Goal: Entertainment & Leisure: Browse casually

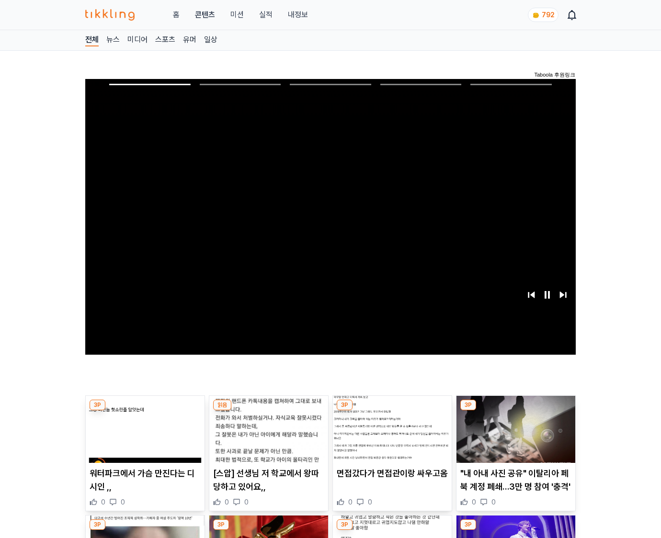
click at [515, 411] on img at bounding box center [515, 429] width 119 height 67
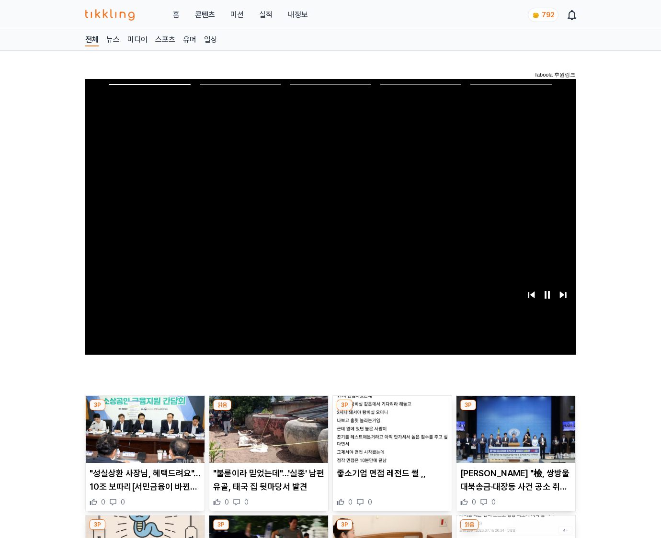
click at [515, 411] on img at bounding box center [515, 429] width 119 height 67
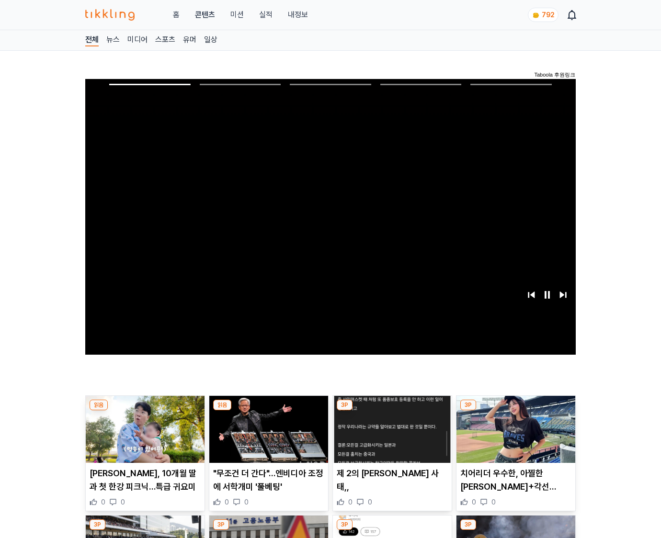
click at [515, 411] on img at bounding box center [515, 429] width 119 height 67
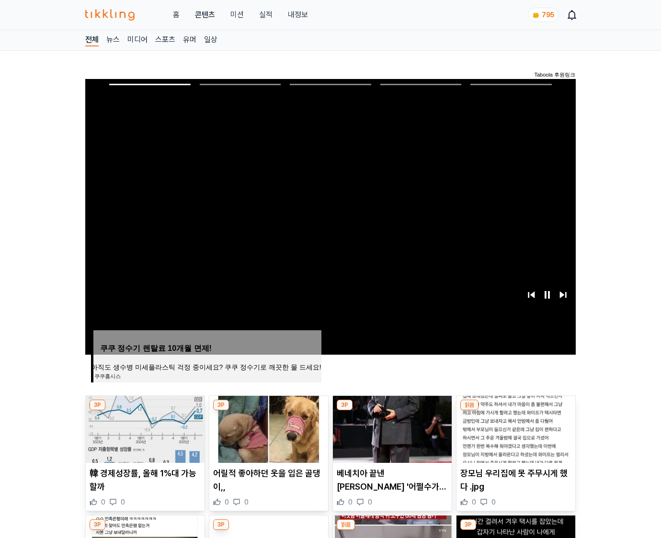
click at [515, 411] on img at bounding box center [515, 429] width 119 height 67
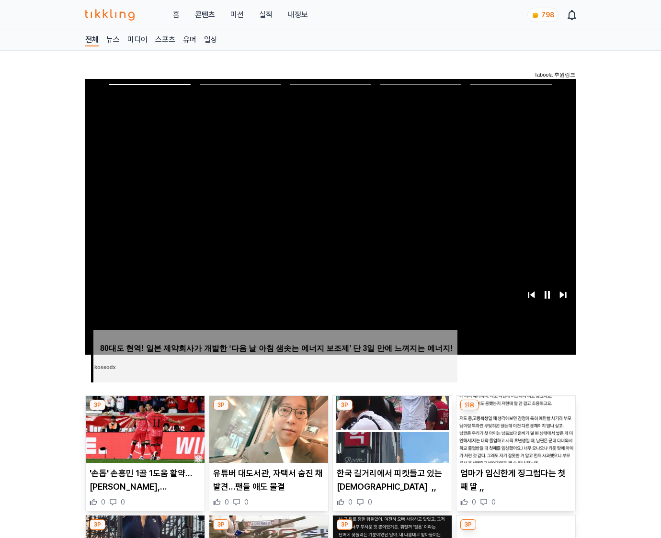
click at [515, 411] on img at bounding box center [515, 429] width 119 height 67
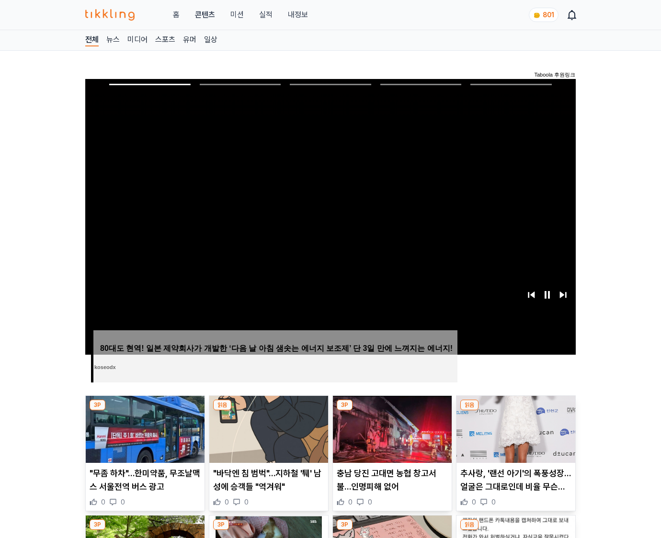
click at [515, 411] on img at bounding box center [515, 429] width 119 height 67
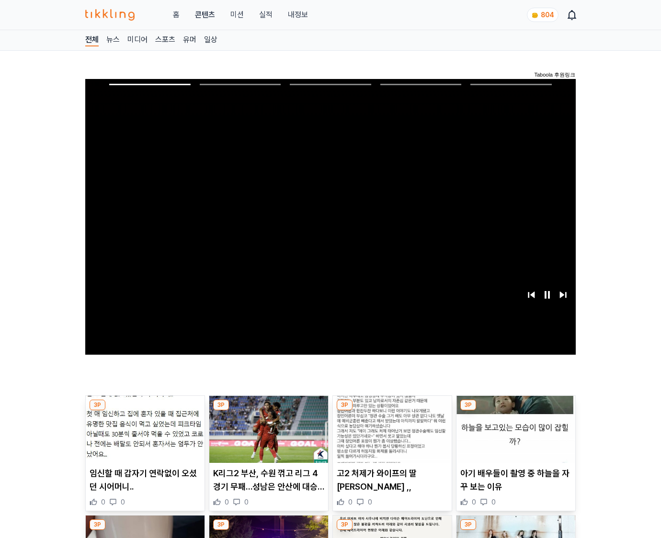
click at [515, 411] on img at bounding box center [515, 429] width 119 height 67
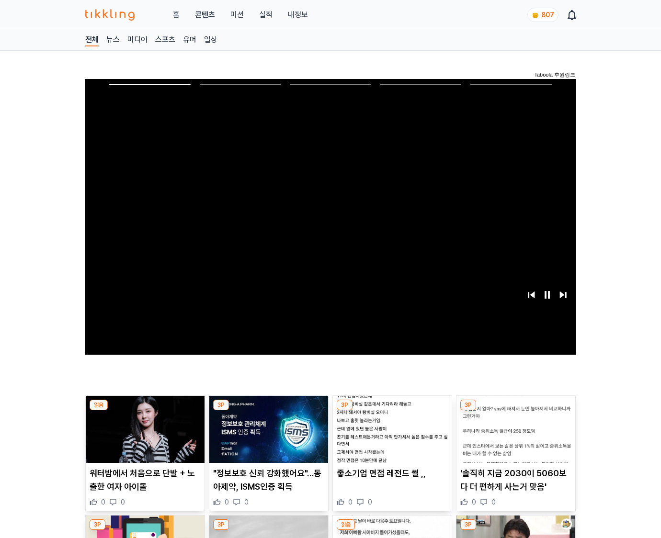
click at [515, 411] on img at bounding box center [515, 429] width 119 height 67
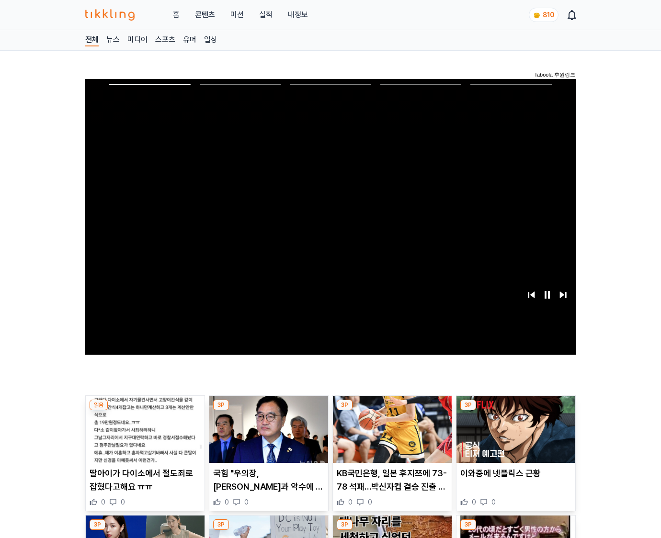
click at [515, 411] on img at bounding box center [515, 429] width 119 height 67
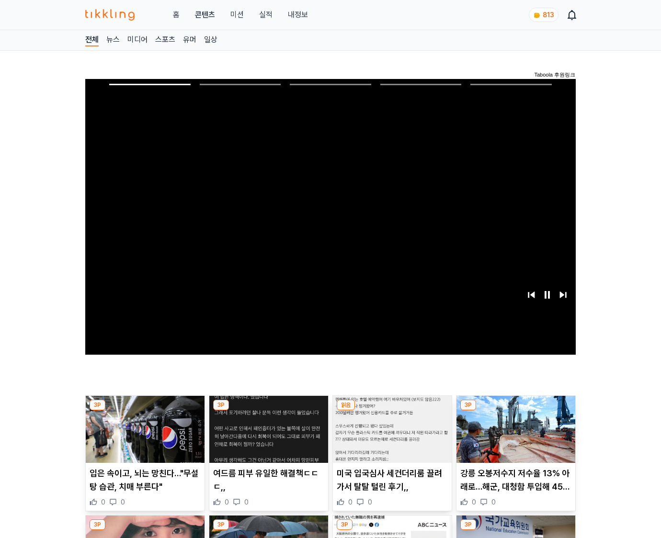
click at [515, 411] on img at bounding box center [515, 429] width 119 height 67
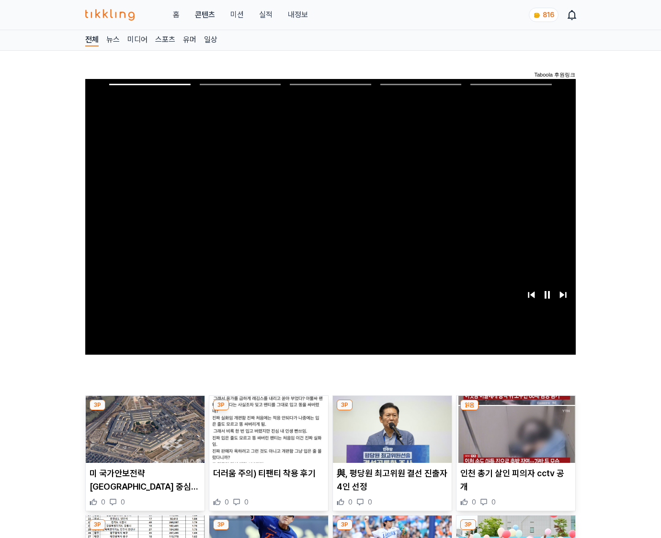
click at [515, 411] on img at bounding box center [515, 429] width 119 height 67
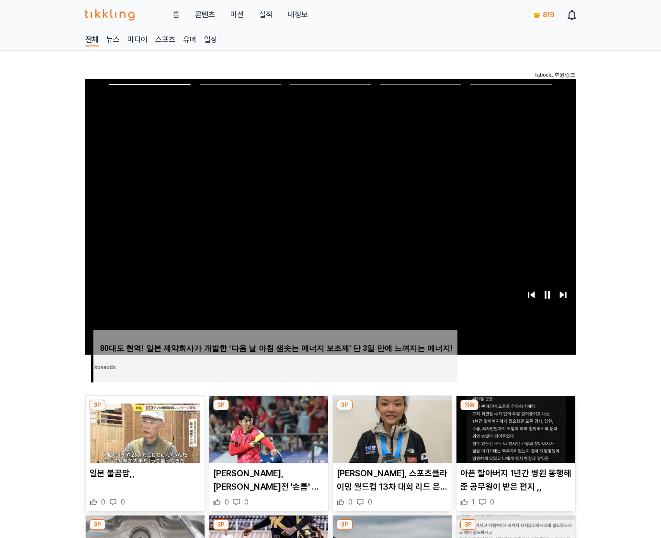
click at [515, 411] on img at bounding box center [515, 429] width 119 height 67
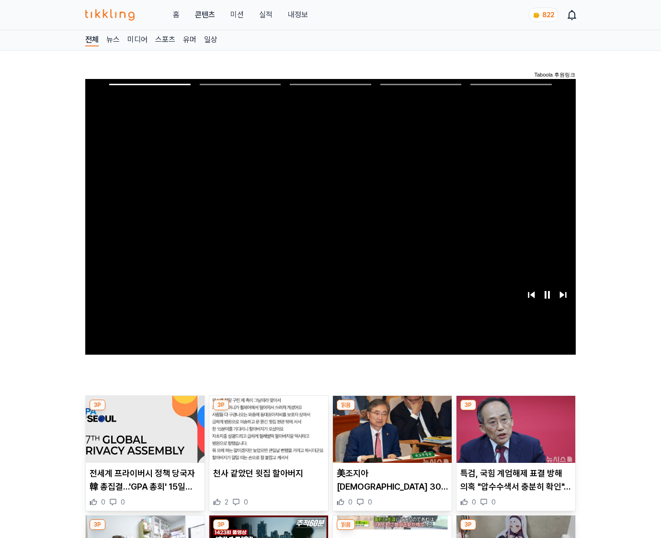
click at [515, 411] on img at bounding box center [515, 429] width 119 height 67
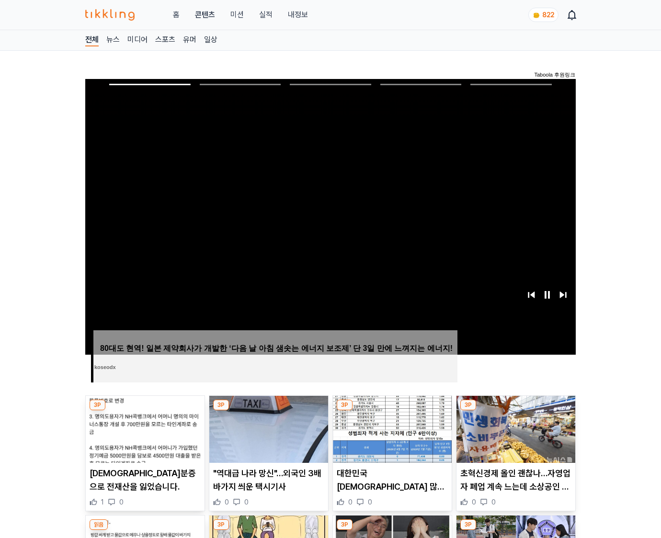
click at [515, 411] on img at bounding box center [515, 429] width 119 height 67
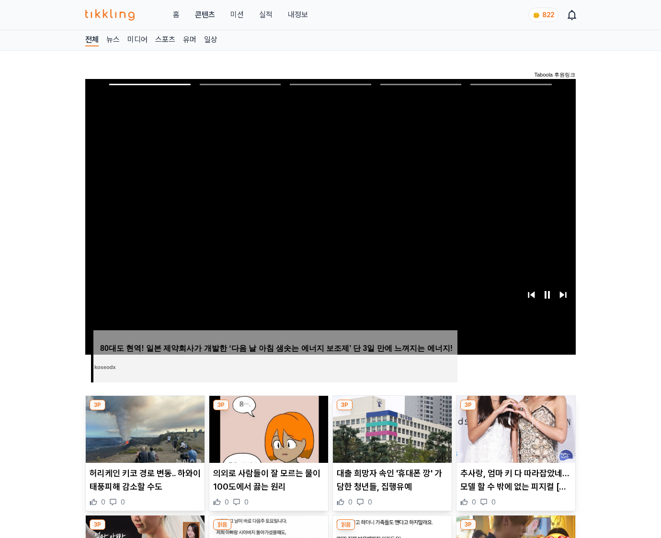
click at [515, 411] on img at bounding box center [515, 429] width 119 height 67
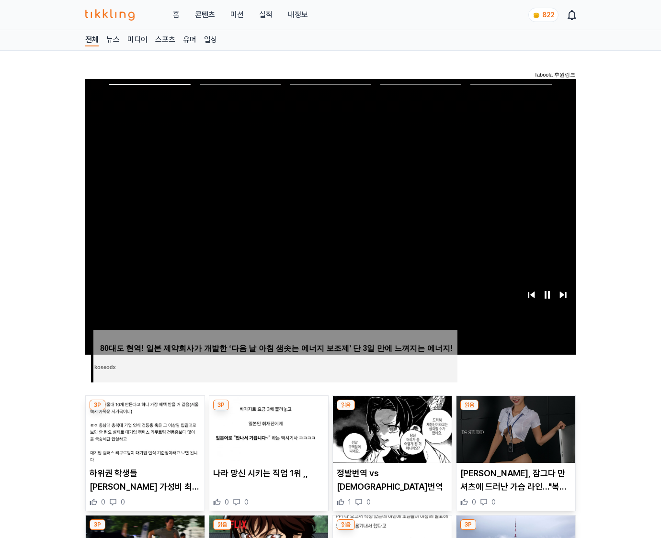
click at [515, 411] on img at bounding box center [515, 429] width 119 height 67
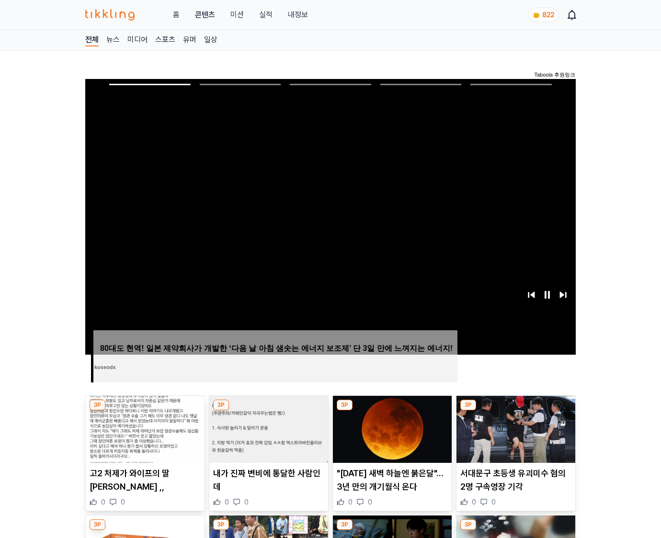
click at [515, 411] on img at bounding box center [515, 429] width 119 height 67
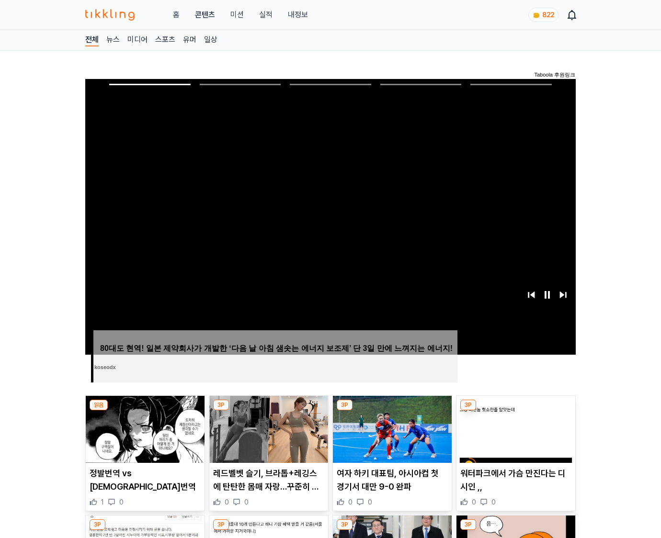
click at [515, 411] on img at bounding box center [515, 429] width 119 height 67
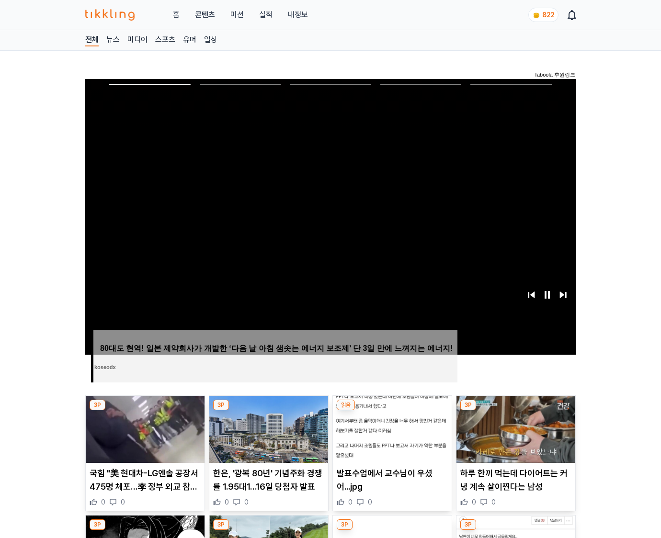
click at [515, 411] on img at bounding box center [515, 429] width 119 height 67
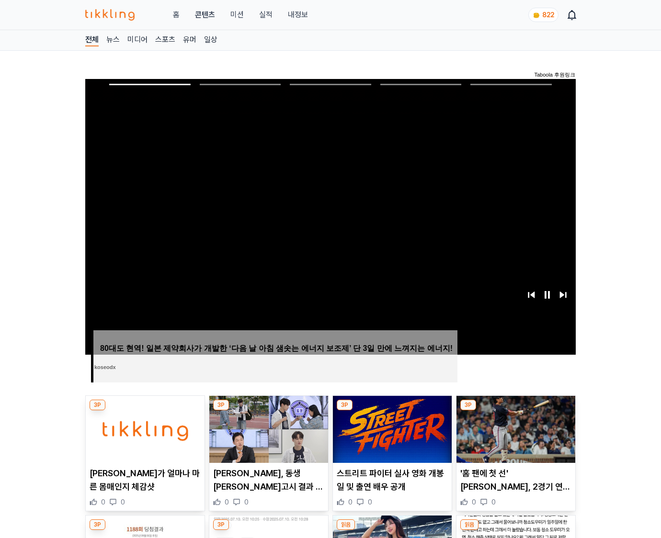
click at [515, 411] on img at bounding box center [515, 429] width 119 height 67
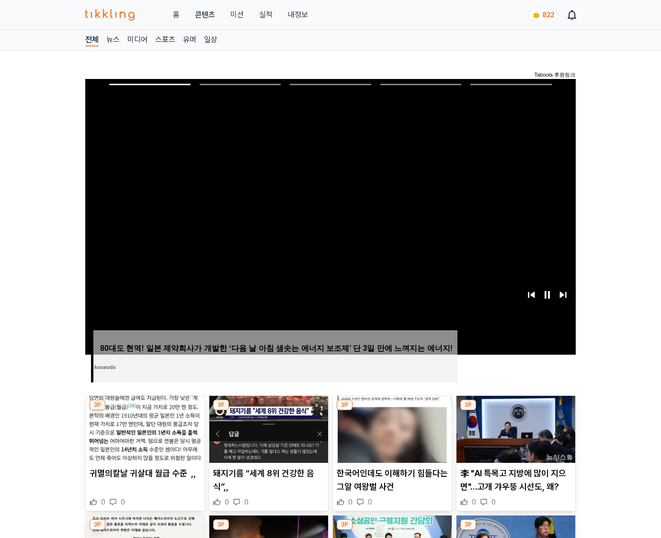
click at [515, 411] on img at bounding box center [515, 429] width 119 height 67
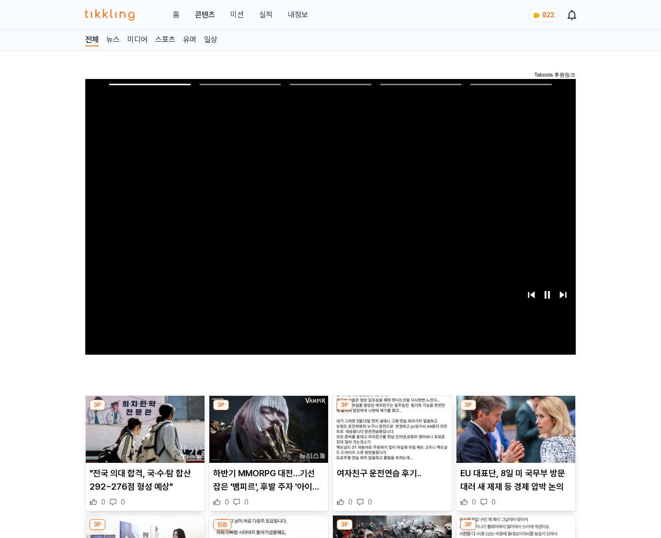
click at [515, 411] on img at bounding box center [515, 429] width 119 height 67
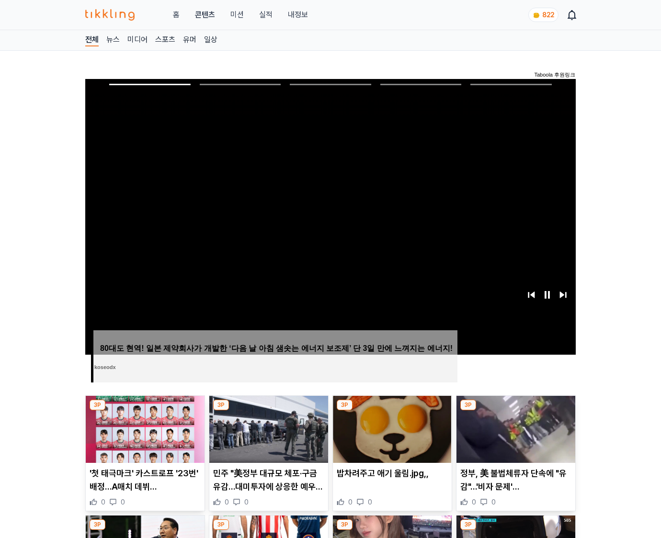
click at [515, 411] on img at bounding box center [515, 429] width 119 height 67
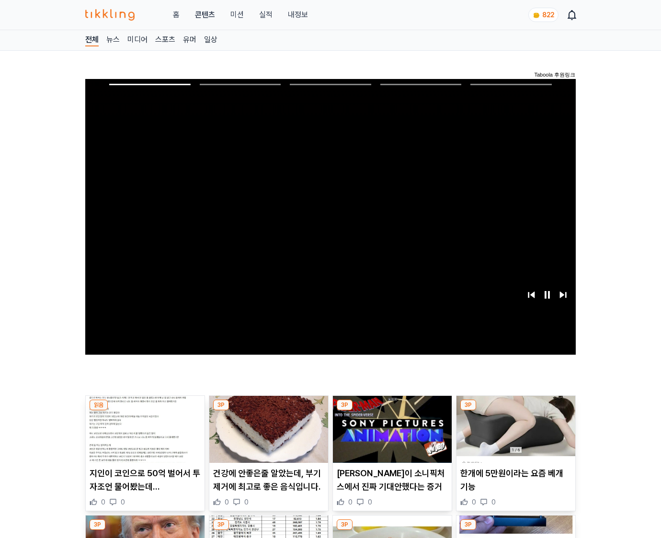
click at [515, 411] on img at bounding box center [515, 429] width 119 height 67
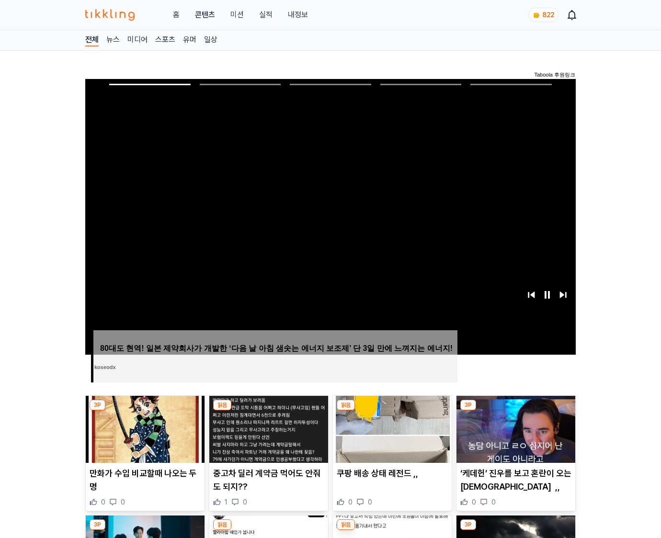
click at [515, 411] on img at bounding box center [515, 429] width 119 height 67
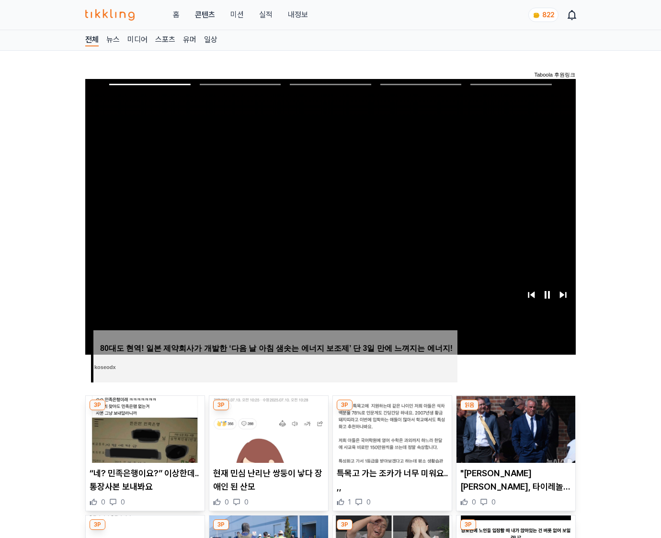
click at [515, 411] on img at bounding box center [515, 429] width 119 height 67
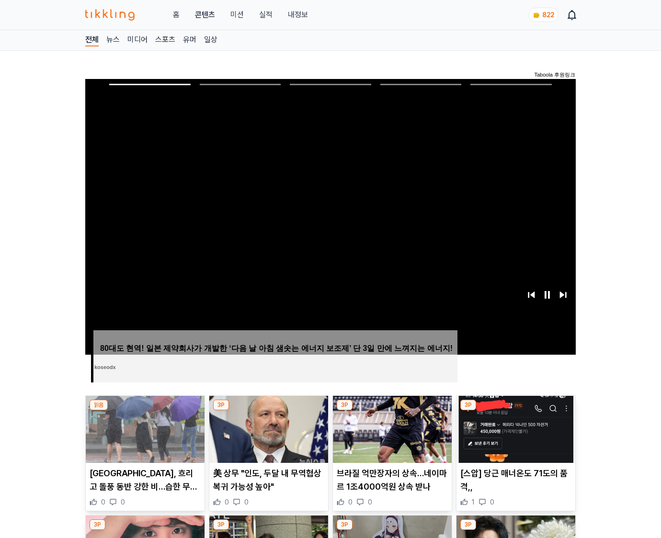
click at [515, 411] on img at bounding box center [515, 429] width 119 height 67
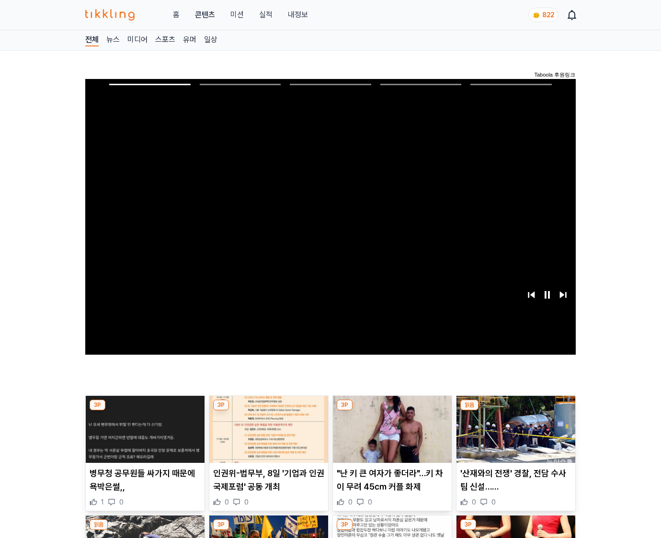
click at [515, 411] on img at bounding box center [515, 429] width 119 height 67
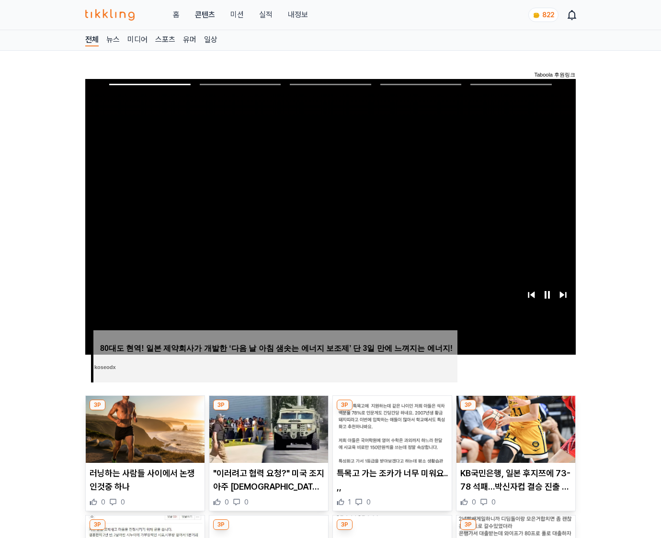
click at [515, 411] on img at bounding box center [515, 429] width 119 height 67
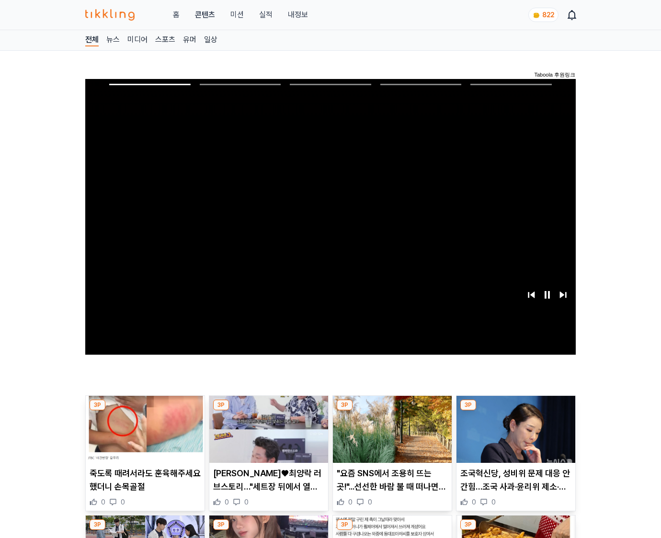
click at [515, 411] on img at bounding box center [515, 429] width 119 height 67
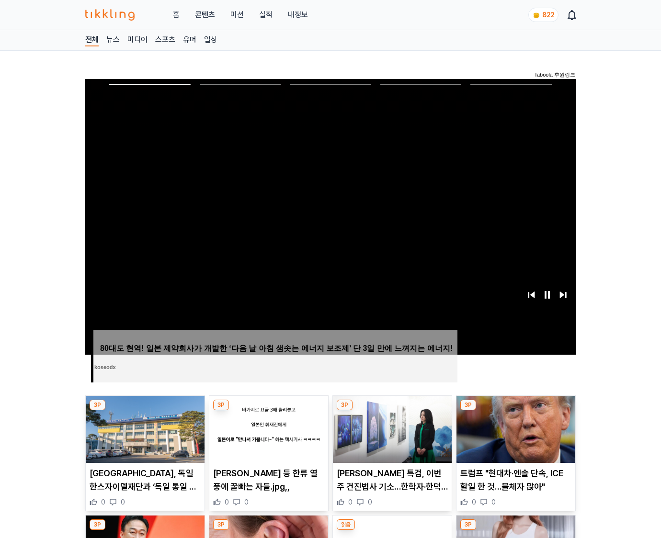
click at [515, 411] on img at bounding box center [515, 429] width 119 height 67
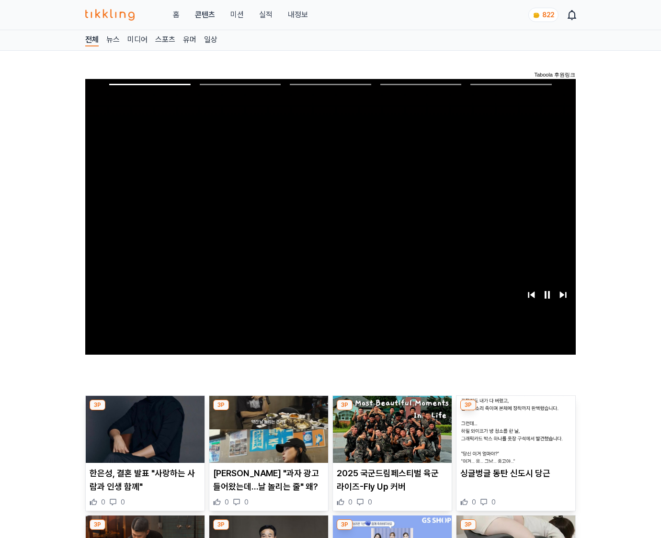
click at [515, 411] on img at bounding box center [515, 429] width 119 height 67
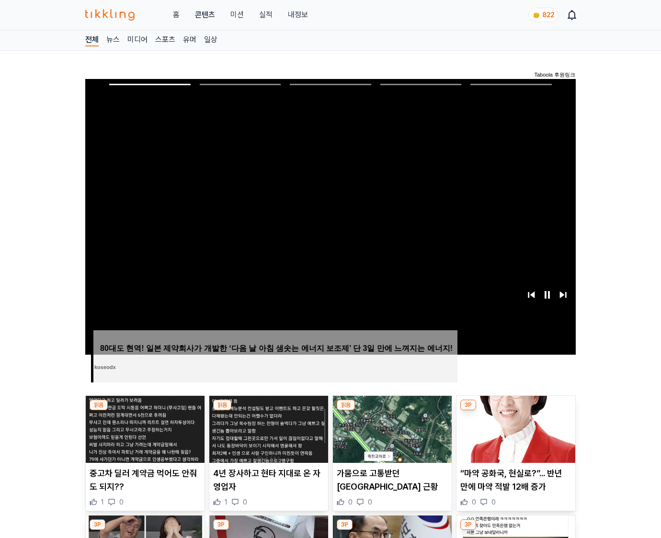
click at [515, 411] on img at bounding box center [515, 429] width 119 height 67
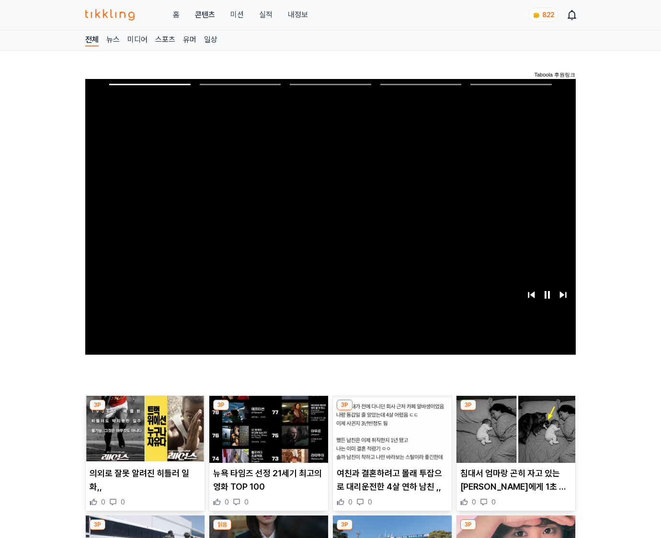
click at [515, 411] on img at bounding box center [515, 429] width 119 height 67
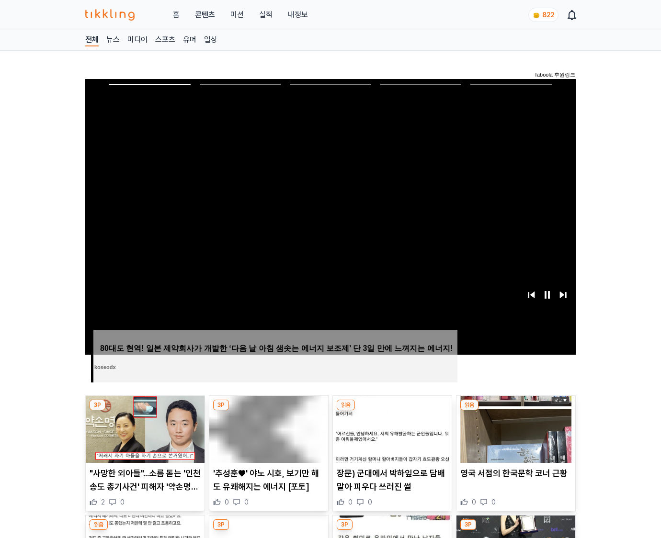
click at [515, 411] on img at bounding box center [515, 429] width 119 height 67
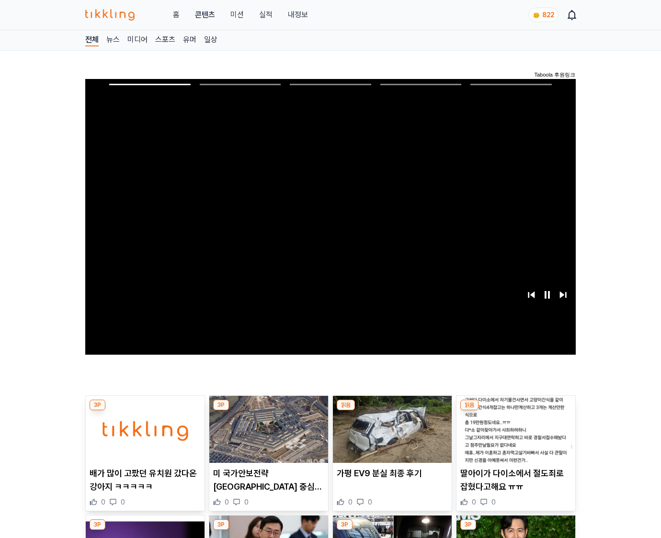
click at [515, 411] on img at bounding box center [515, 429] width 119 height 67
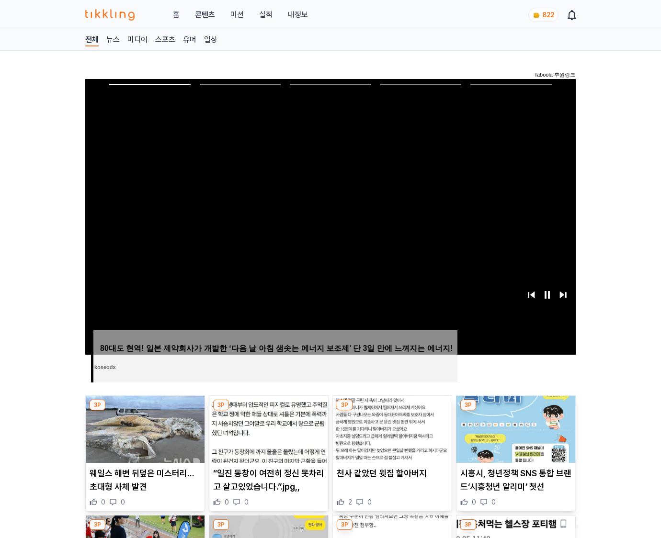
click at [515, 411] on img at bounding box center [515, 429] width 119 height 67
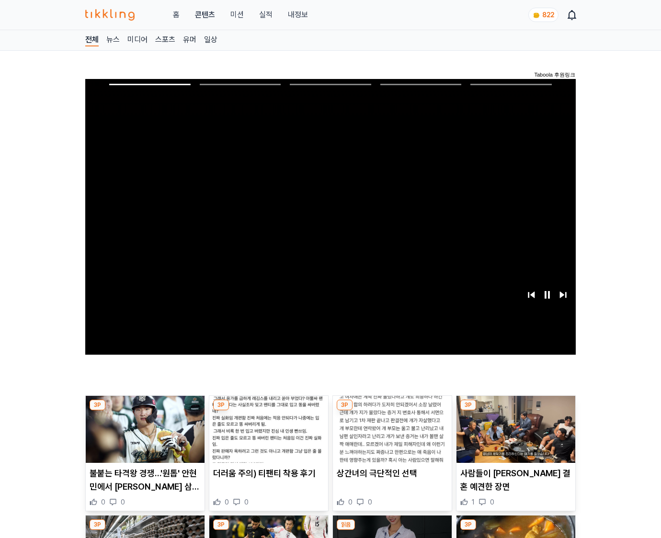
click at [515, 411] on img at bounding box center [515, 429] width 119 height 67
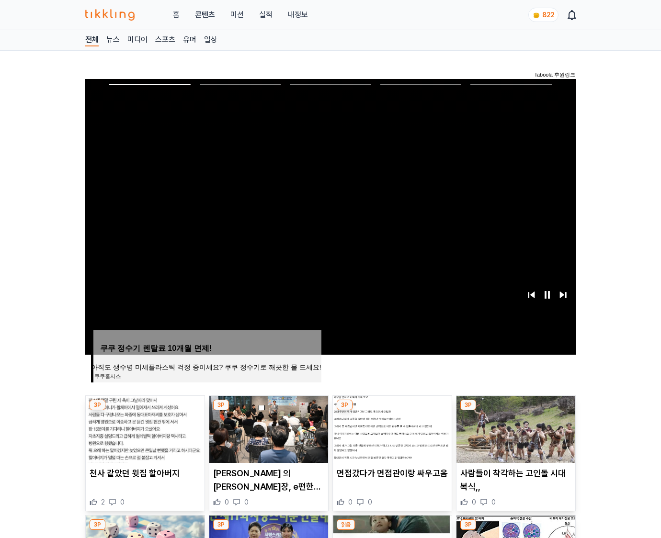
click at [515, 411] on img at bounding box center [515, 429] width 119 height 67
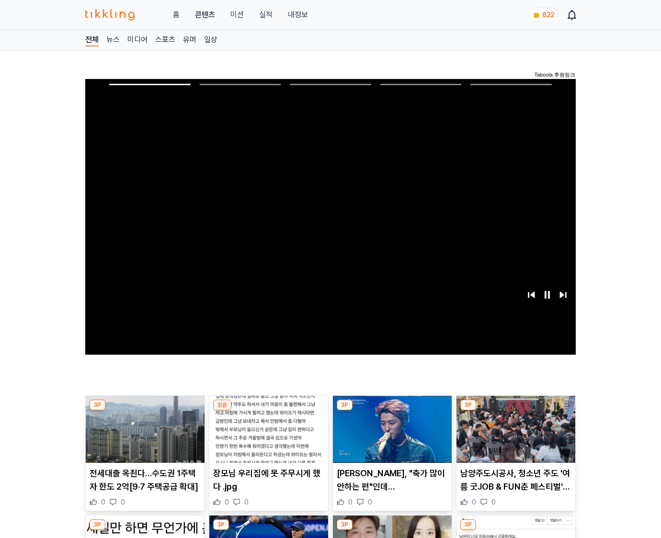
click at [515, 411] on img at bounding box center [515, 429] width 119 height 67
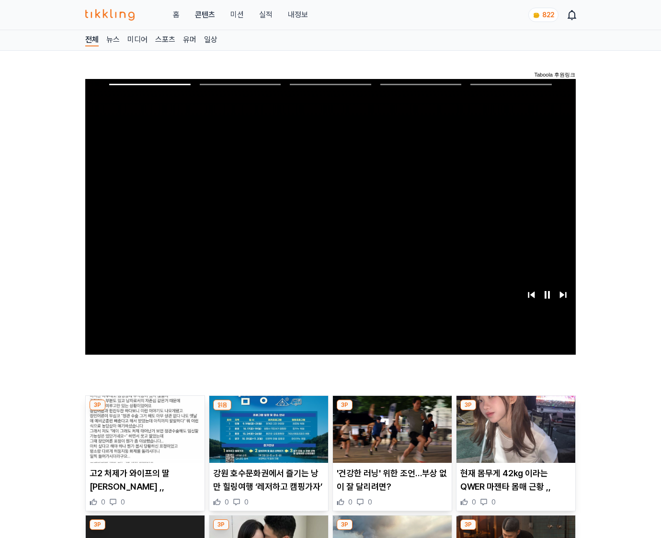
click at [515, 411] on img at bounding box center [515, 429] width 119 height 67
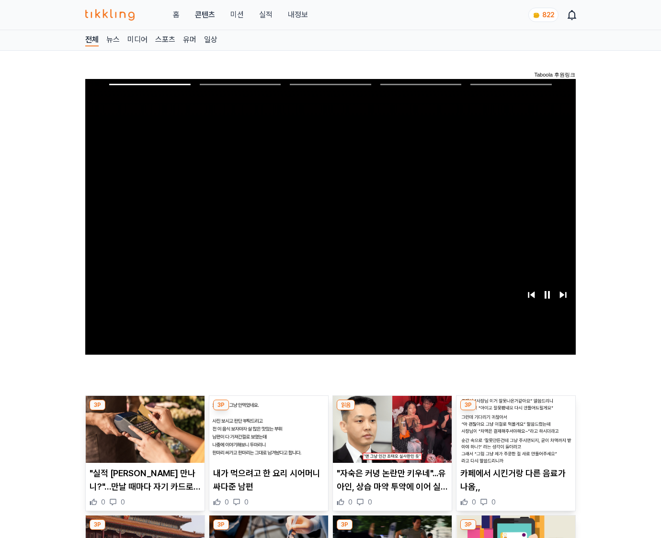
click at [515, 411] on img at bounding box center [515, 429] width 119 height 67
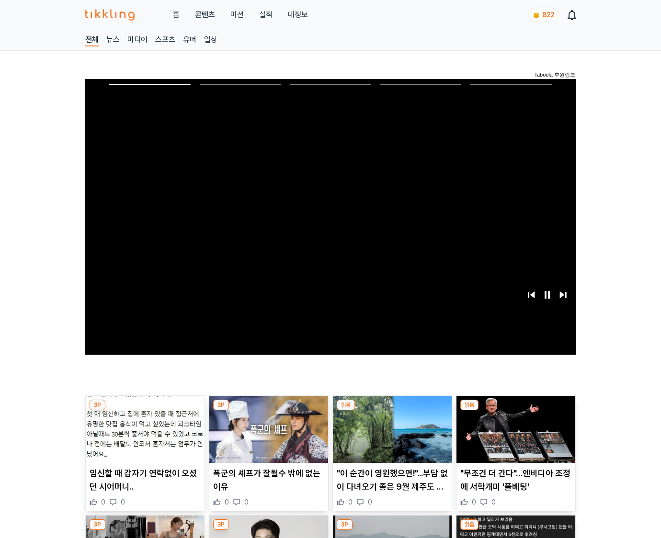
click at [515, 411] on img at bounding box center [515, 429] width 119 height 67
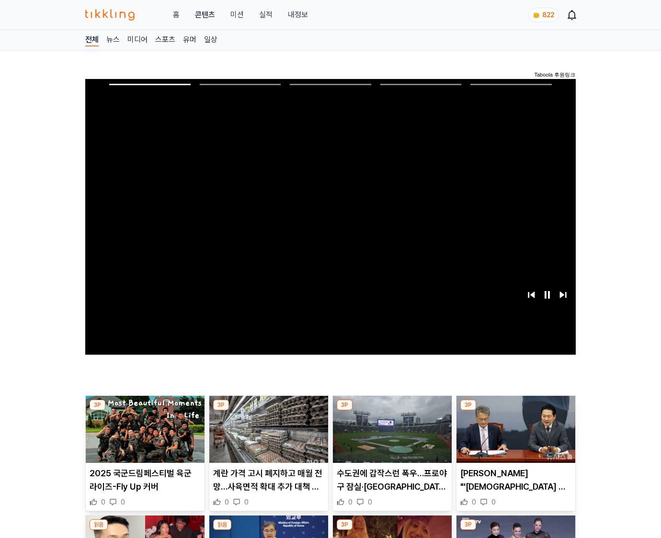
click at [515, 411] on img at bounding box center [515, 429] width 119 height 67
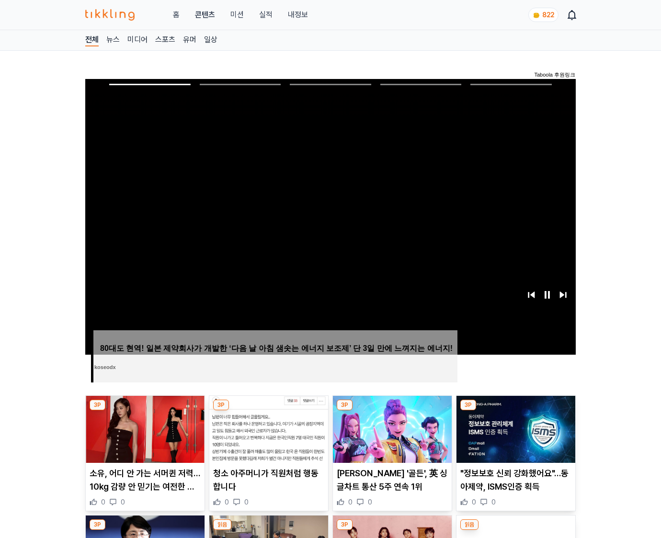
click at [515, 411] on img at bounding box center [515, 429] width 119 height 67
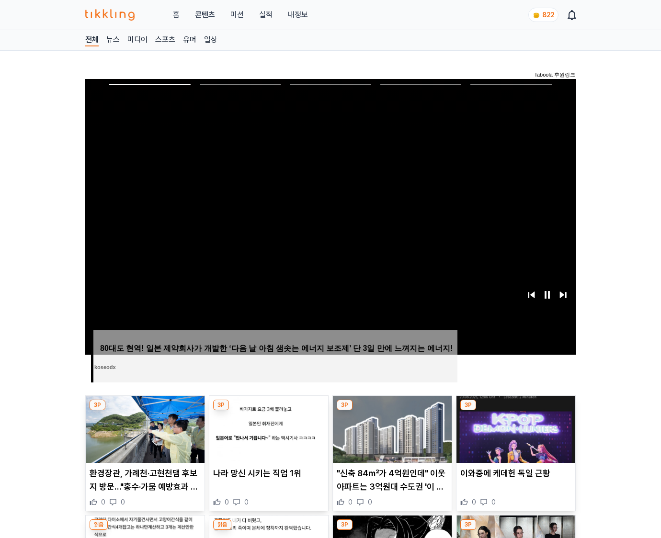
click at [515, 411] on img at bounding box center [515, 429] width 119 height 67
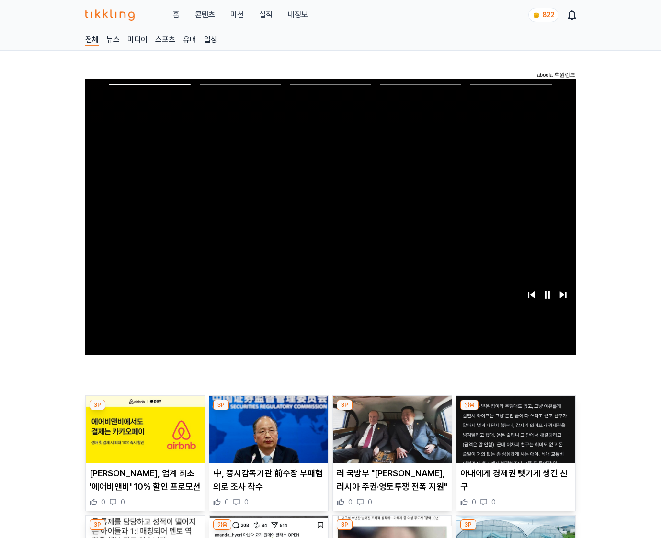
click at [515, 411] on img at bounding box center [515, 429] width 119 height 67
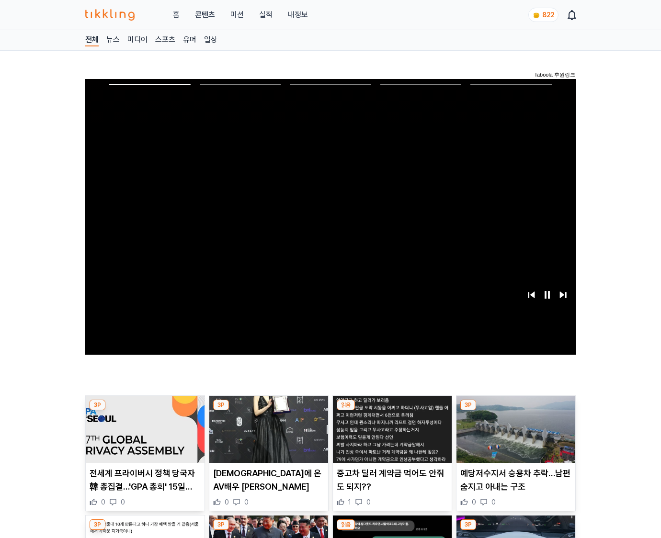
click at [515, 411] on img at bounding box center [515, 429] width 119 height 67
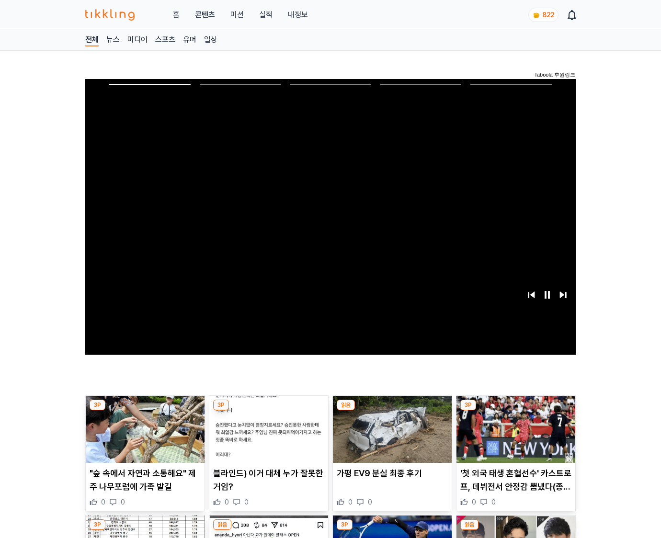
click at [515, 411] on img at bounding box center [515, 429] width 119 height 67
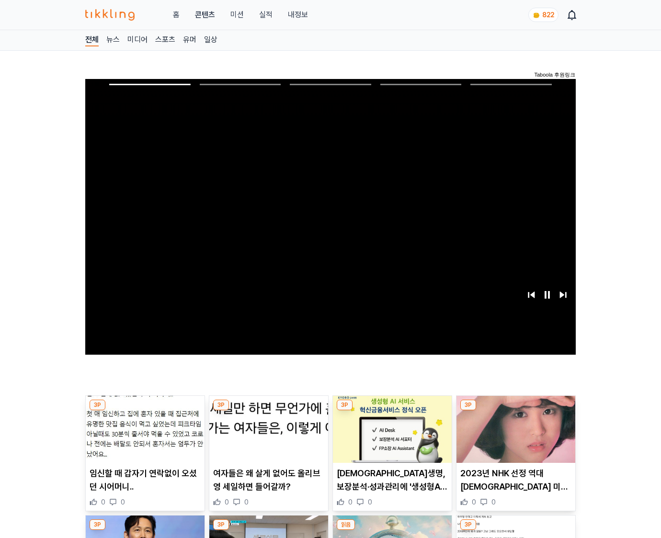
click at [515, 411] on img at bounding box center [515, 429] width 119 height 67
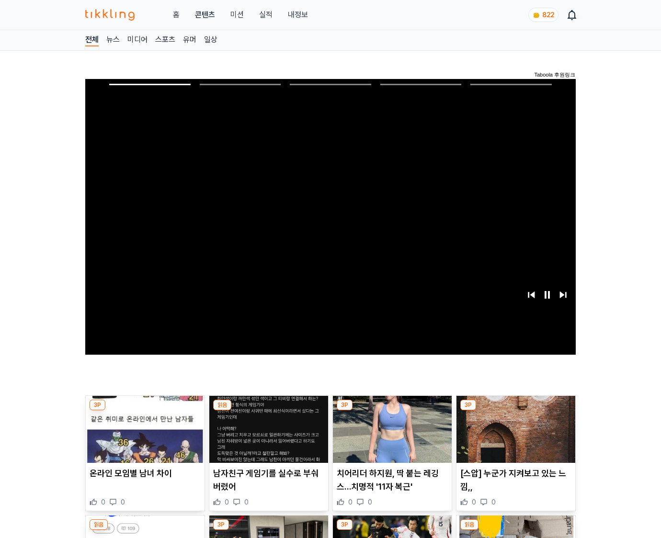
click at [515, 411] on img at bounding box center [515, 429] width 119 height 67
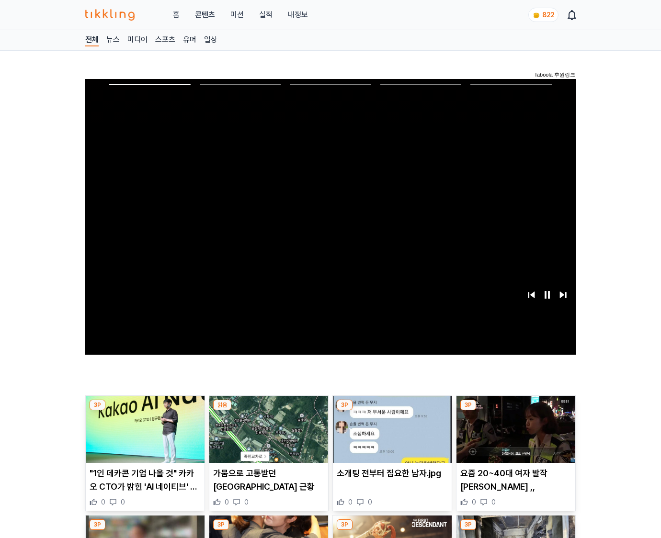
click at [515, 411] on img at bounding box center [515, 429] width 119 height 67
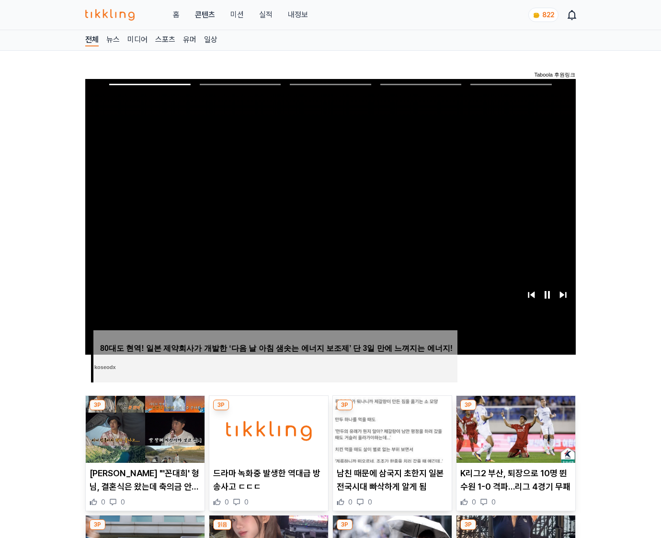
click at [515, 411] on img at bounding box center [515, 429] width 119 height 67
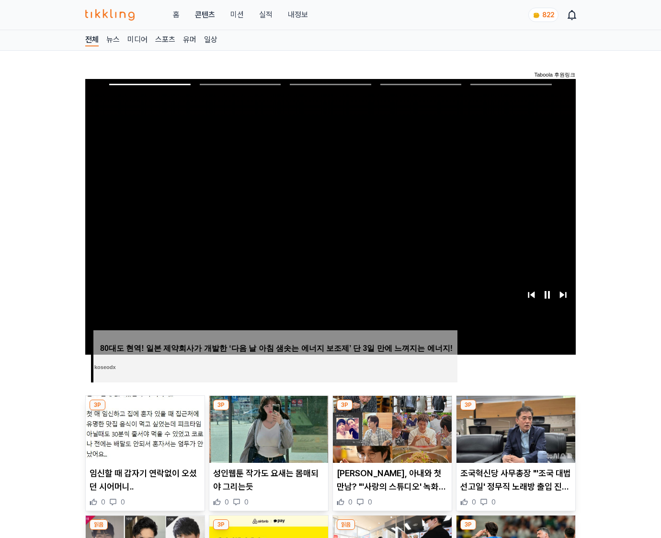
click at [515, 411] on img at bounding box center [515, 429] width 119 height 67
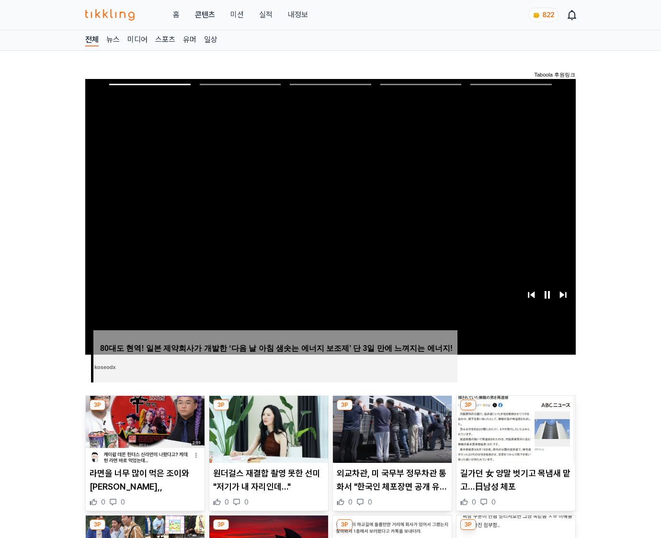
click at [515, 411] on img at bounding box center [515, 429] width 119 height 67
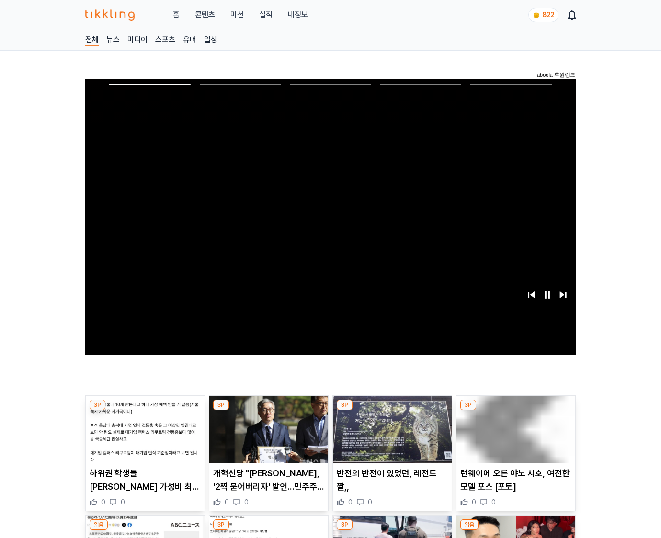
click at [515, 411] on img at bounding box center [515, 429] width 119 height 67
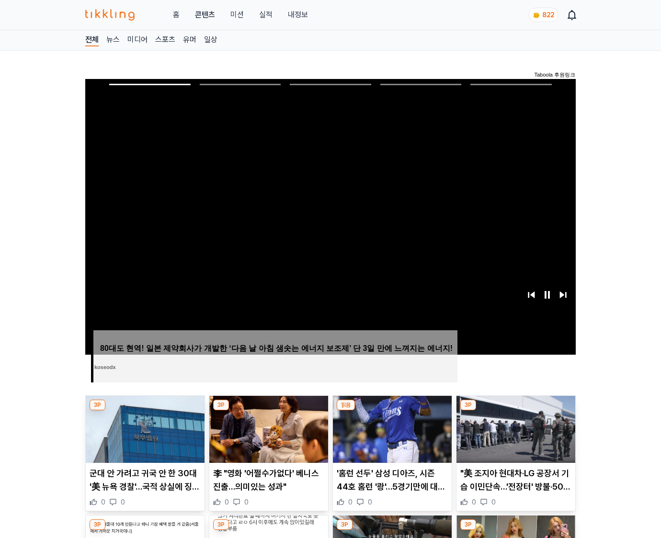
click at [515, 411] on img at bounding box center [515, 429] width 119 height 67
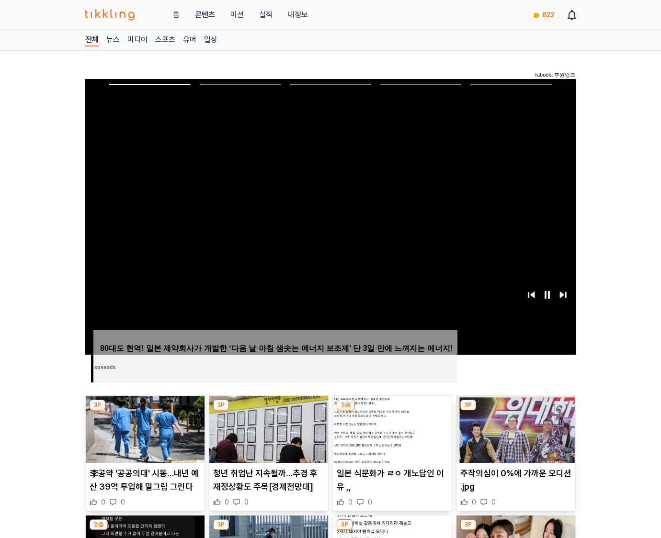
click at [515, 411] on img at bounding box center [515, 429] width 119 height 67
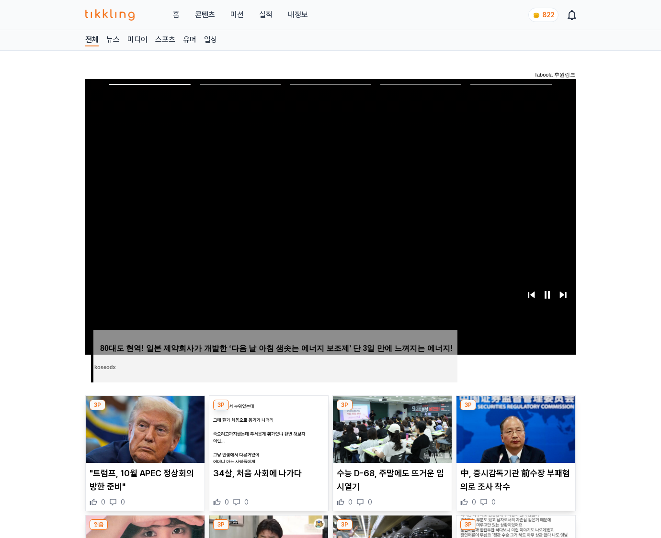
click at [515, 411] on img at bounding box center [515, 429] width 119 height 67
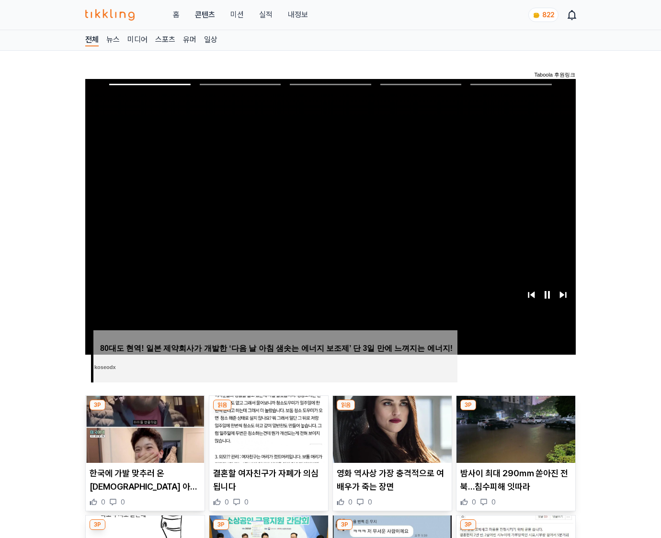
click at [515, 411] on img at bounding box center [515, 429] width 119 height 67
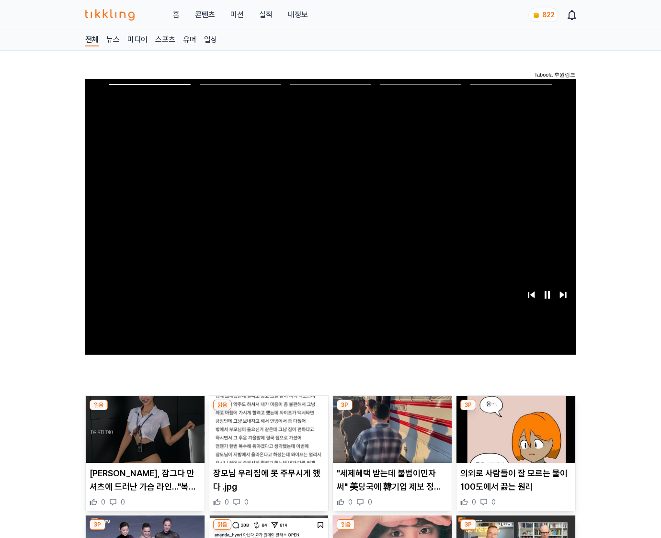
click at [515, 411] on img at bounding box center [515, 429] width 119 height 67
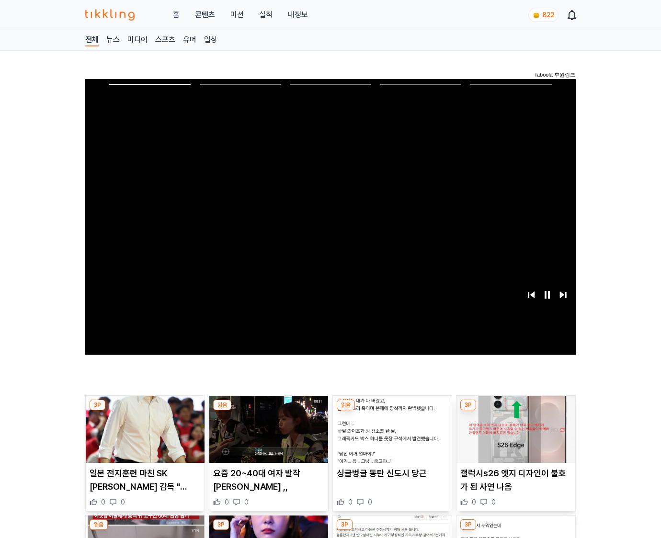
click at [515, 411] on img at bounding box center [515, 429] width 119 height 67
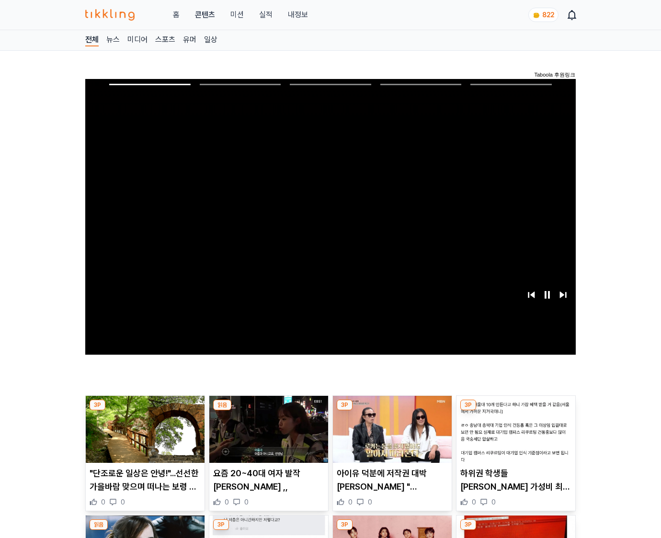
click at [515, 411] on img at bounding box center [515, 429] width 119 height 67
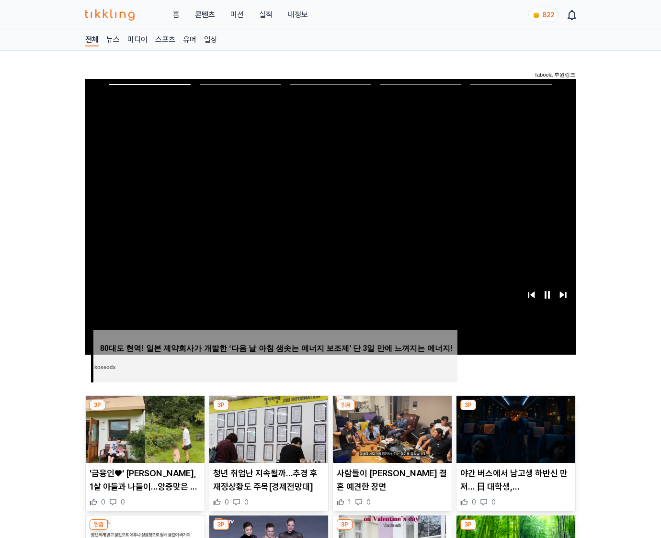
click at [515, 411] on img at bounding box center [515, 429] width 119 height 67
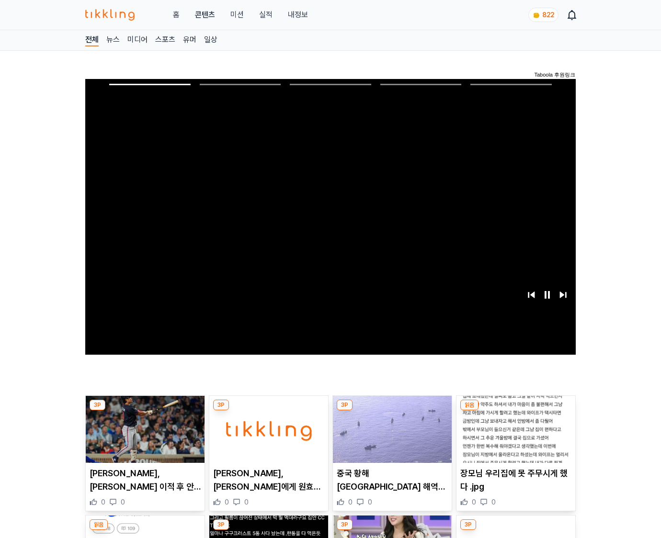
click at [515, 411] on img at bounding box center [515, 429] width 119 height 67
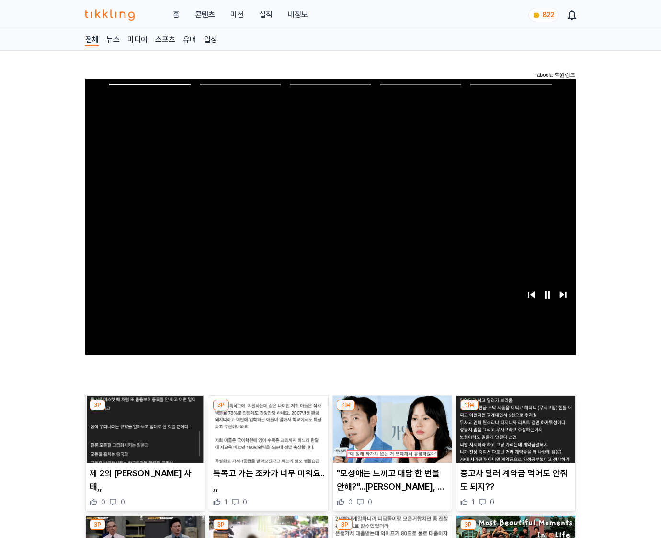
click at [515, 411] on img at bounding box center [515, 429] width 119 height 67
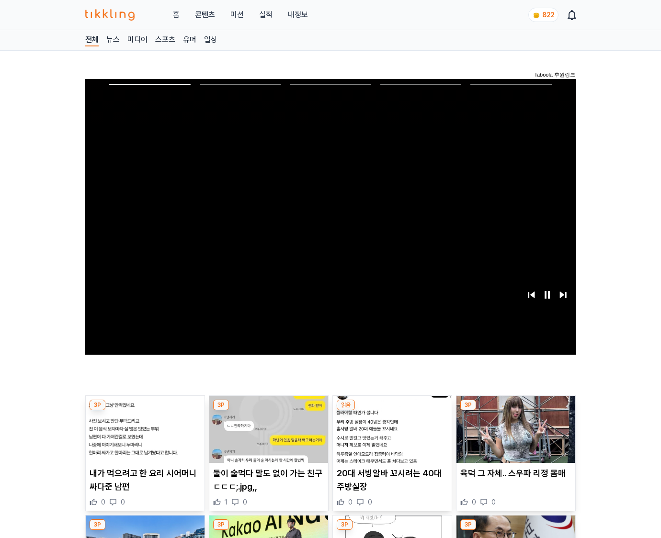
click at [515, 411] on img at bounding box center [515, 429] width 119 height 67
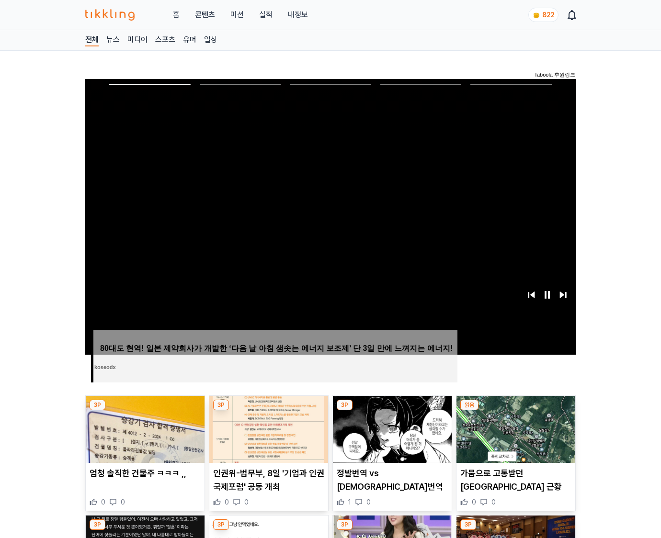
click at [515, 411] on img at bounding box center [515, 429] width 119 height 67
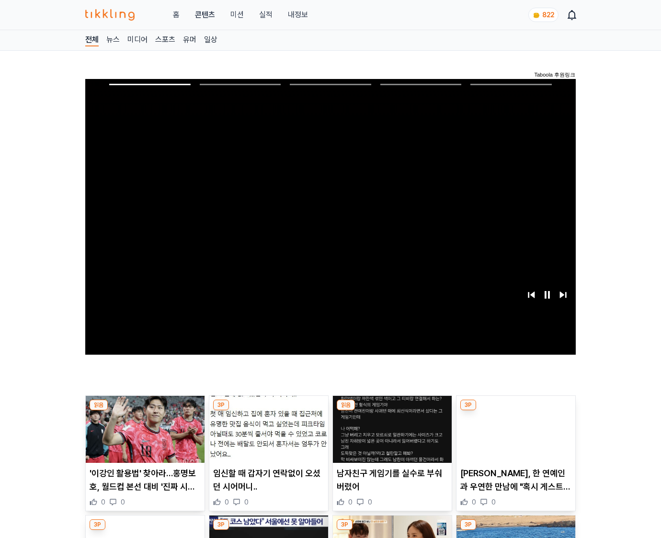
click at [515, 411] on img at bounding box center [515, 429] width 119 height 67
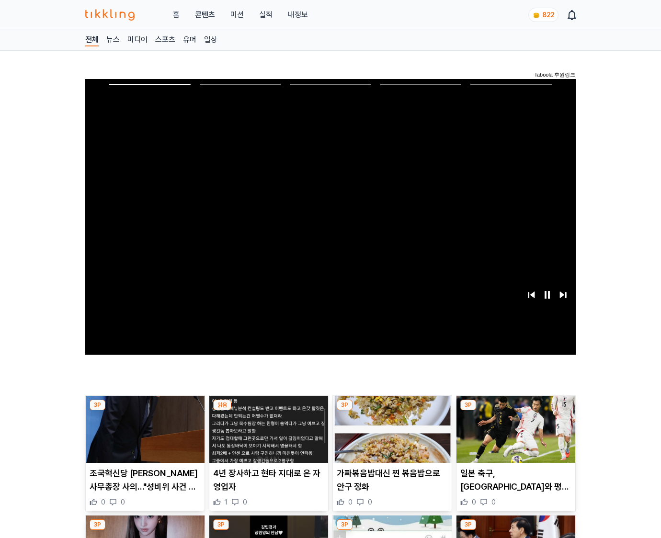
click at [515, 411] on img at bounding box center [515, 429] width 119 height 67
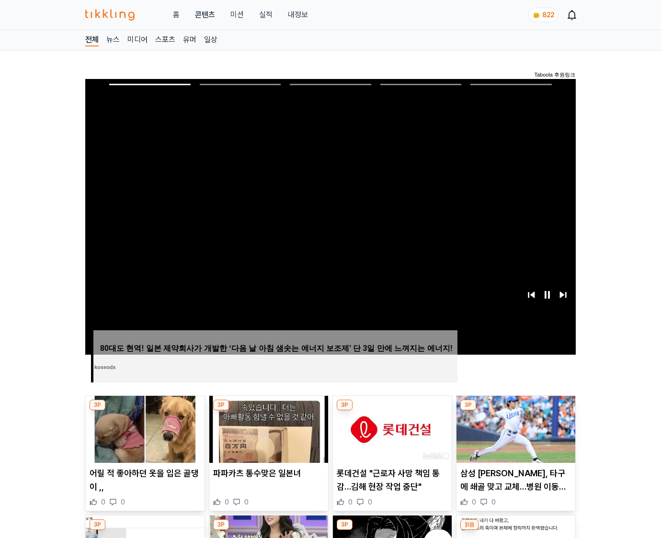
click at [515, 411] on img at bounding box center [515, 429] width 119 height 67
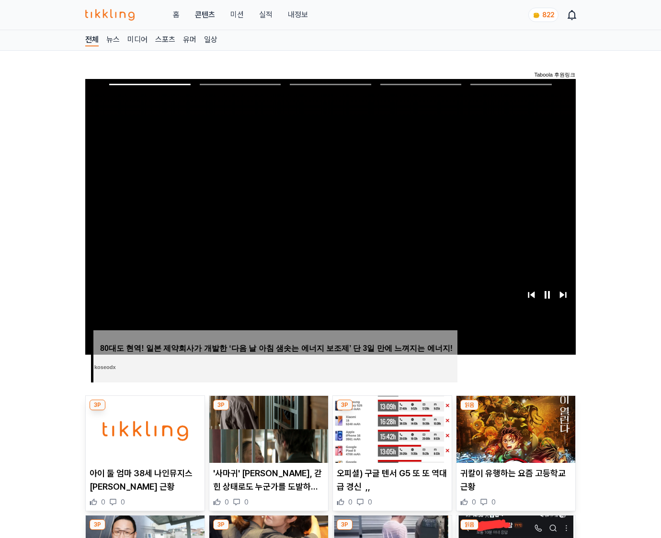
click at [515, 411] on img at bounding box center [515, 429] width 119 height 67
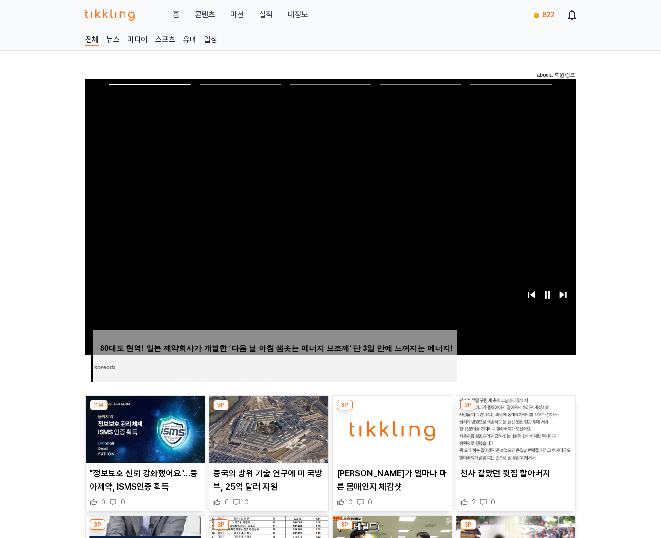
click at [515, 411] on img at bounding box center [515, 429] width 119 height 67
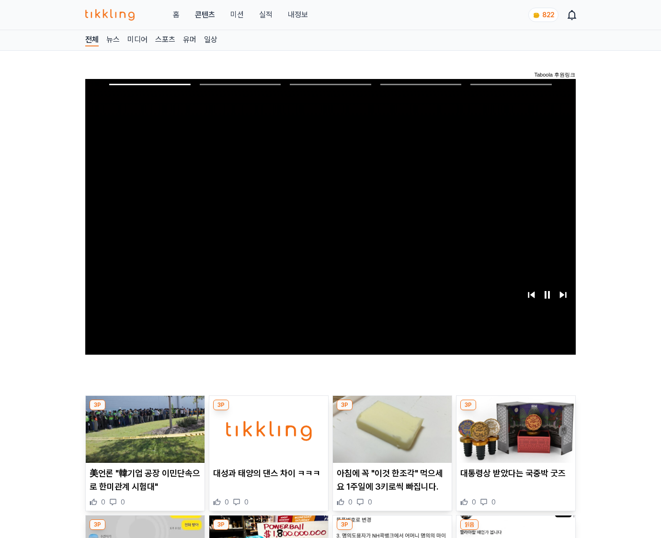
click at [515, 411] on img at bounding box center [515, 429] width 119 height 67
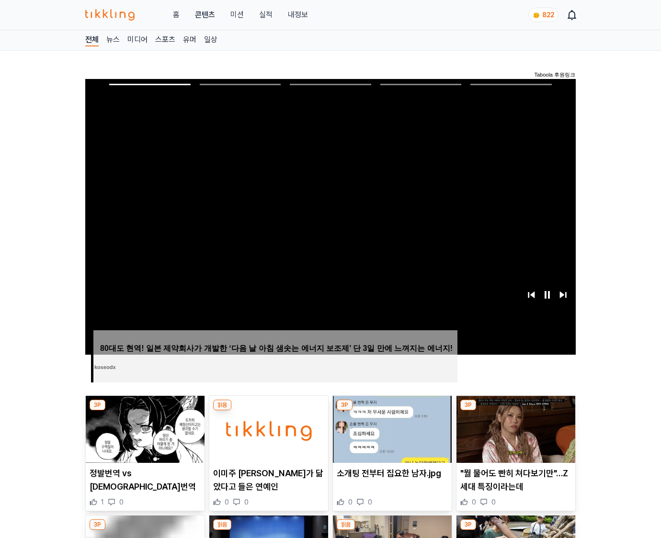
click at [515, 411] on img at bounding box center [515, 429] width 119 height 67
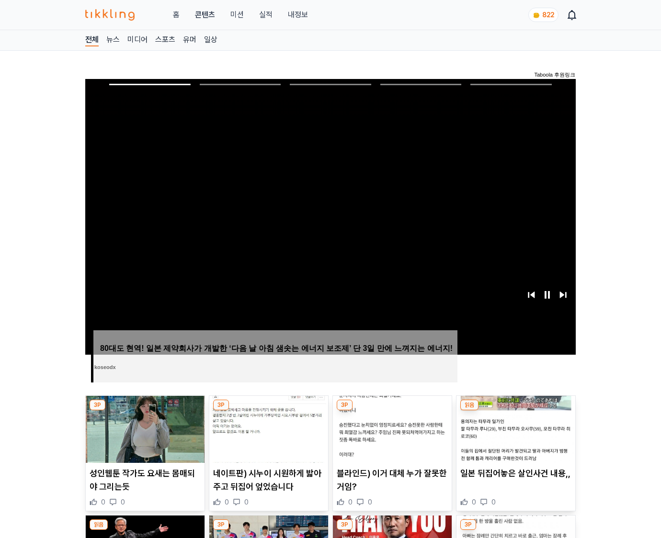
click at [515, 411] on img at bounding box center [515, 429] width 119 height 67
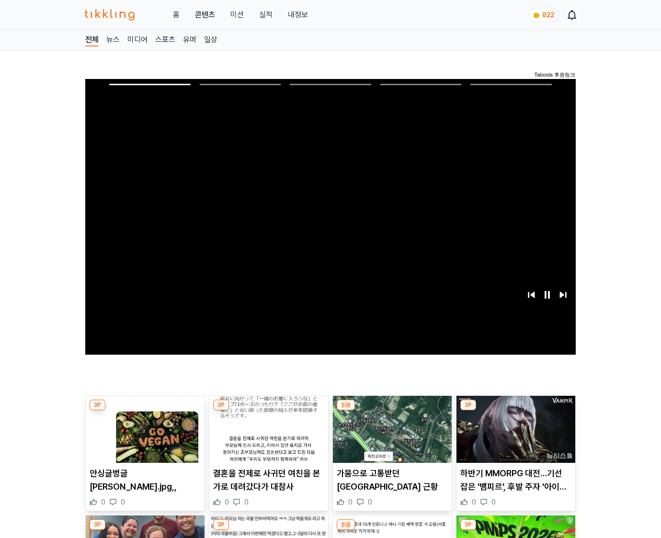
click at [515, 411] on img at bounding box center [515, 429] width 119 height 67
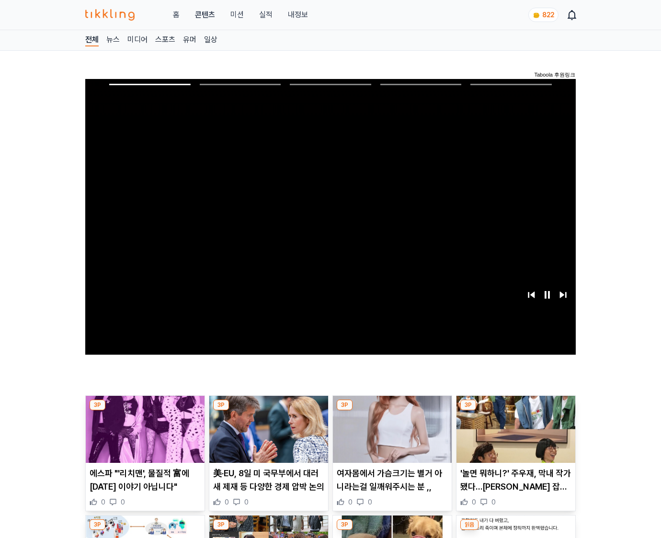
click at [515, 411] on img at bounding box center [515, 429] width 119 height 67
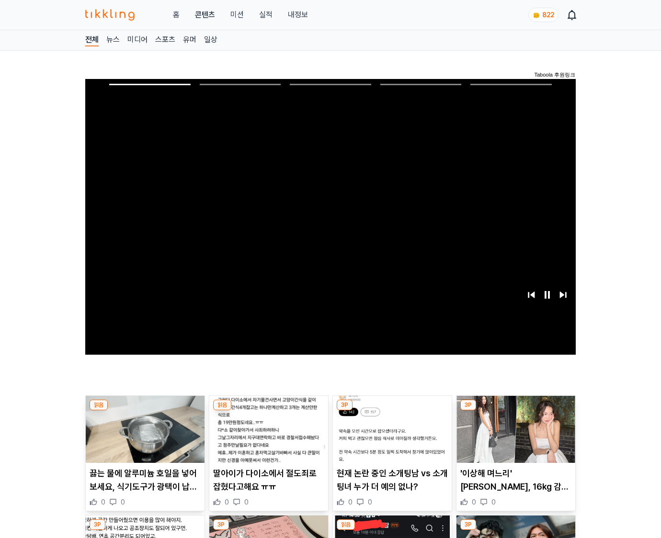
click at [515, 411] on img at bounding box center [515, 429] width 119 height 67
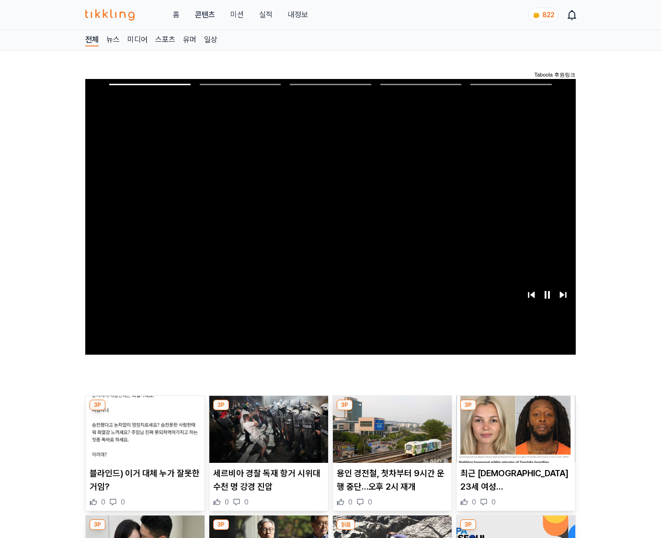
click at [515, 411] on img at bounding box center [515, 429] width 119 height 67
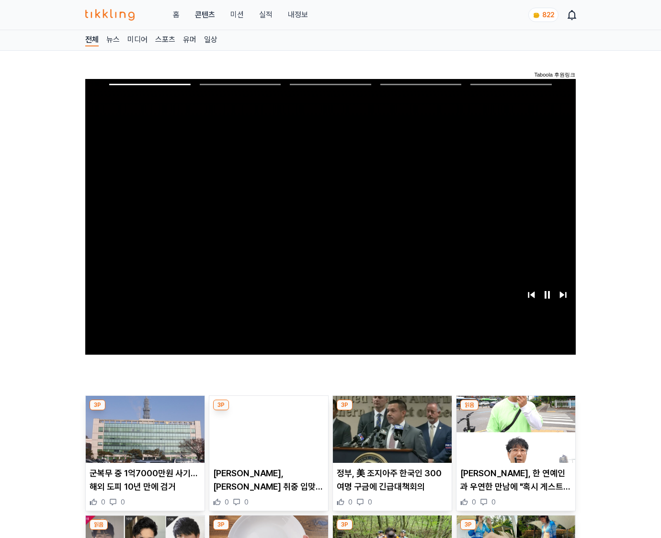
click at [515, 411] on img at bounding box center [515, 429] width 119 height 67
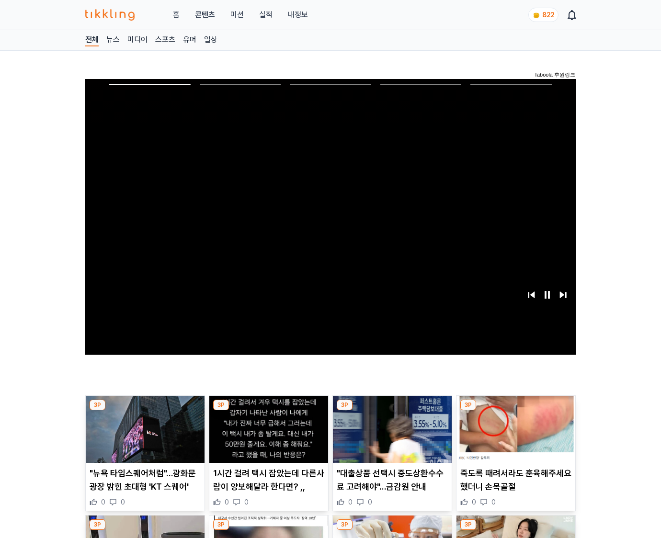
click at [515, 411] on img at bounding box center [515, 429] width 119 height 67
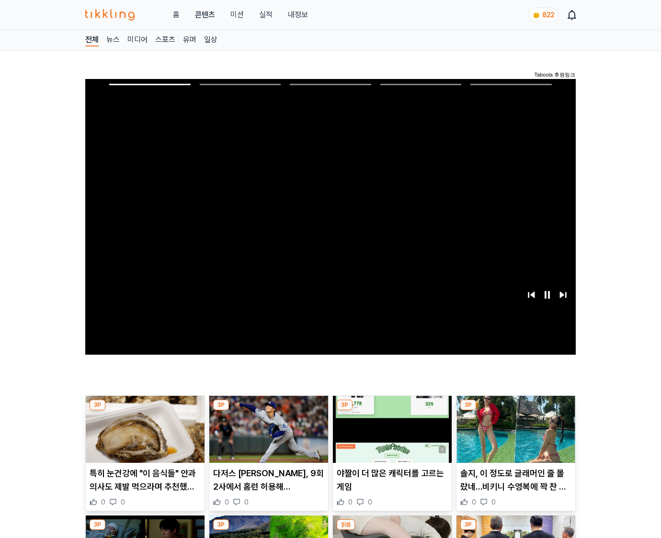
click at [515, 411] on img at bounding box center [515, 429] width 119 height 67
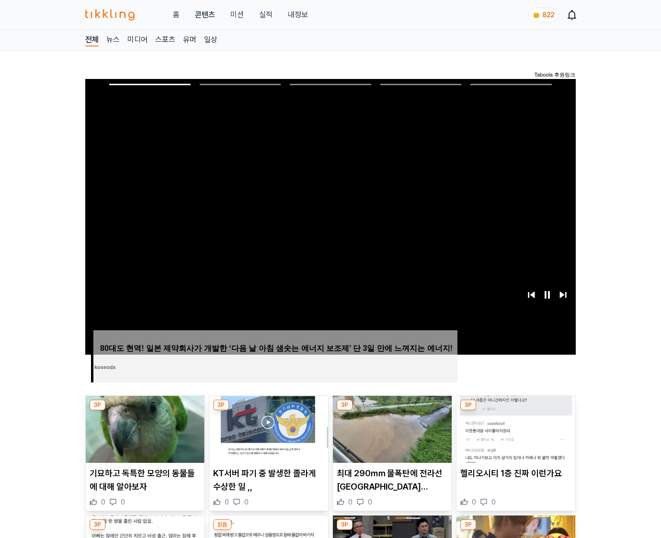
click at [515, 411] on img at bounding box center [515, 429] width 119 height 67
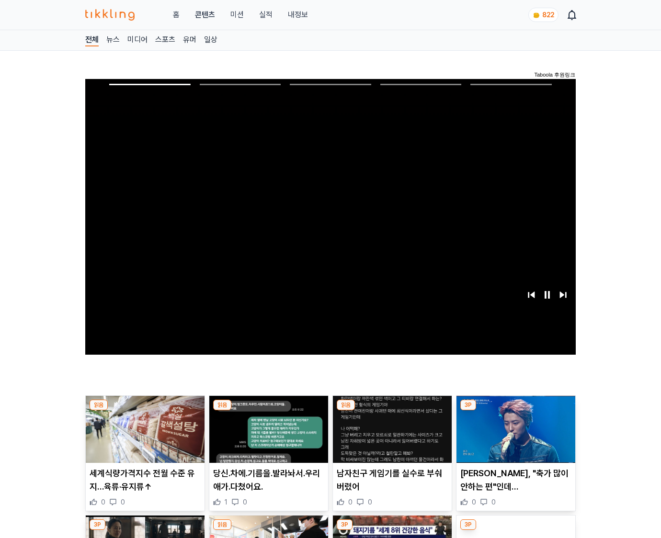
click at [515, 411] on img at bounding box center [515, 429] width 119 height 67
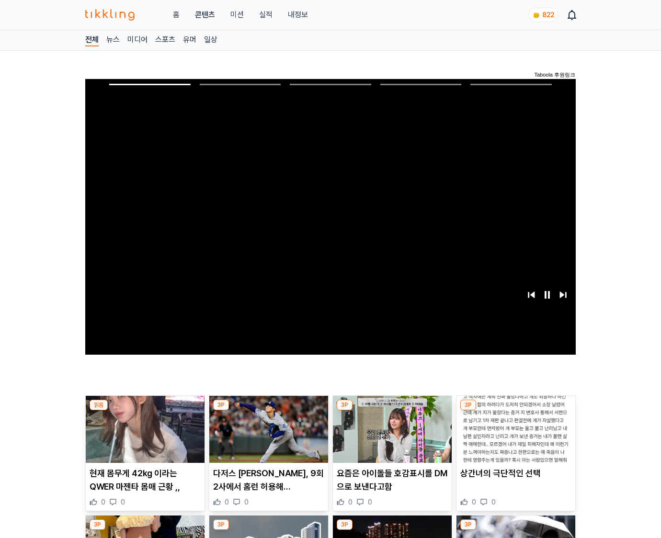
click at [515, 411] on img at bounding box center [515, 429] width 119 height 67
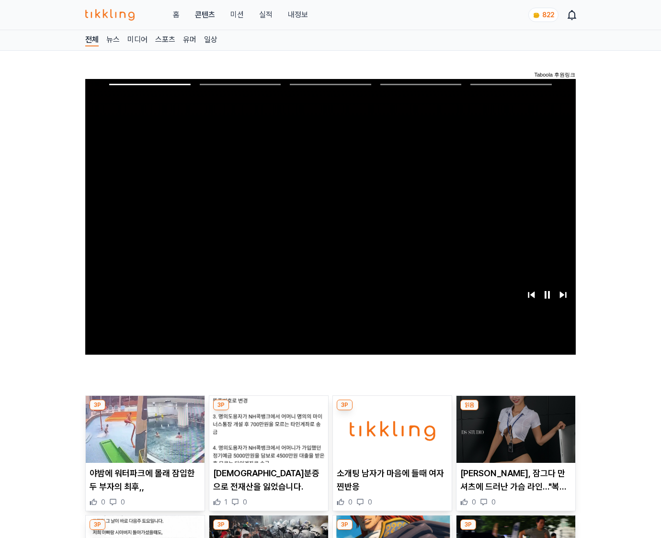
click at [515, 411] on img at bounding box center [515, 429] width 119 height 67
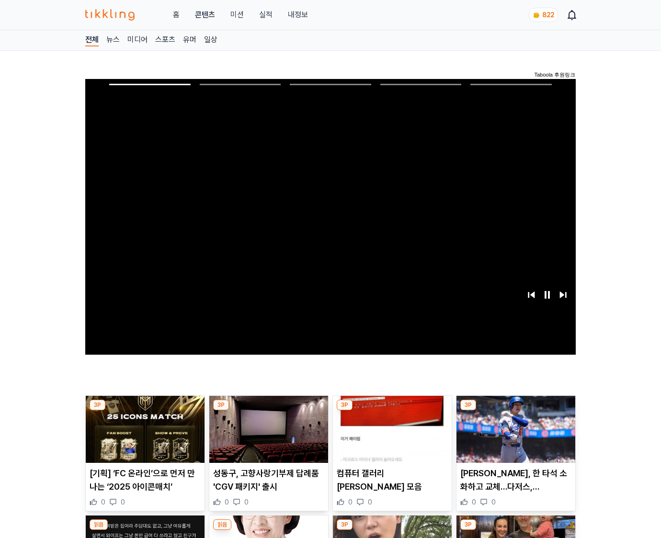
click at [515, 411] on img at bounding box center [515, 429] width 119 height 67
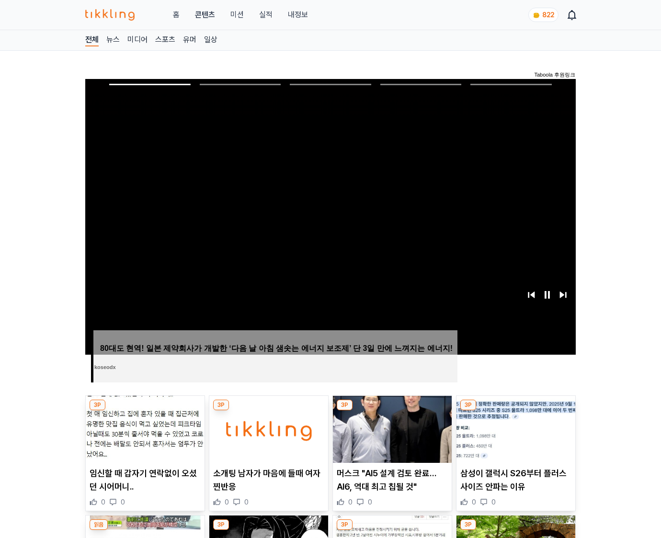
click at [515, 411] on img at bounding box center [515, 429] width 119 height 67
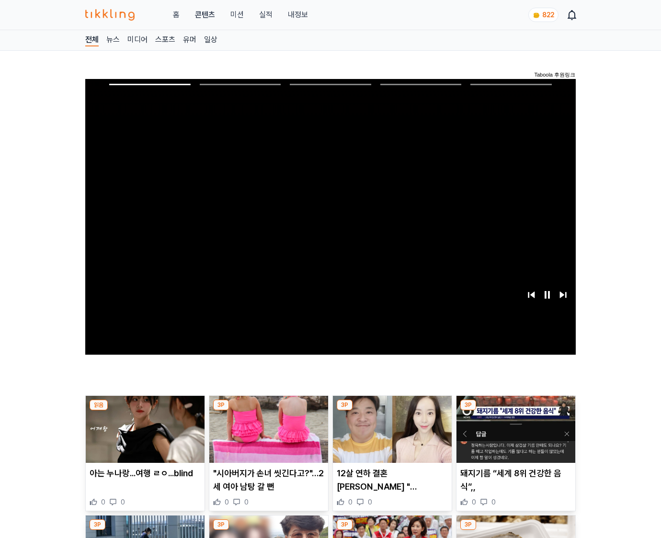
click at [515, 411] on img at bounding box center [515, 429] width 119 height 67
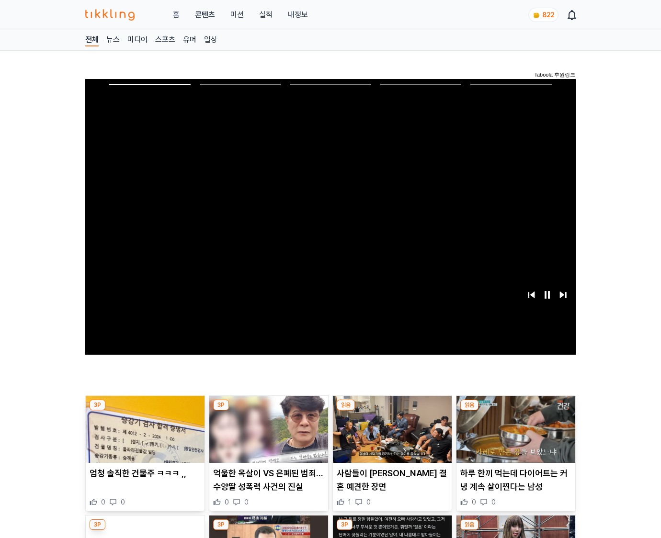
click at [515, 411] on img at bounding box center [515, 429] width 119 height 67
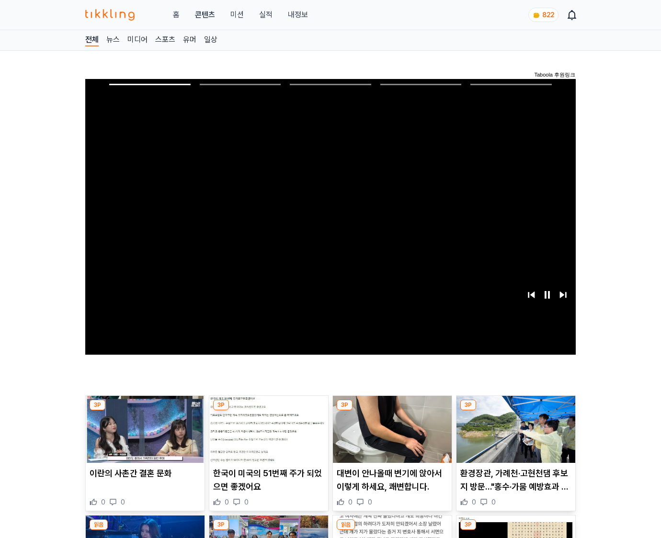
click at [515, 411] on img at bounding box center [515, 429] width 119 height 67
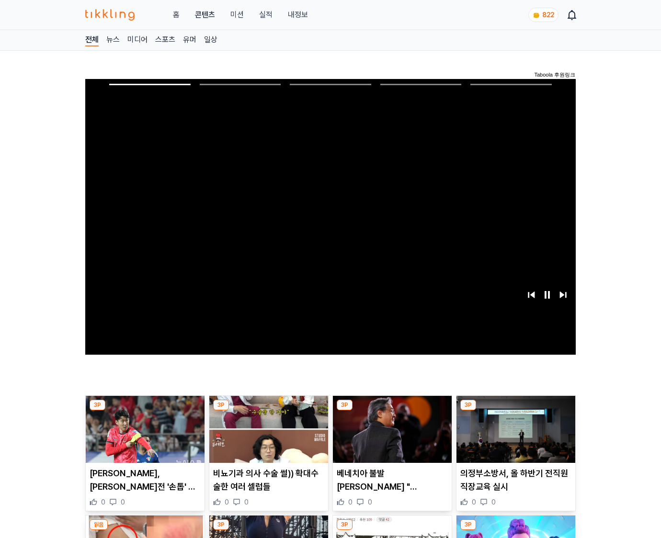
click at [515, 411] on img at bounding box center [515, 429] width 119 height 67
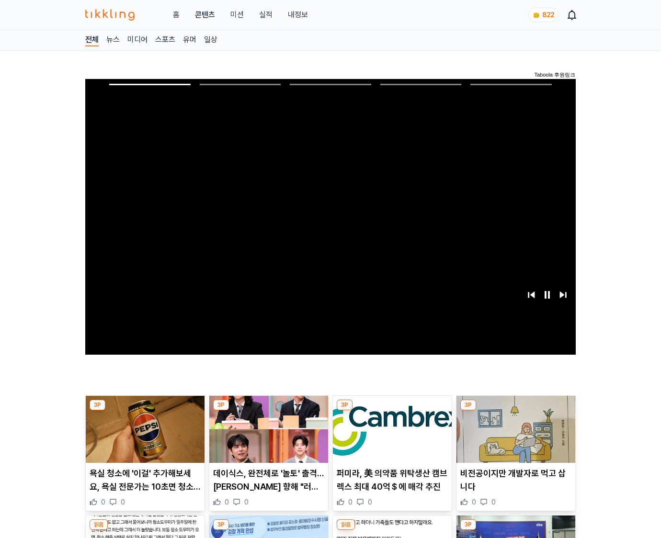
click at [515, 411] on img at bounding box center [515, 429] width 119 height 67
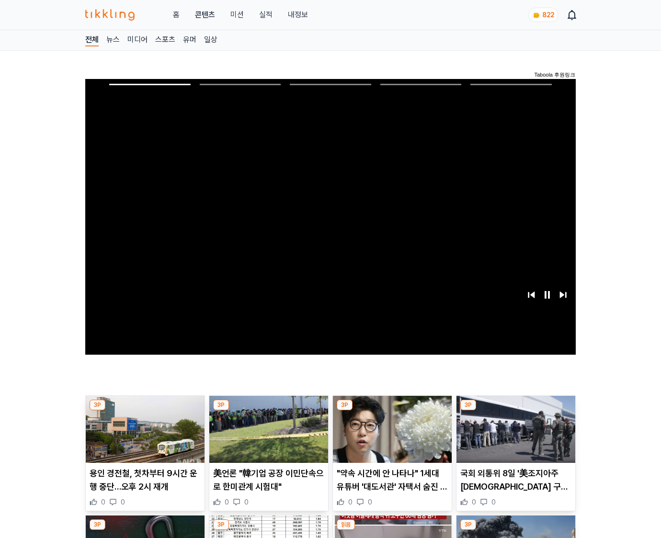
click at [515, 411] on img at bounding box center [515, 429] width 119 height 67
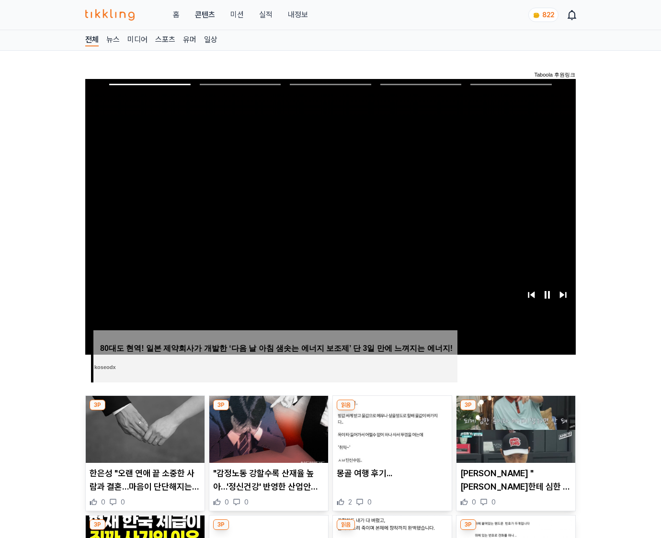
click at [515, 411] on img at bounding box center [515, 429] width 119 height 67
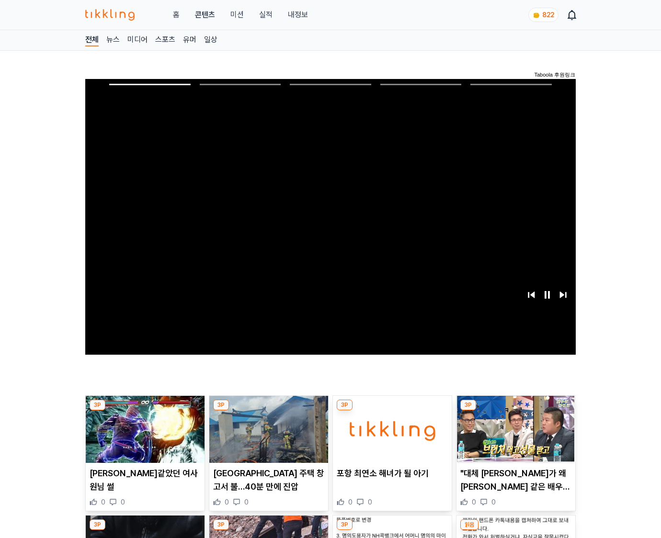
click at [515, 411] on img at bounding box center [515, 429] width 119 height 67
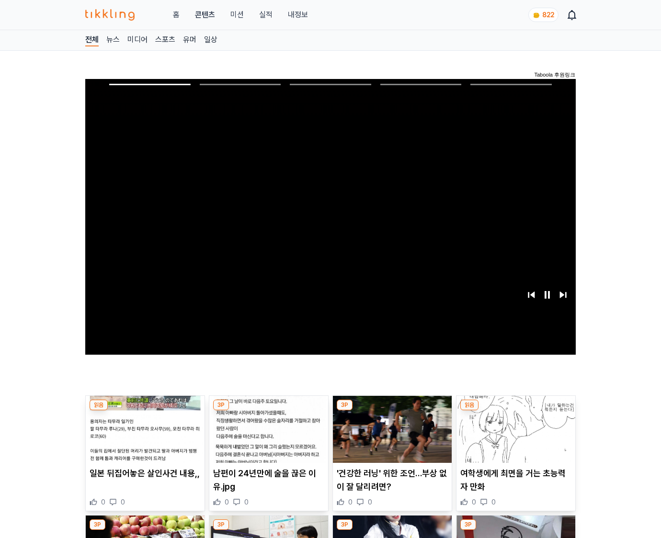
click at [515, 411] on img at bounding box center [515, 429] width 119 height 67
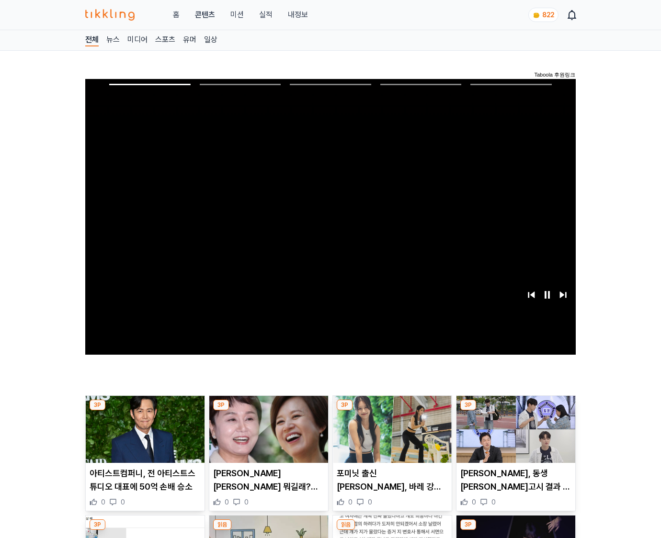
click at [515, 411] on img at bounding box center [515, 429] width 119 height 67
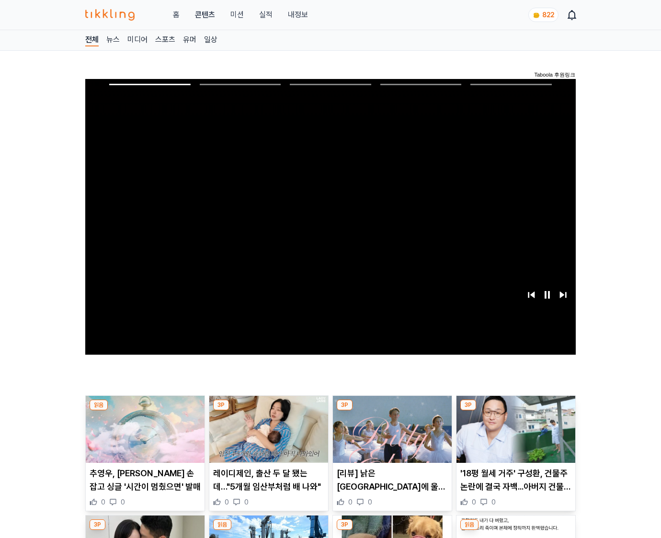
click at [515, 411] on img at bounding box center [515, 429] width 119 height 67
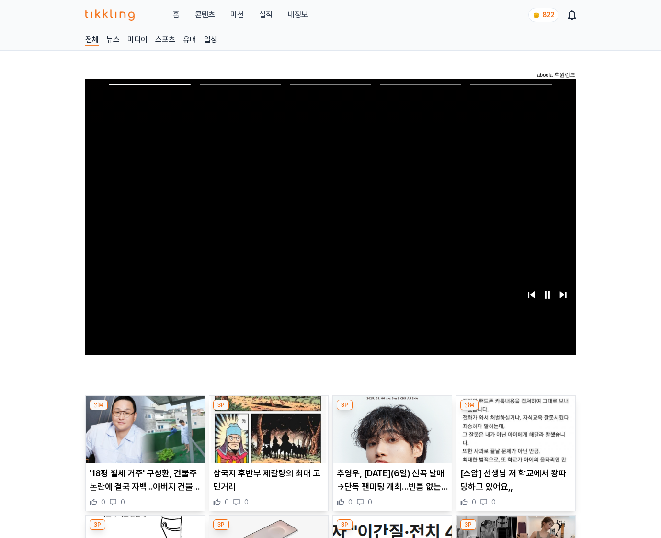
click at [515, 411] on img at bounding box center [515, 429] width 119 height 67
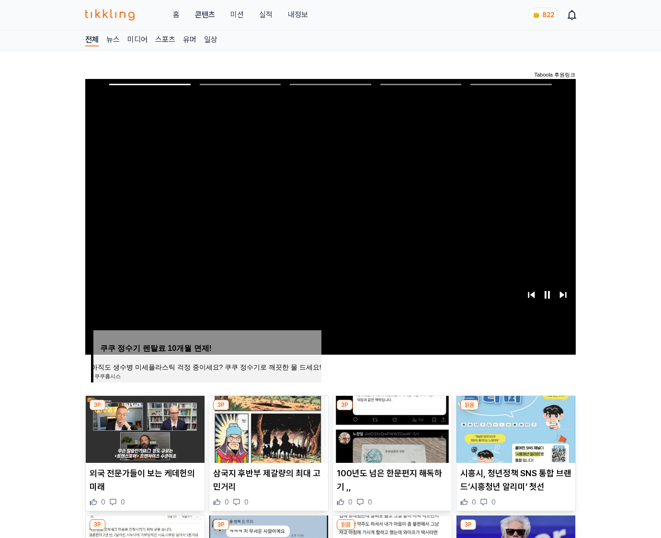
click at [515, 411] on img at bounding box center [515, 429] width 119 height 67
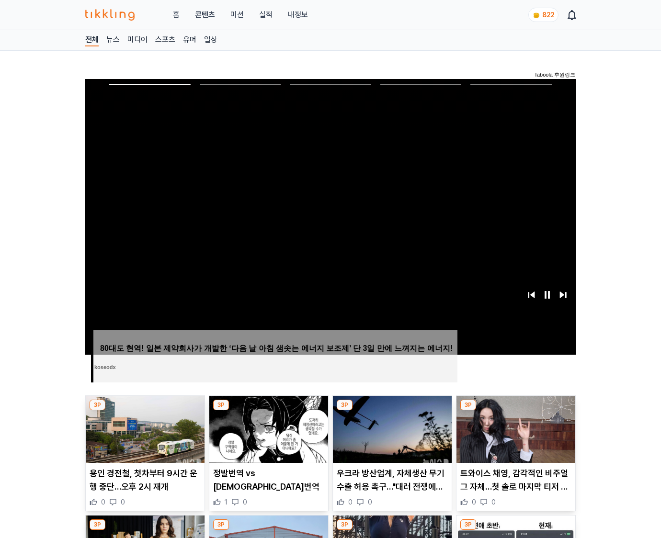
click at [515, 411] on img at bounding box center [515, 429] width 119 height 67
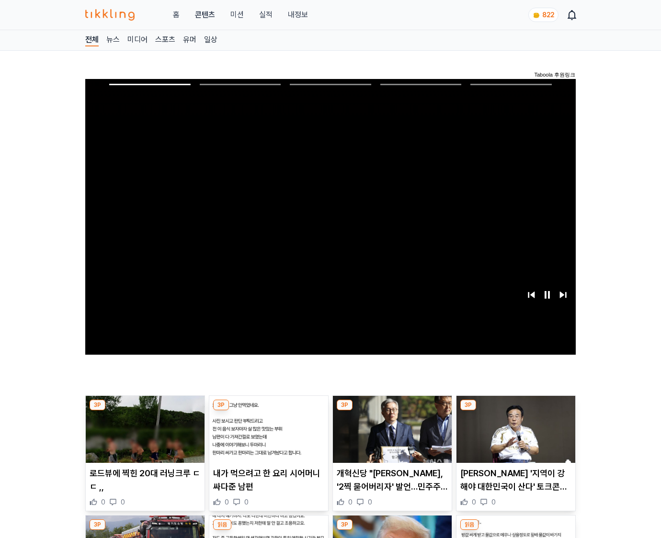
click at [515, 411] on img at bounding box center [515, 429] width 119 height 67
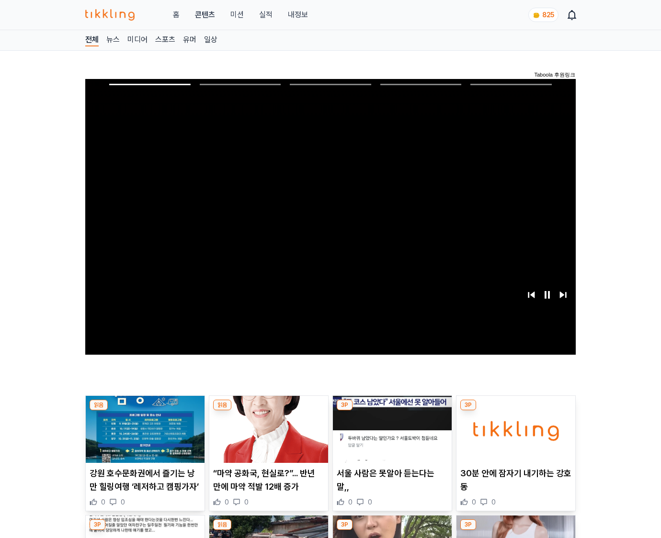
click at [515, 411] on img at bounding box center [515, 429] width 119 height 67
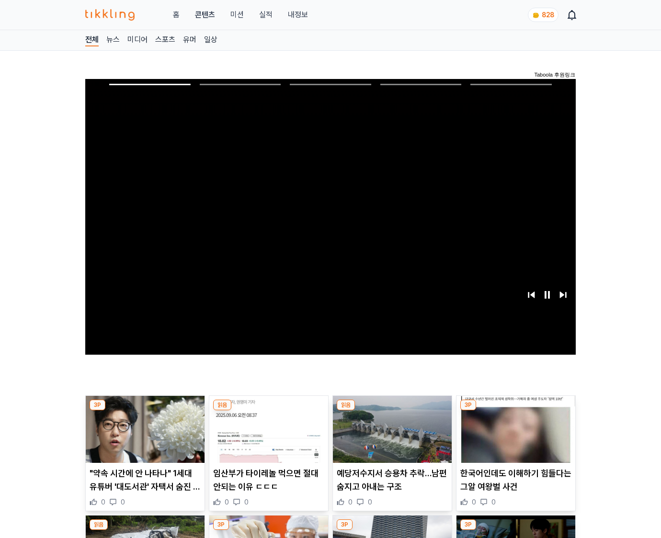
click at [515, 411] on img at bounding box center [515, 429] width 119 height 67
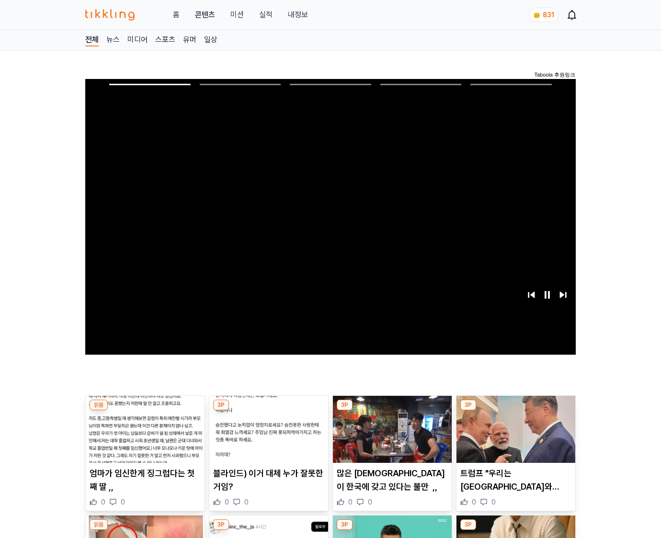
click at [515, 411] on img at bounding box center [515, 429] width 119 height 67
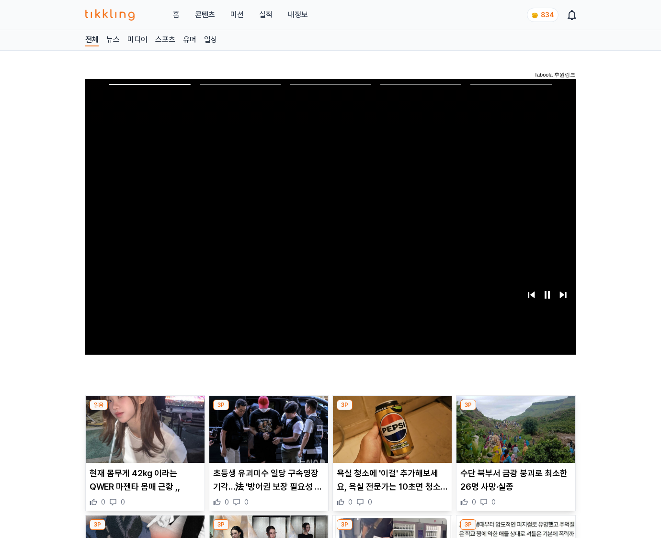
click at [515, 411] on img at bounding box center [515, 429] width 119 height 67
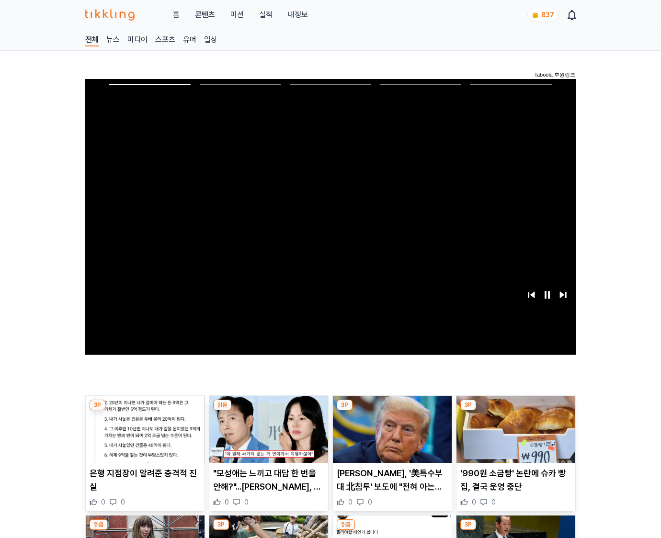
click at [515, 411] on img at bounding box center [515, 429] width 119 height 67
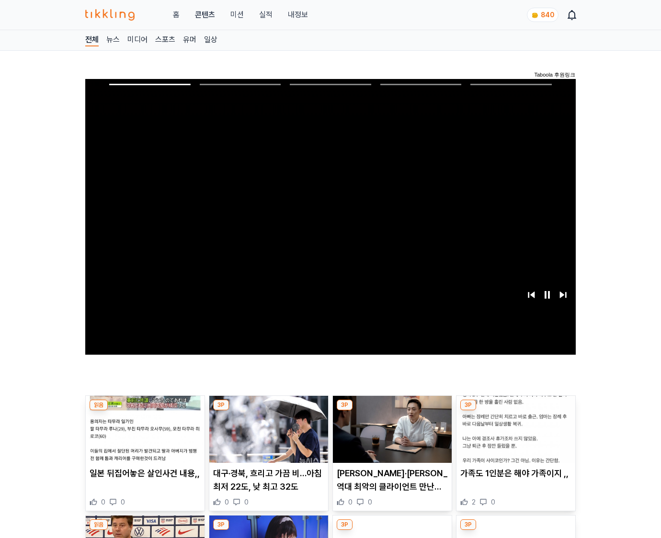
click at [515, 411] on img at bounding box center [515, 429] width 119 height 67
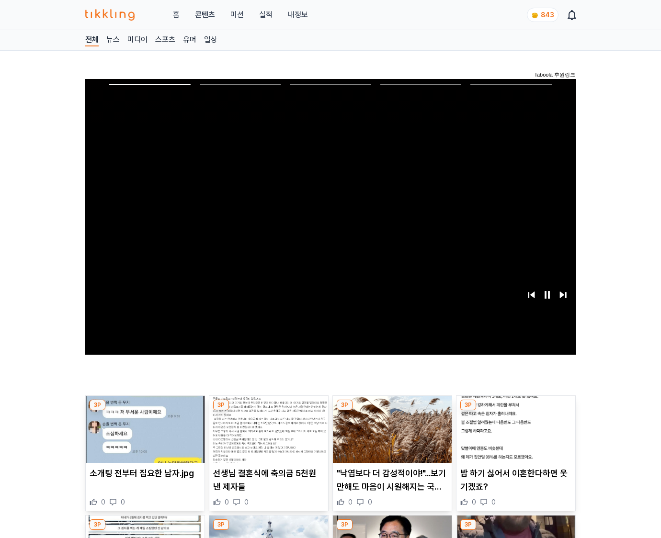
click at [515, 411] on img at bounding box center [515, 429] width 119 height 67
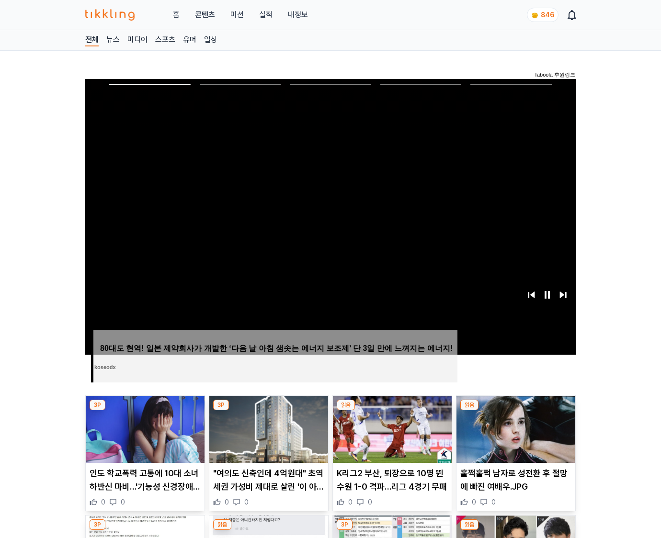
click at [515, 411] on img at bounding box center [515, 429] width 119 height 67
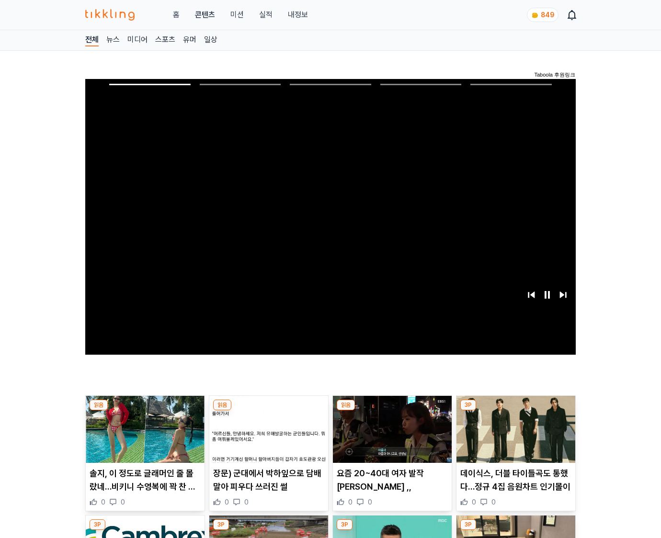
click at [515, 411] on img at bounding box center [515, 429] width 119 height 67
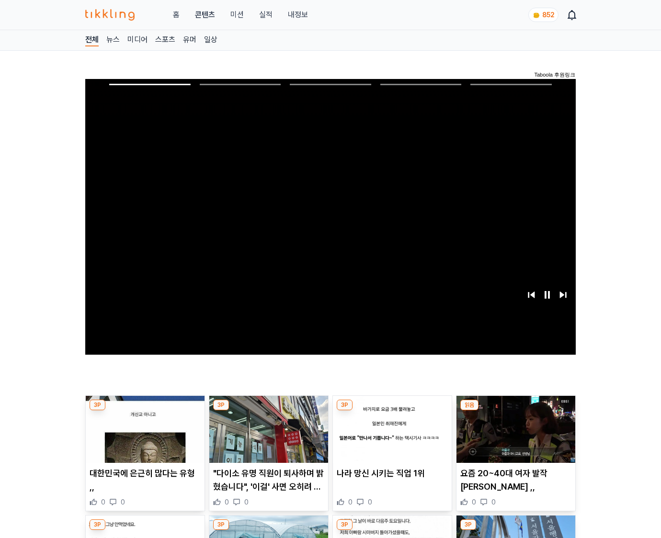
click at [515, 411] on img at bounding box center [515, 429] width 119 height 67
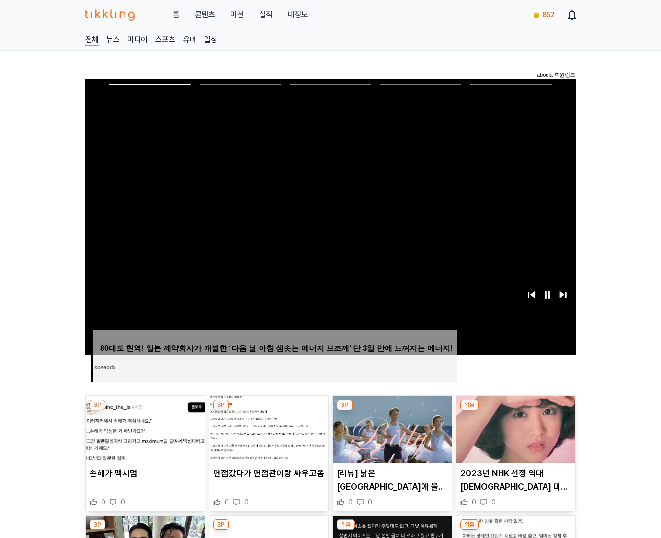
click at [515, 411] on img at bounding box center [515, 429] width 119 height 67
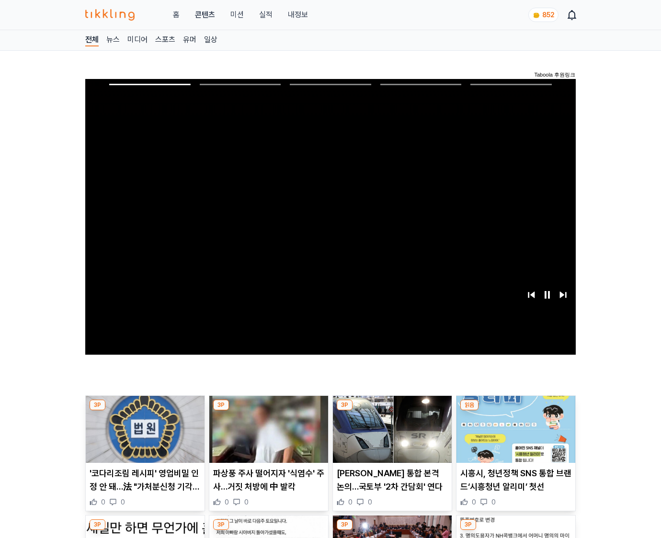
click at [515, 411] on img at bounding box center [515, 429] width 119 height 67
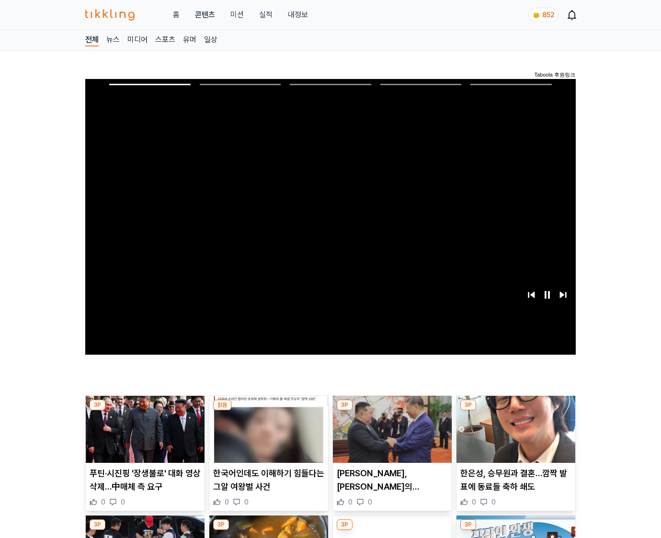
click at [515, 411] on img at bounding box center [515, 429] width 119 height 67
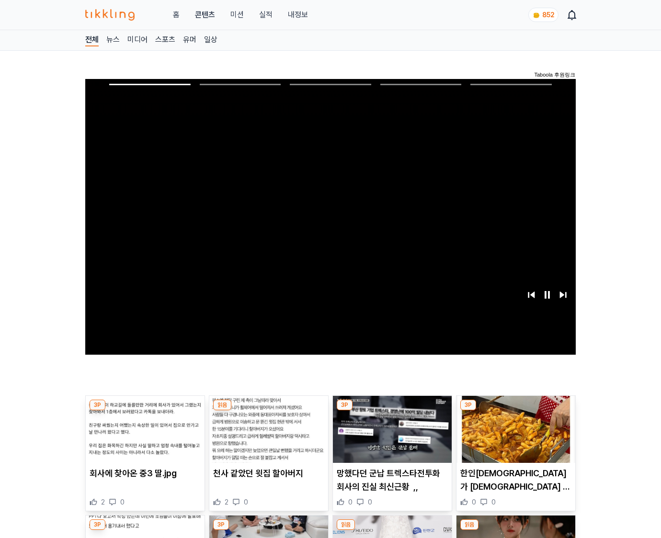
click at [515, 411] on img at bounding box center [515, 429] width 119 height 67
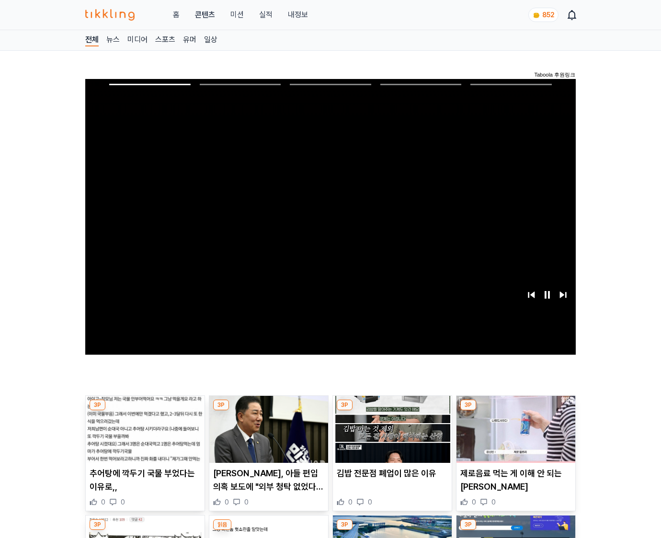
click at [515, 411] on img at bounding box center [515, 429] width 119 height 67
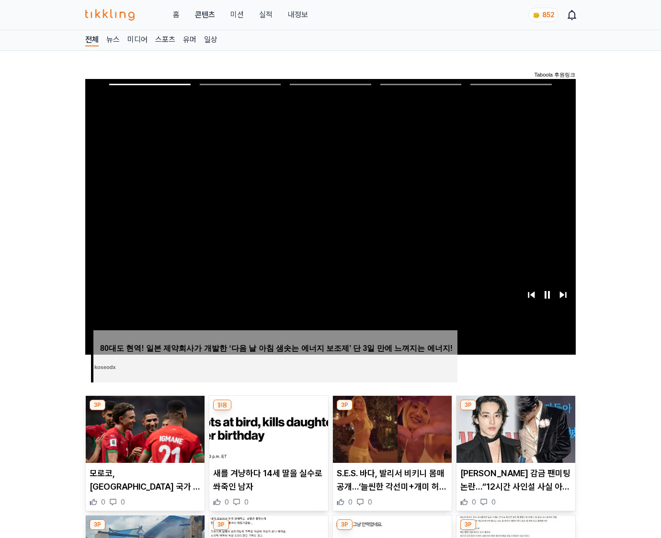
click at [515, 411] on img at bounding box center [515, 429] width 119 height 67
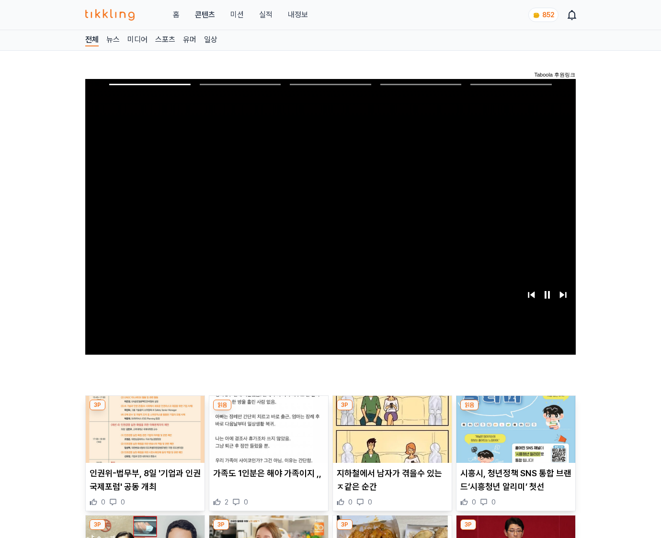
click at [515, 411] on img at bounding box center [515, 429] width 119 height 67
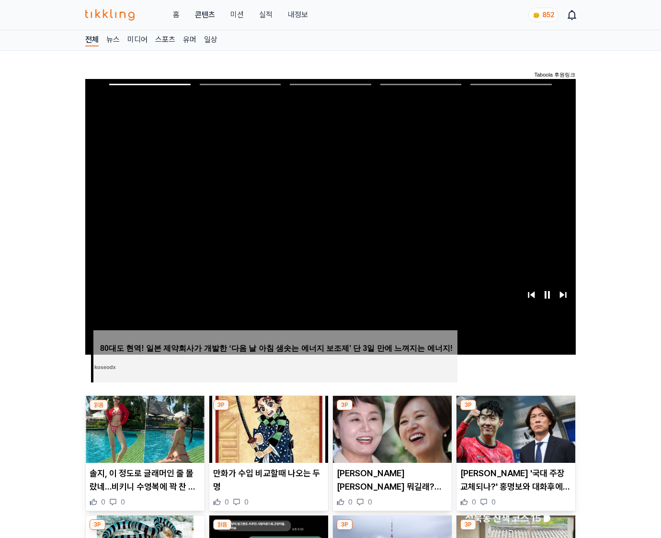
click at [515, 411] on img at bounding box center [515, 429] width 119 height 67
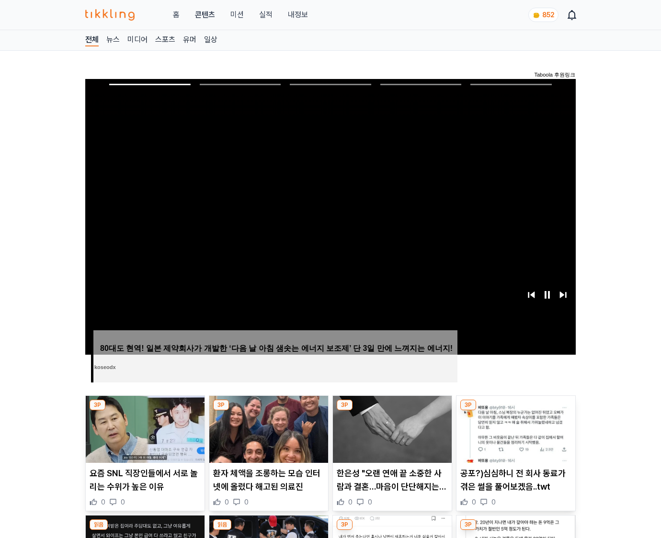
click at [515, 411] on img at bounding box center [515, 429] width 119 height 67
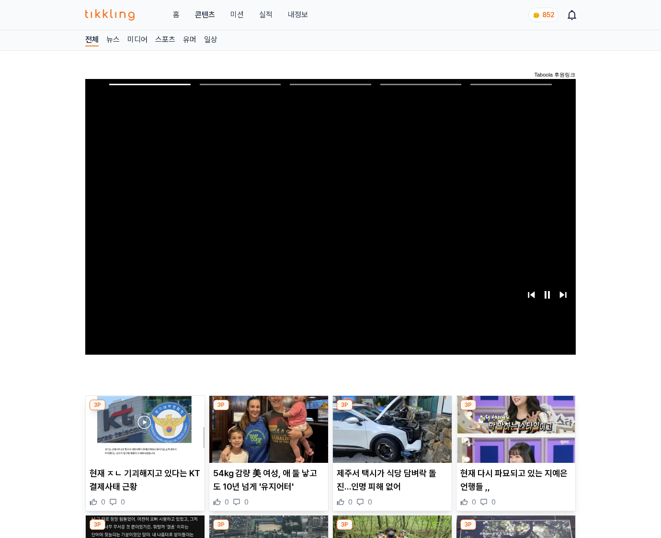
click at [515, 411] on img at bounding box center [515, 429] width 119 height 67
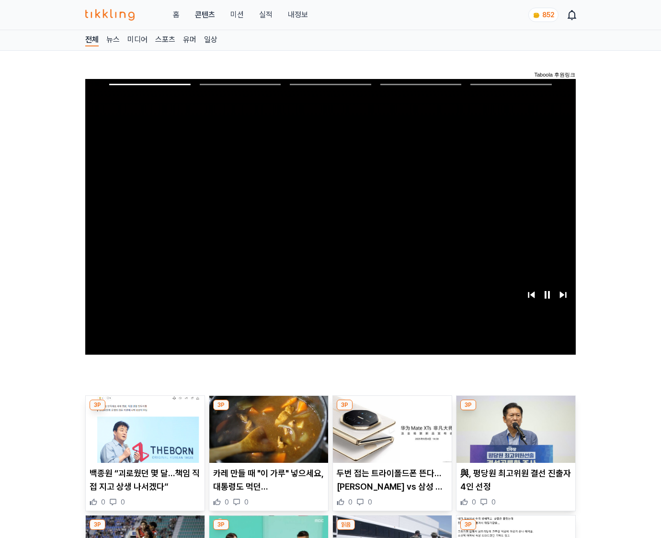
click at [515, 411] on img at bounding box center [515, 429] width 119 height 67
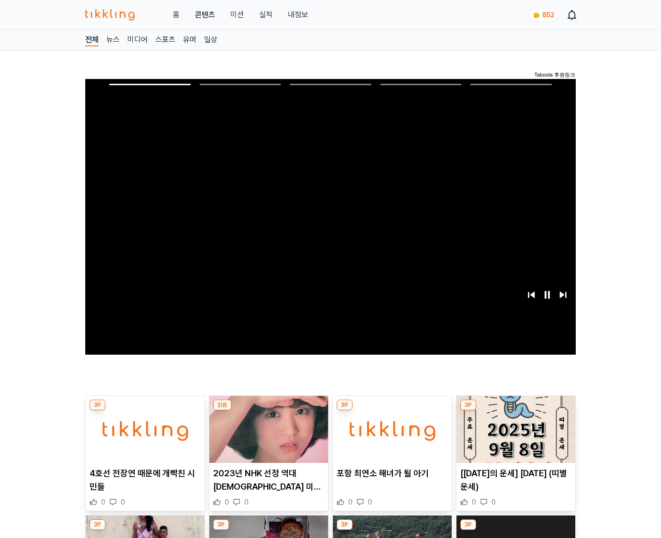
click at [515, 411] on img at bounding box center [515, 429] width 119 height 67
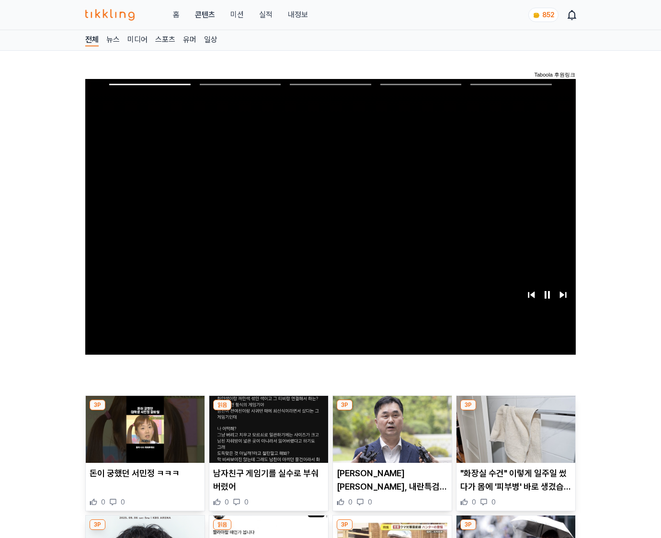
click at [515, 411] on img at bounding box center [515, 429] width 119 height 67
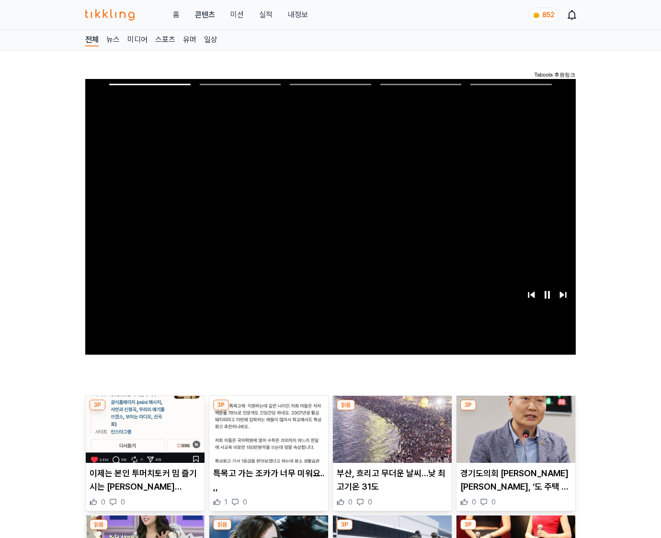
click at [515, 411] on img at bounding box center [515, 429] width 119 height 67
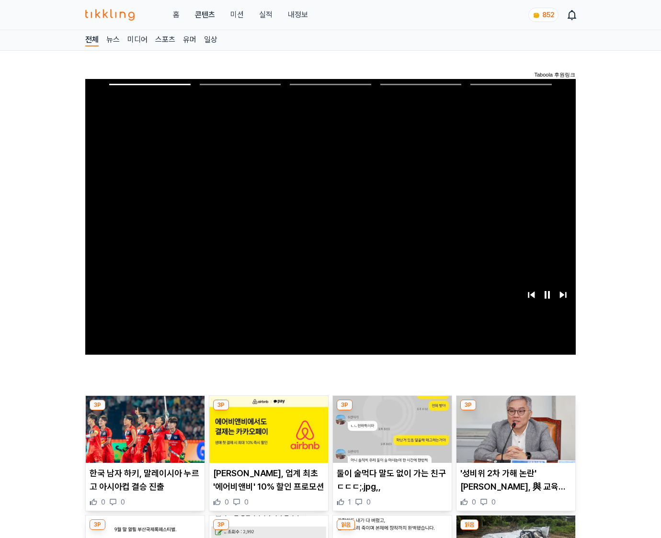
click at [515, 411] on img at bounding box center [515, 429] width 119 height 67
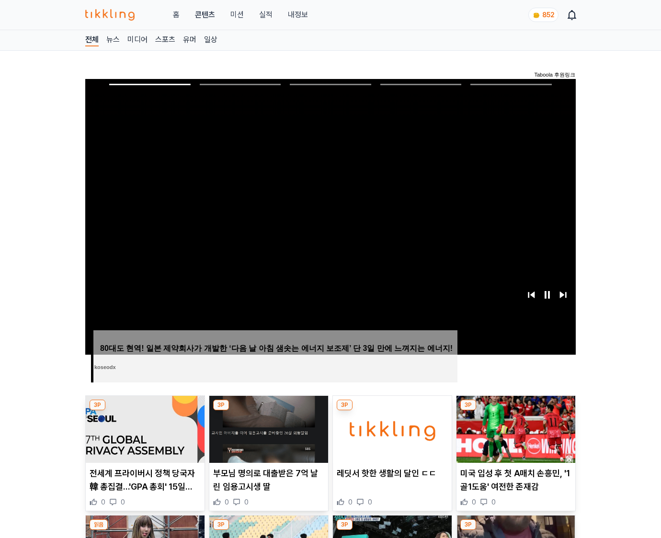
click at [515, 411] on img at bounding box center [515, 429] width 119 height 67
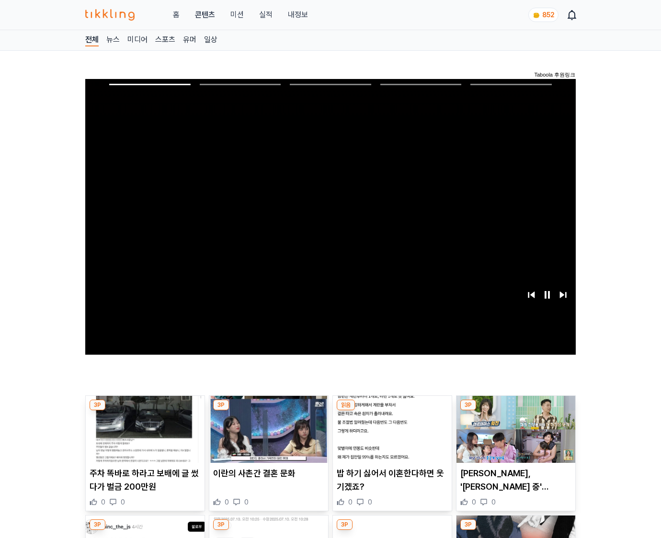
click at [515, 411] on img at bounding box center [515, 429] width 119 height 67
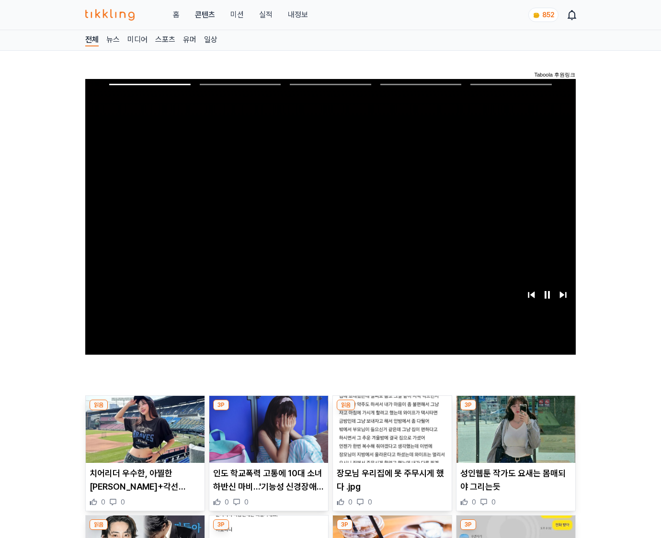
click at [515, 411] on img at bounding box center [515, 429] width 119 height 67
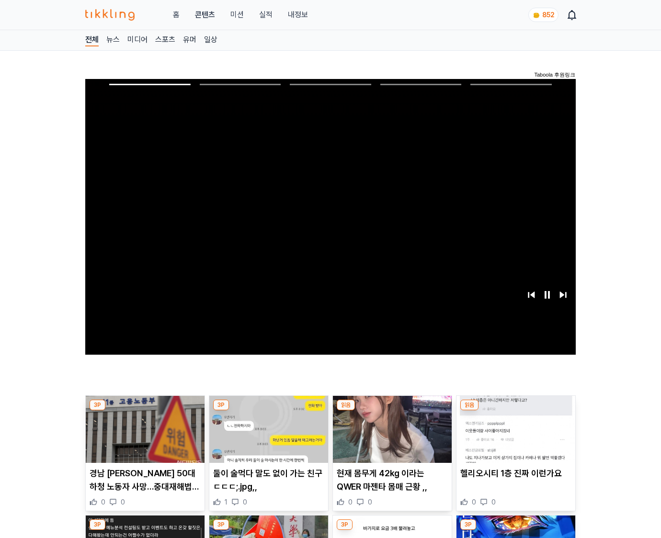
click at [515, 411] on img at bounding box center [515, 429] width 119 height 67
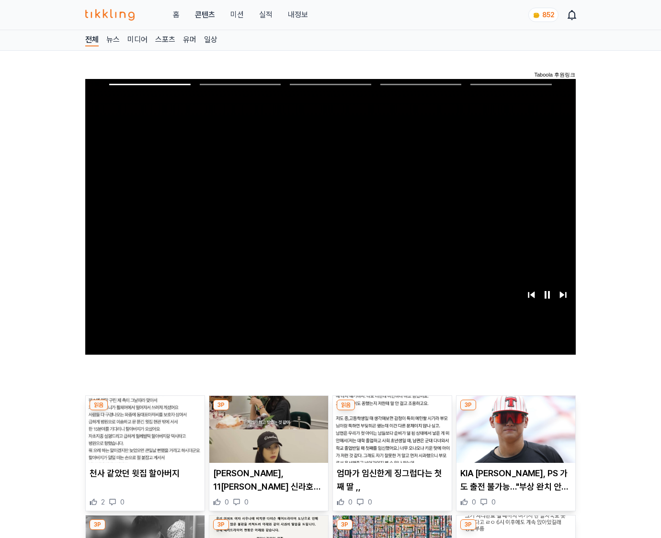
click at [515, 411] on img at bounding box center [515, 429] width 119 height 67
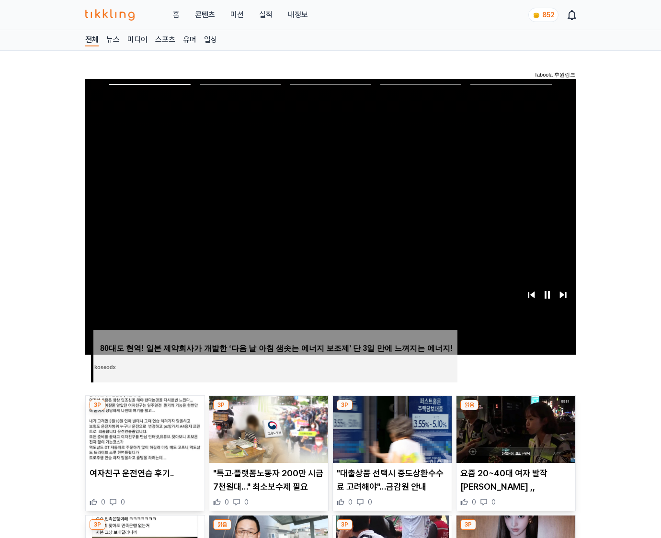
click at [515, 411] on img at bounding box center [515, 429] width 119 height 67
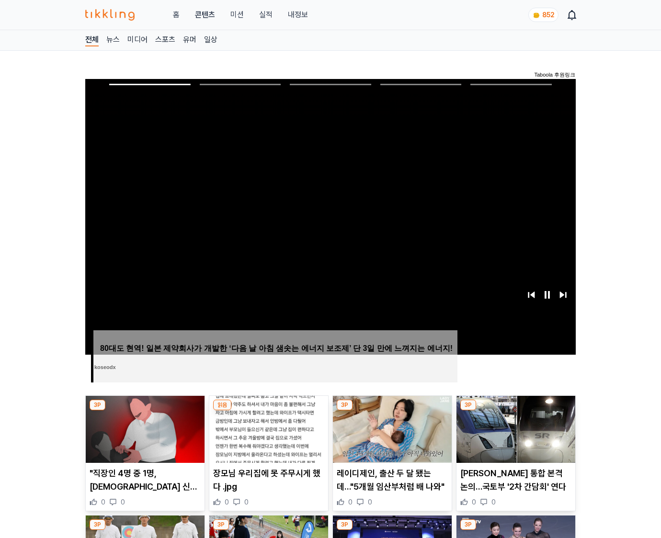
click at [515, 411] on img at bounding box center [515, 429] width 119 height 67
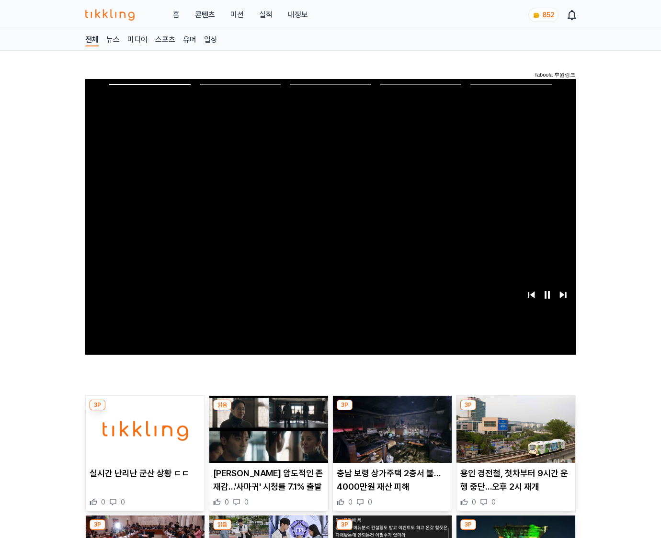
click at [515, 411] on img at bounding box center [515, 429] width 119 height 67
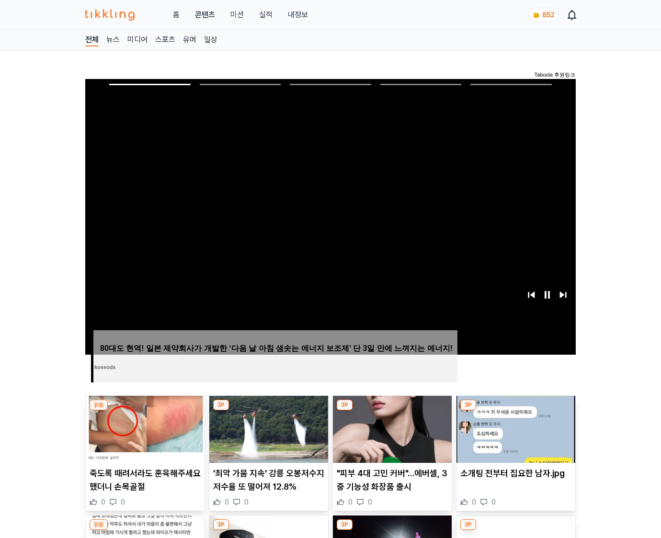
click at [515, 411] on img at bounding box center [515, 429] width 119 height 67
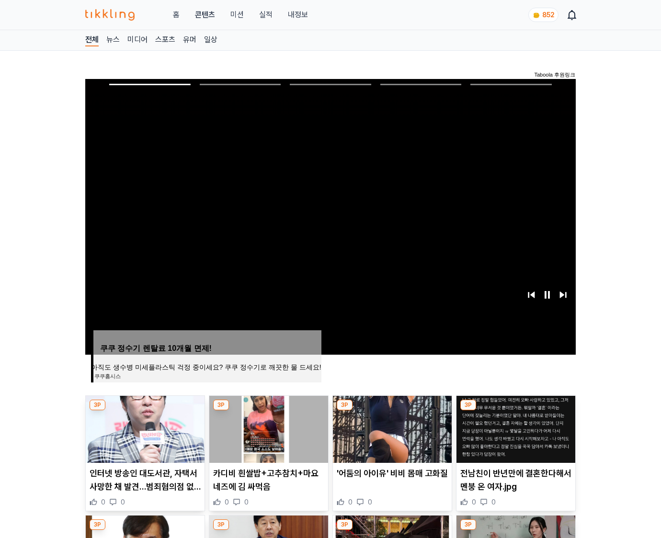
click at [515, 411] on img at bounding box center [515, 429] width 119 height 67
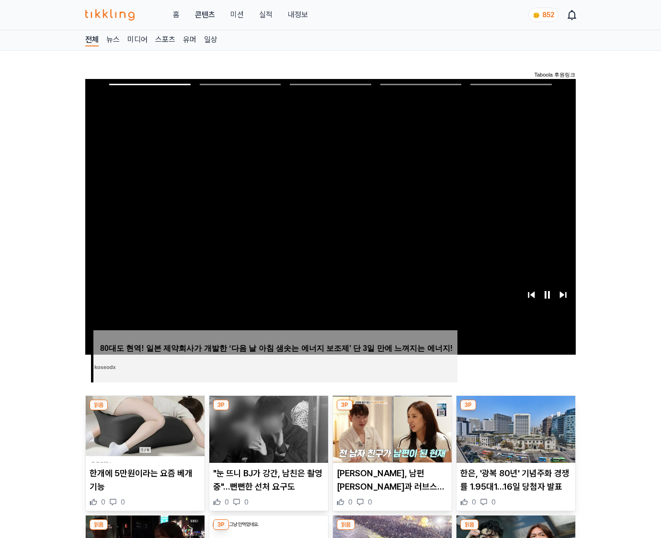
click at [515, 411] on img at bounding box center [515, 429] width 119 height 67
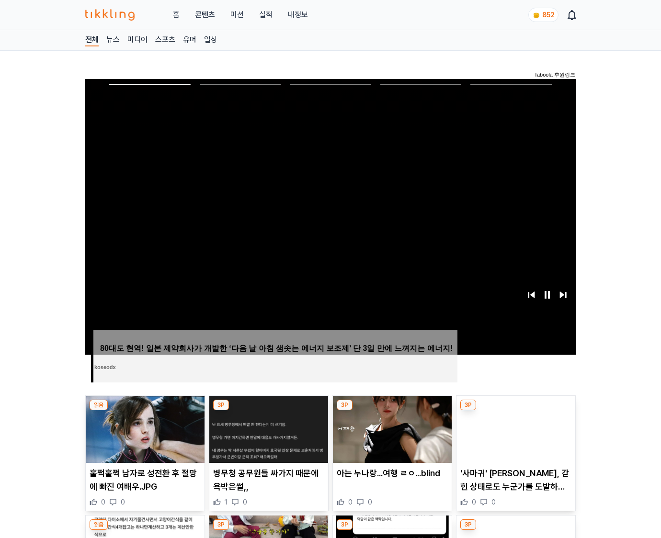
click at [515, 411] on img at bounding box center [515, 429] width 119 height 67
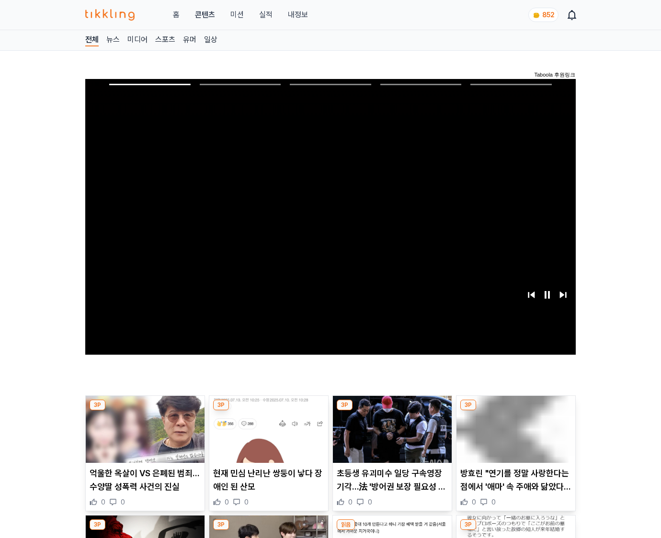
click at [515, 411] on img at bounding box center [515, 429] width 119 height 67
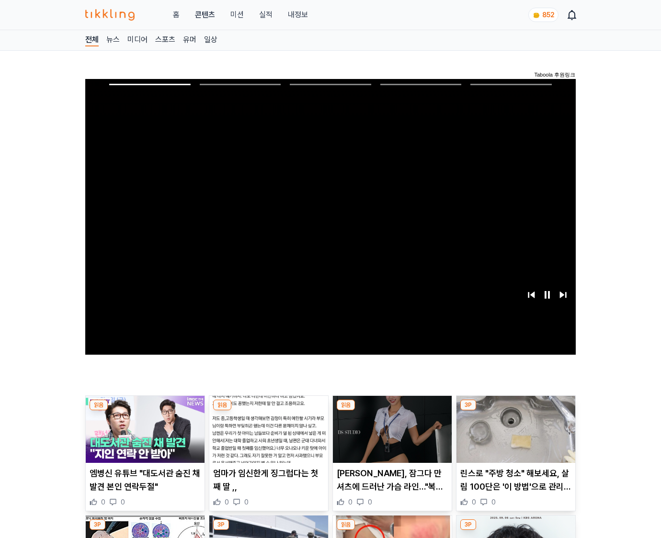
click at [515, 411] on img at bounding box center [515, 429] width 119 height 67
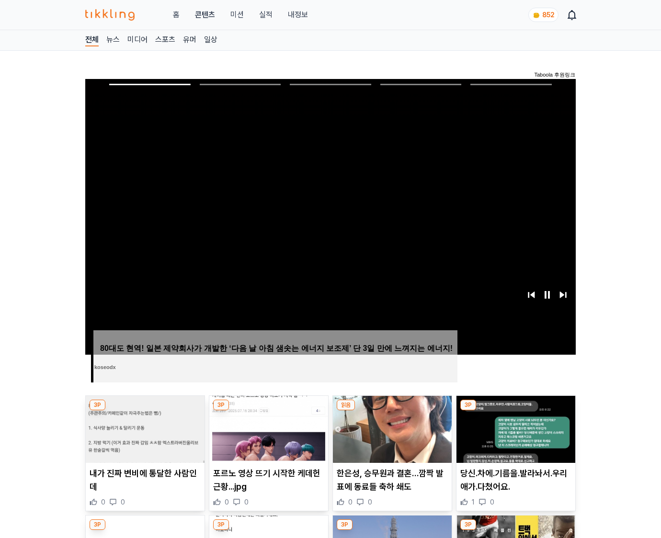
click at [515, 411] on img at bounding box center [515, 429] width 119 height 67
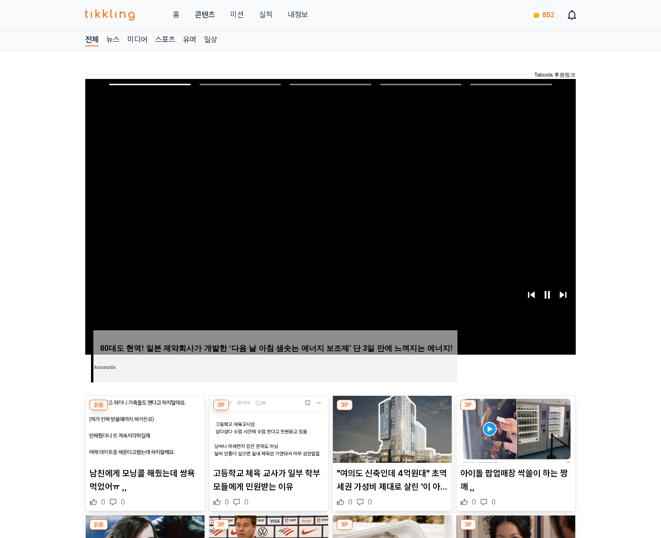
click at [515, 411] on img at bounding box center [515, 429] width 119 height 67
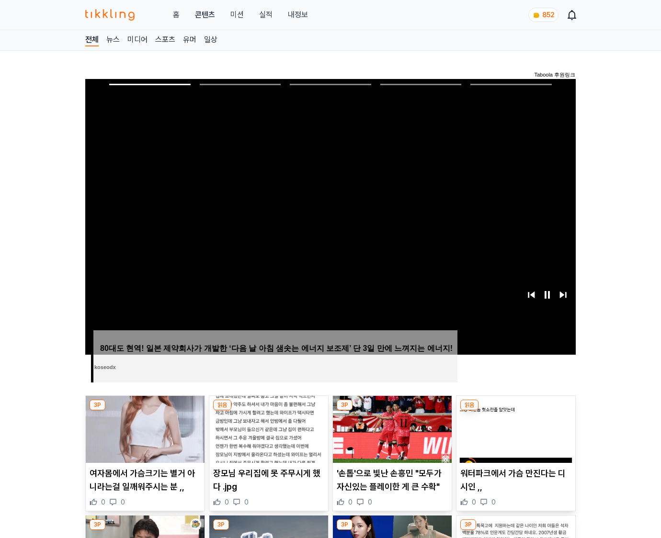
click at [515, 411] on img at bounding box center [515, 429] width 119 height 67
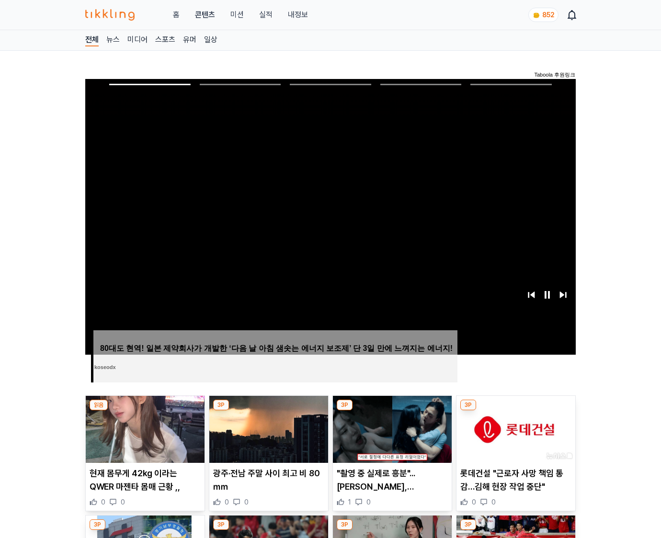
click at [515, 411] on img at bounding box center [515, 429] width 119 height 67
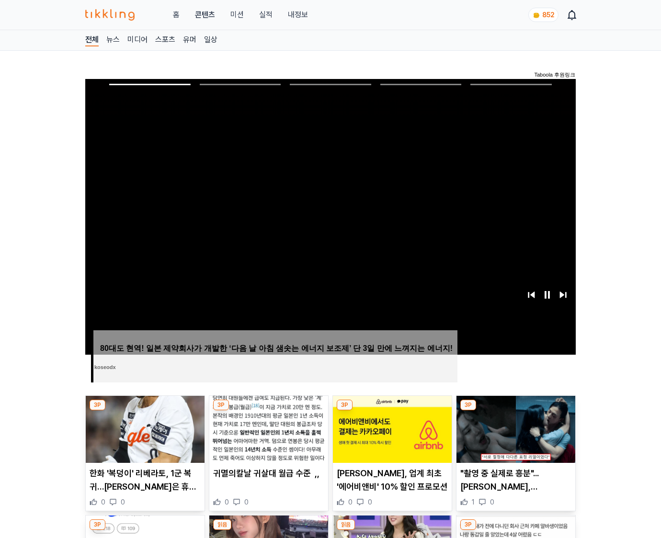
click at [515, 411] on img at bounding box center [515, 429] width 119 height 67
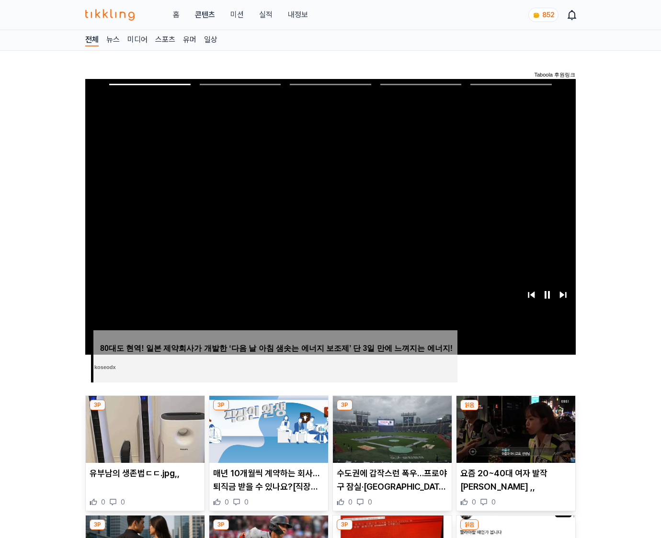
click at [515, 411] on img at bounding box center [515, 429] width 119 height 67
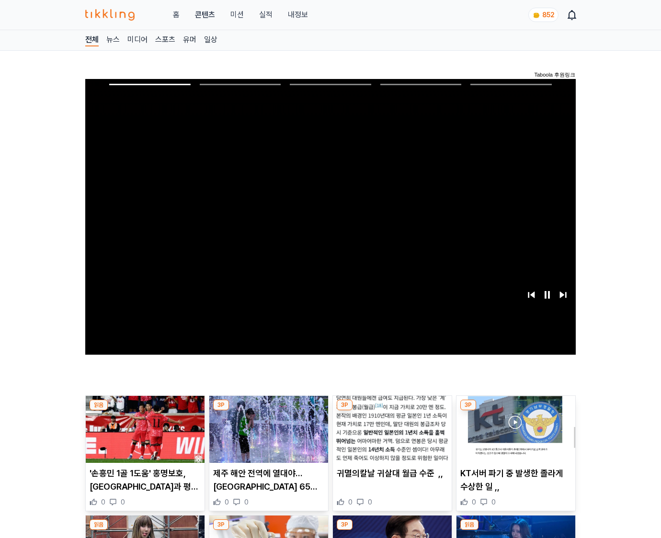
click at [515, 411] on img at bounding box center [515, 429] width 119 height 67
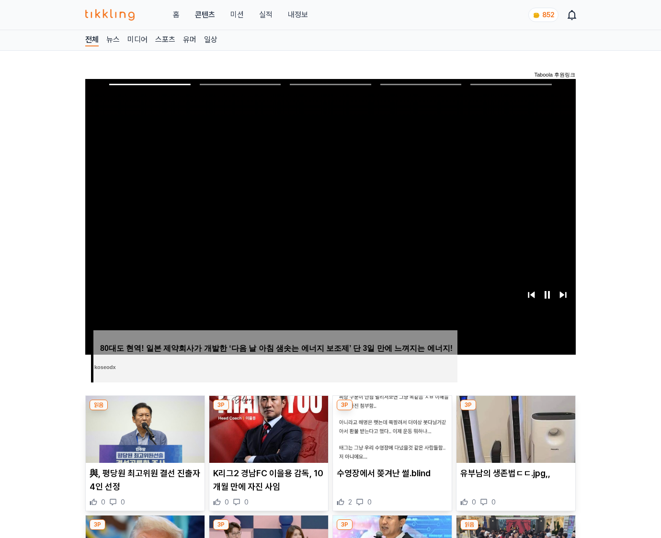
click at [515, 411] on img at bounding box center [515, 429] width 119 height 67
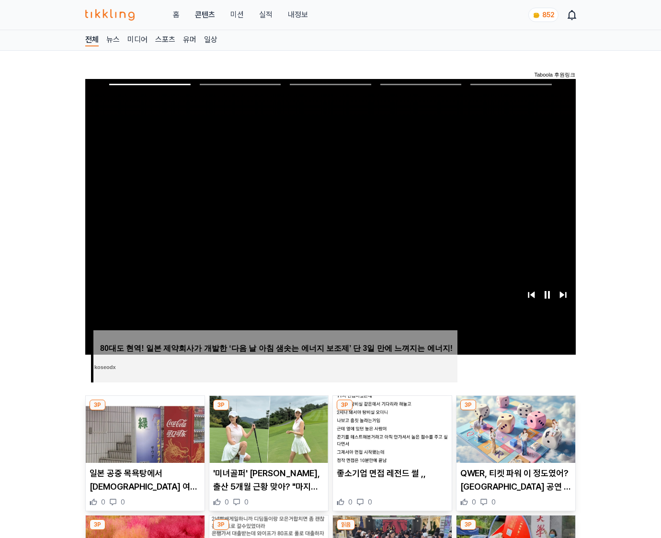
click at [515, 411] on img at bounding box center [515, 429] width 119 height 67
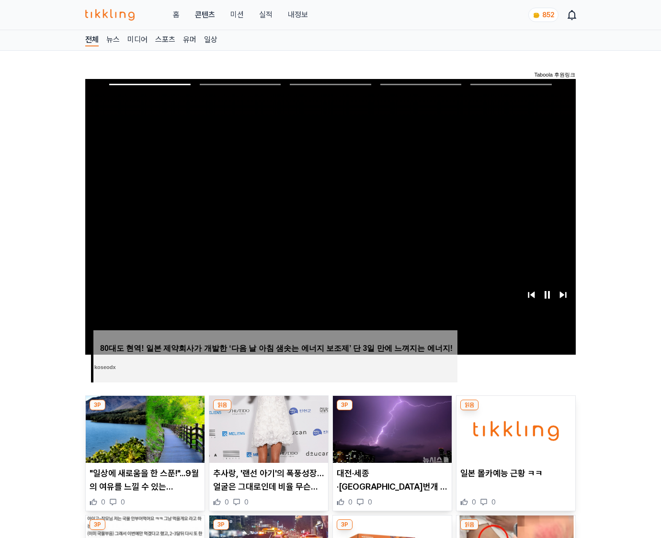
click at [515, 411] on img at bounding box center [515, 429] width 119 height 67
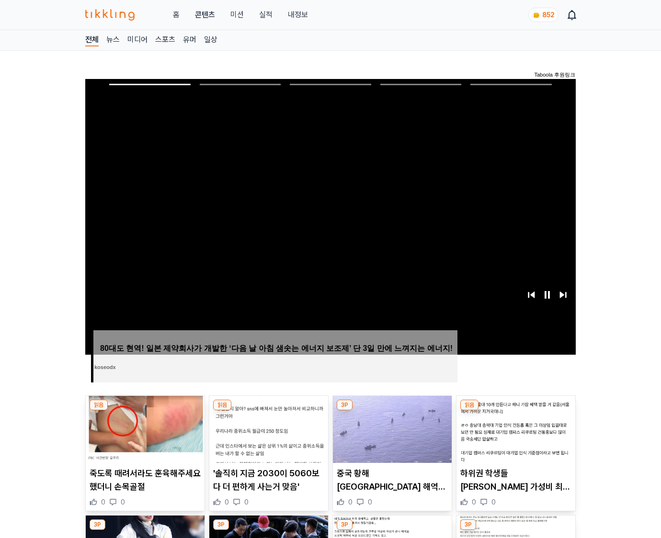
click at [515, 411] on img at bounding box center [515, 429] width 119 height 67
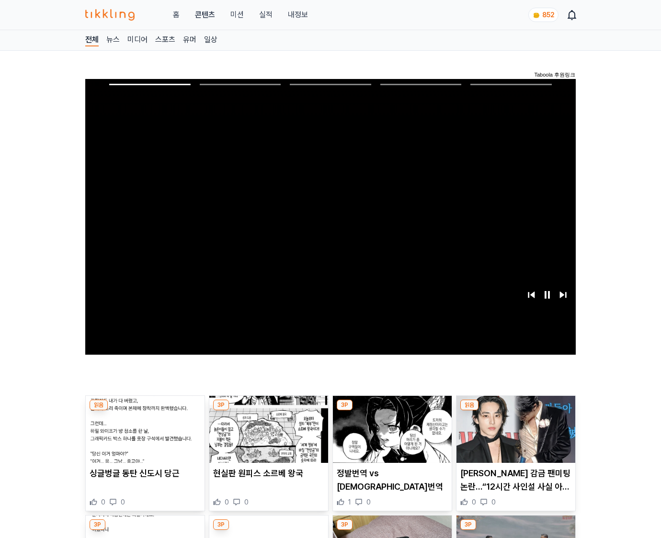
click at [515, 411] on img at bounding box center [515, 429] width 119 height 67
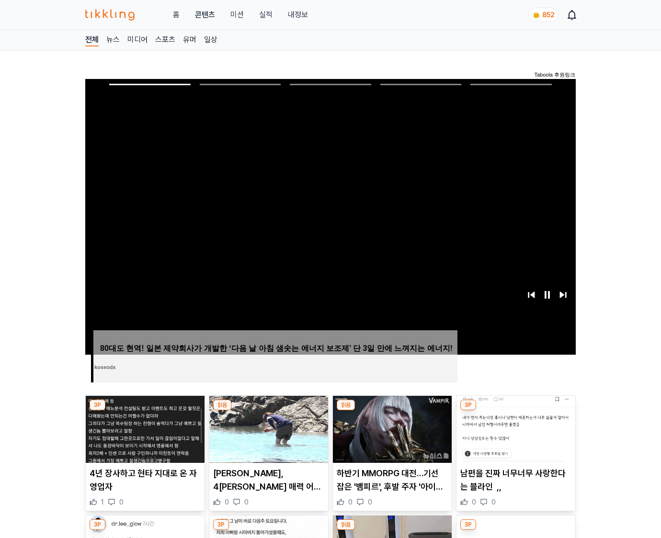
click at [515, 411] on img at bounding box center [515, 429] width 119 height 67
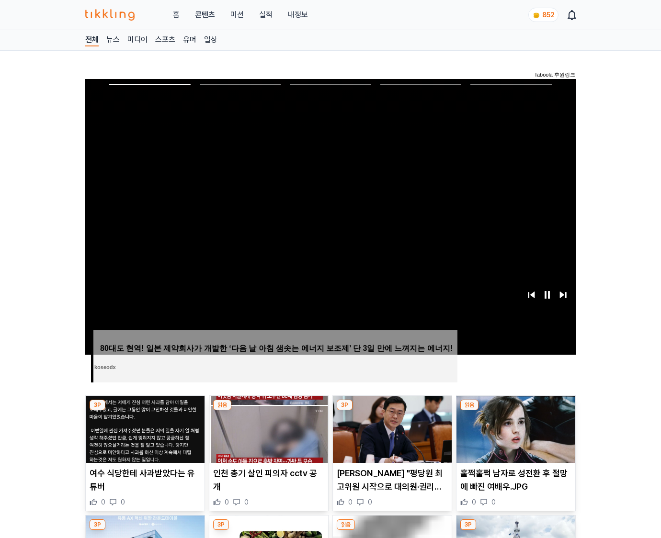
click at [515, 411] on img at bounding box center [515, 429] width 119 height 67
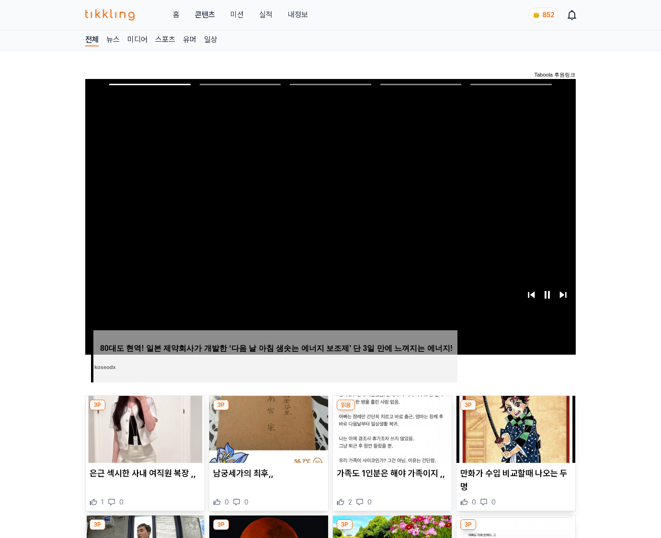
click at [515, 411] on img at bounding box center [515, 429] width 119 height 67
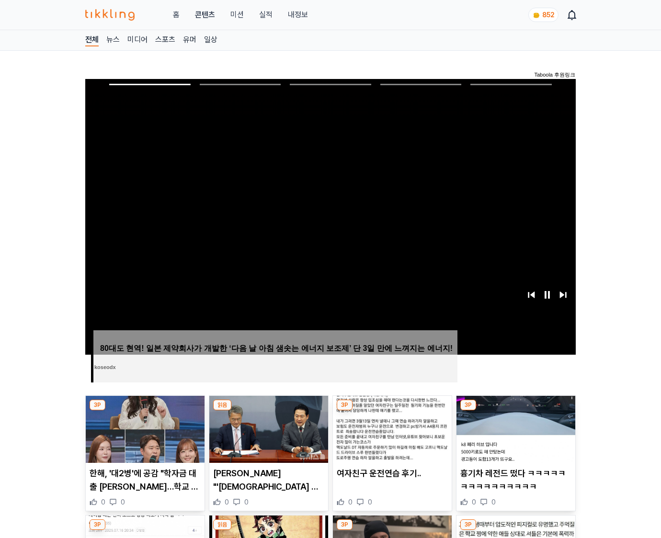
click at [515, 411] on img at bounding box center [515, 429] width 119 height 67
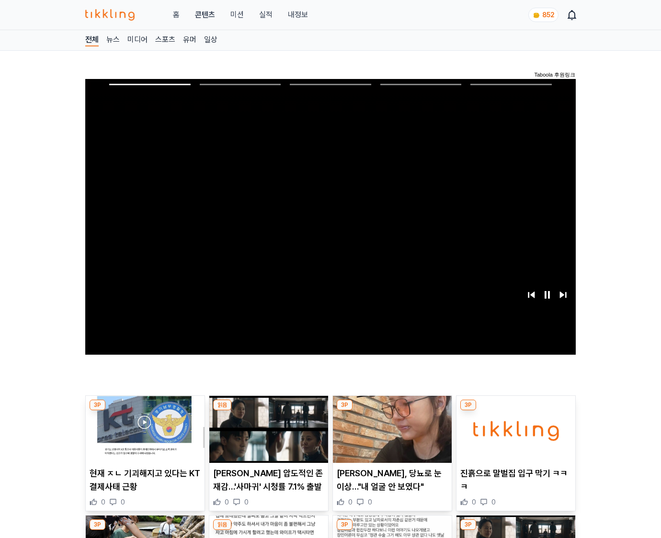
click at [515, 411] on img at bounding box center [515, 429] width 119 height 67
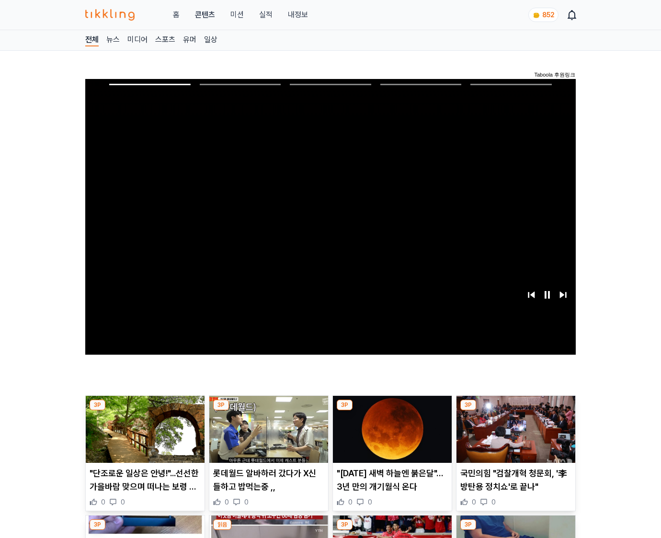
click at [515, 411] on img at bounding box center [515, 429] width 119 height 67
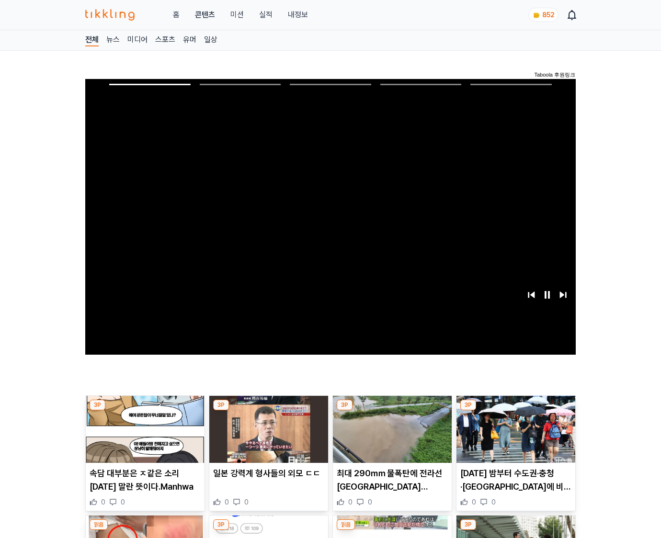
click at [515, 411] on img at bounding box center [515, 429] width 119 height 67
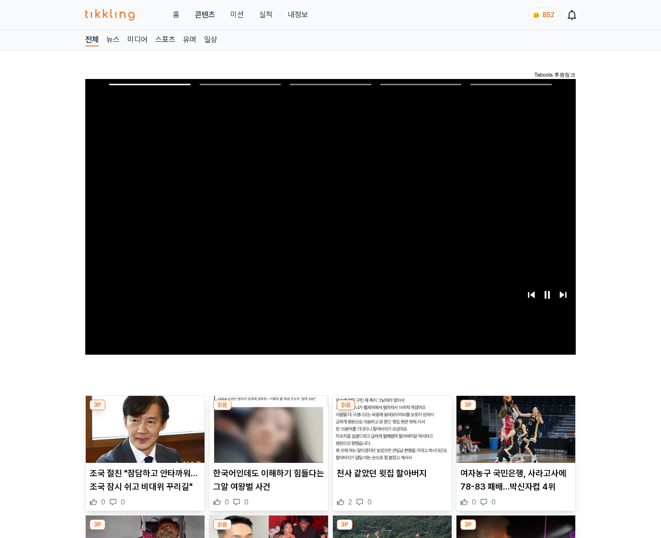
click at [515, 411] on img at bounding box center [515, 429] width 119 height 67
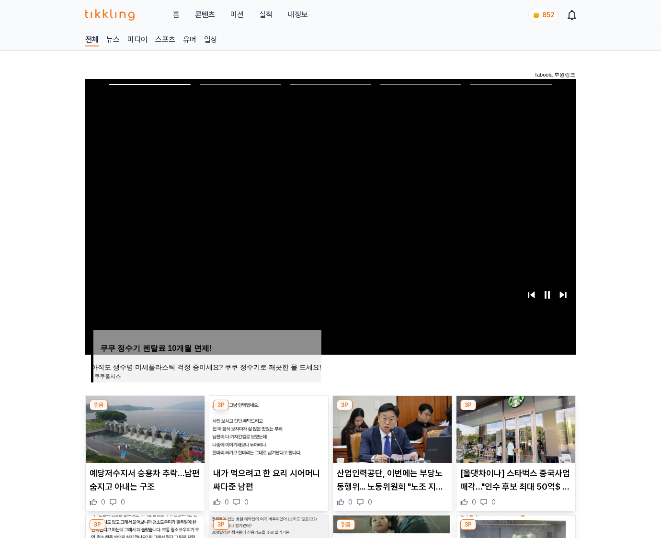
click at [515, 411] on img at bounding box center [515, 429] width 119 height 67
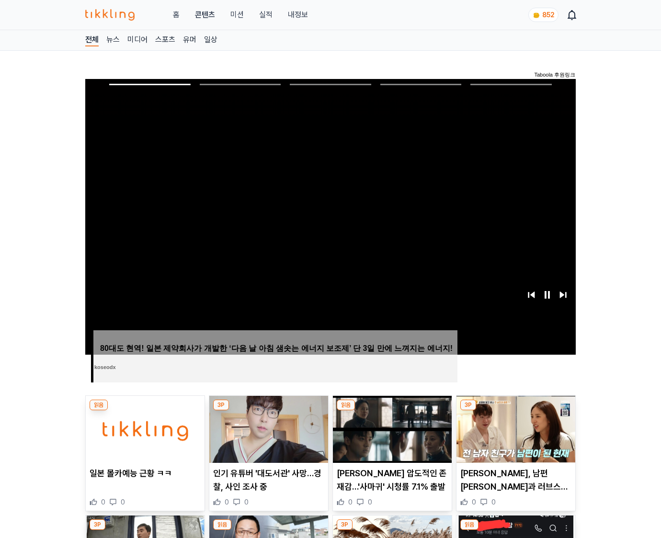
click at [515, 411] on img at bounding box center [515, 429] width 119 height 67
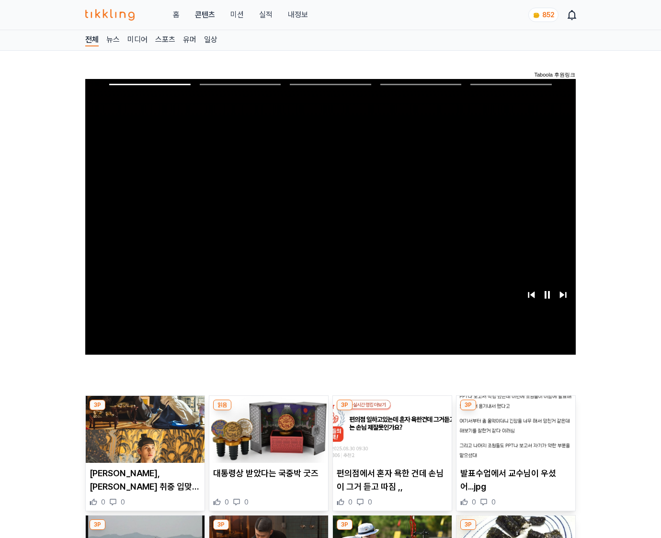
click at [515, 411] on img at bounding box center [515, 429] width 119 height 67
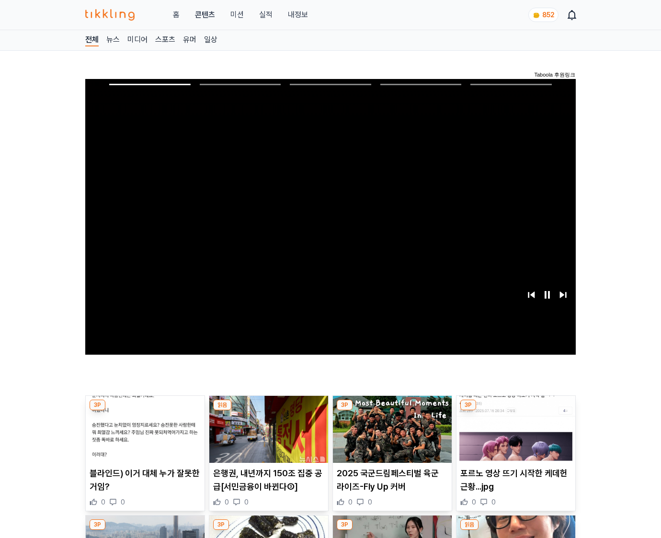
click at [515, 411] on img at bounding box center [515, 429] width 119 height 67
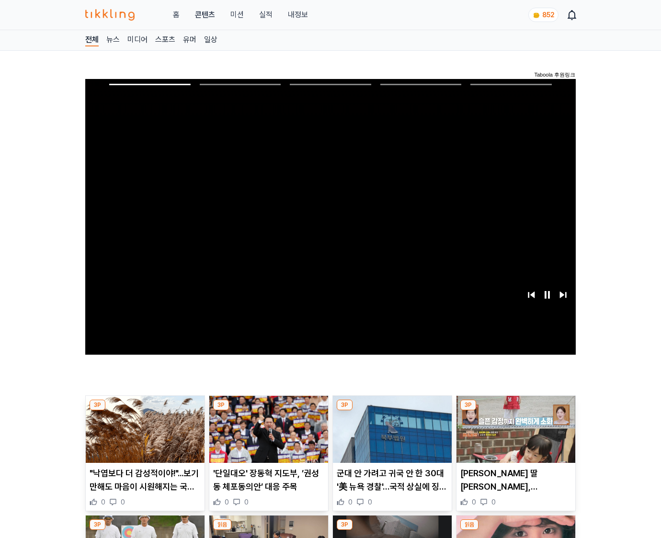
click at [515, 411] on img at bounding box center [515, 429] width 119 height 67
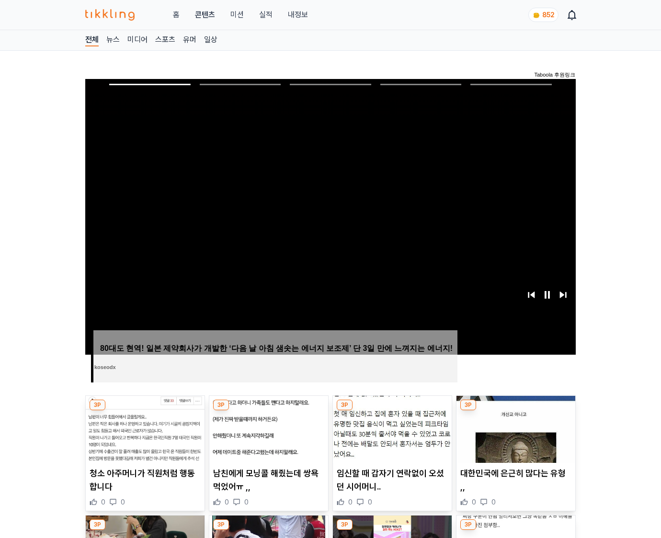
click at [515, 411] on img at bounding box center [515, 429] width 119 height 67
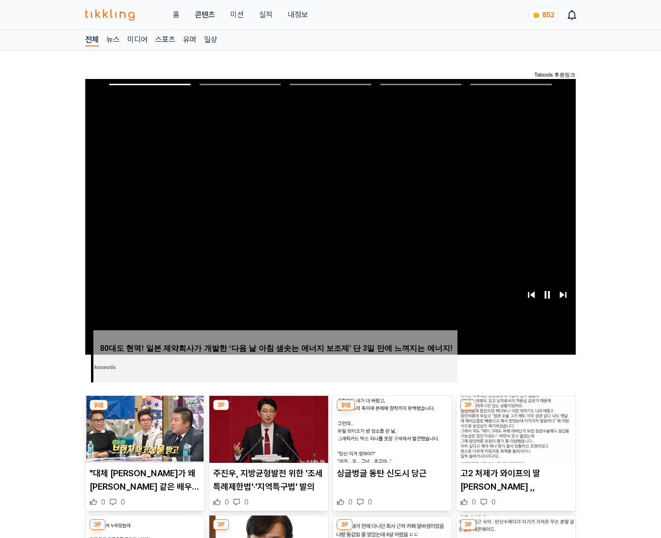
click at [515, 411] on img at bounding box center [515, 429] width 119 height 67
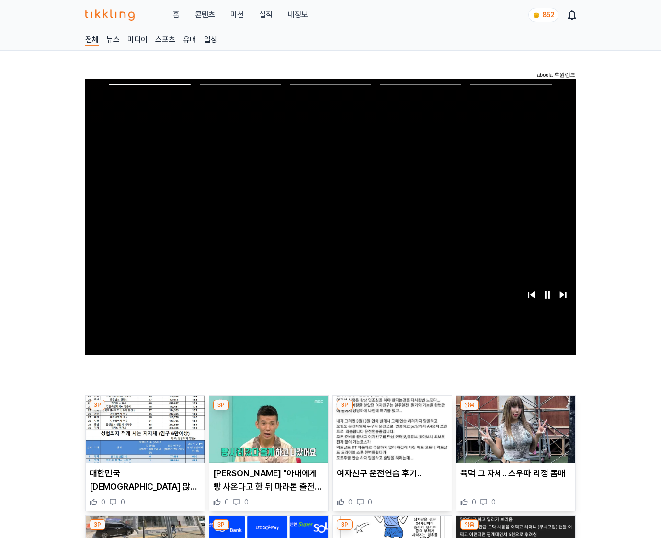
click at [515, 411] on img at bounding box center [515, 429] width 119 height 67
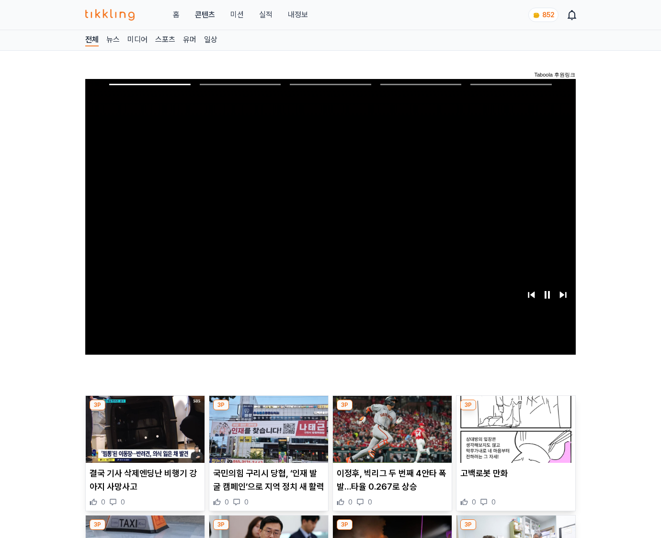
click at [515, 411] on img at bounding box center [515, 429] width 119 height 67
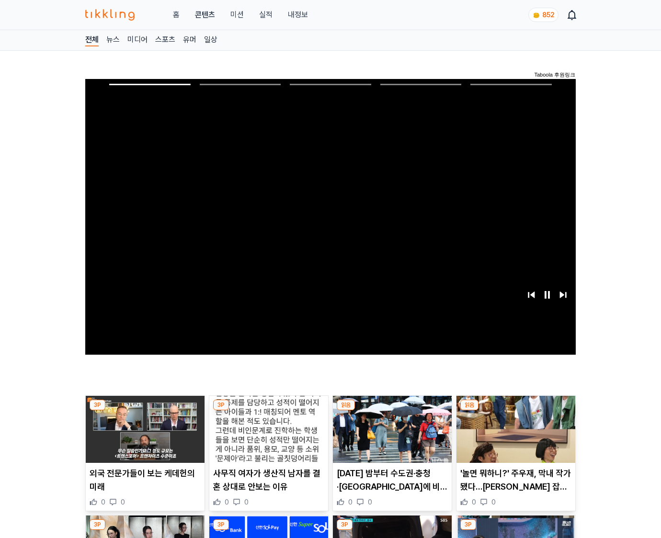
click at [515, 411] on img at bounding box center [515, 429] width 119 height 67
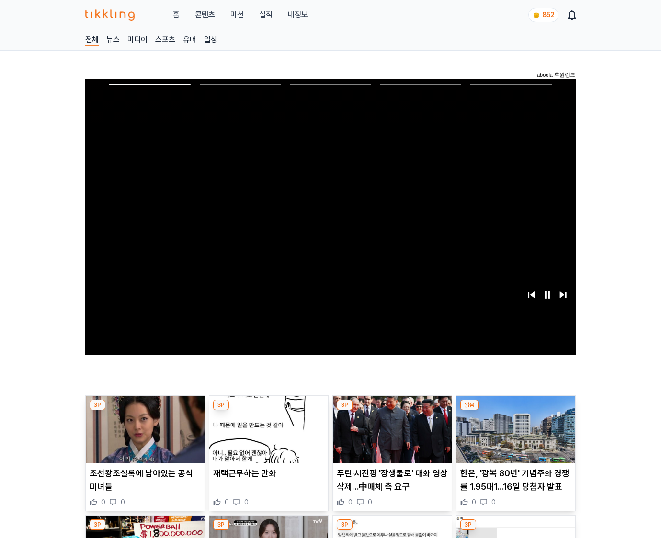
click at [515, 411] on img at bounding box center [515, 429] width 119 height 67
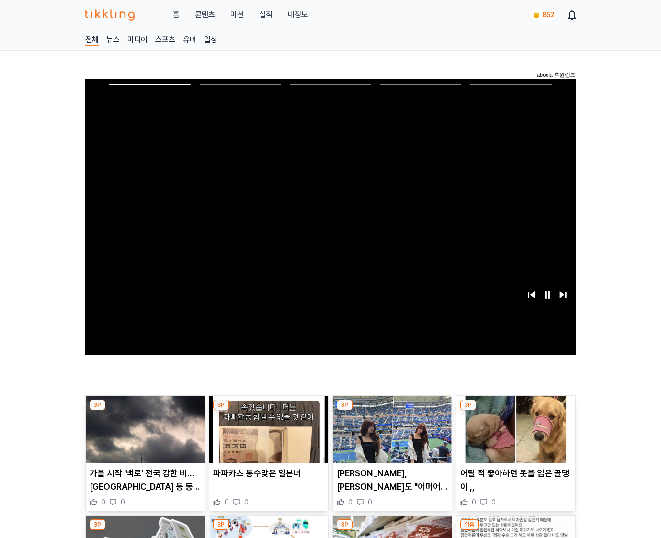
click at [515, 411] on img at bounding box center [515, 429] width 119 height 67
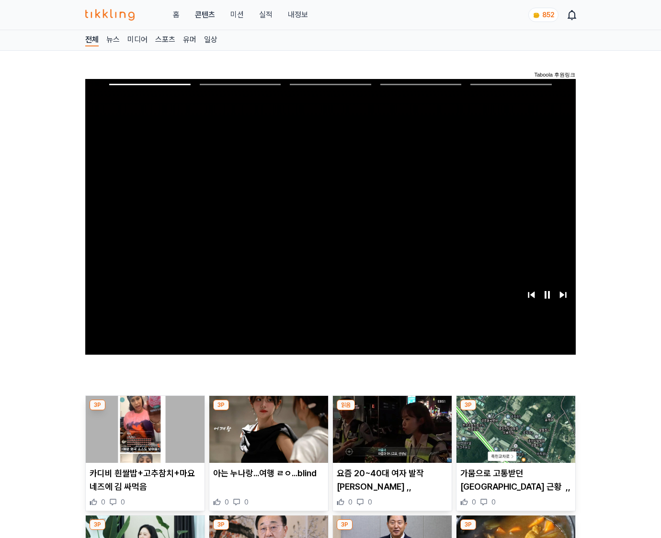
click at [515, 411] on img at bounding box center [515, 429] width 119 height 67
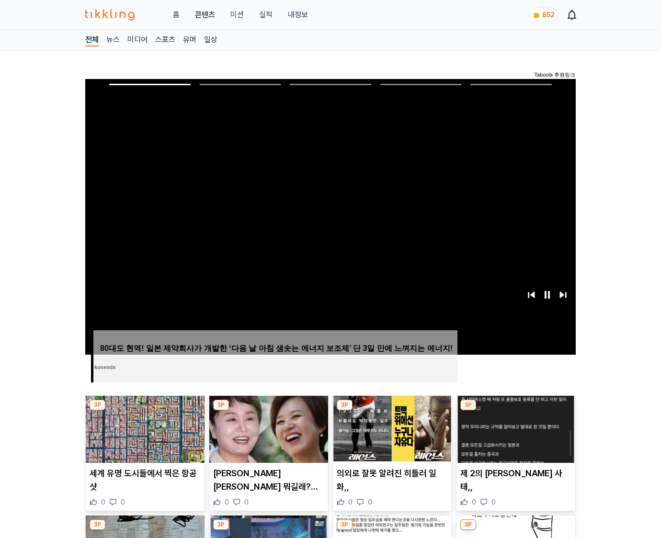
click at [515, 411] on img at bounding box center [515, 429] width 119 height 67
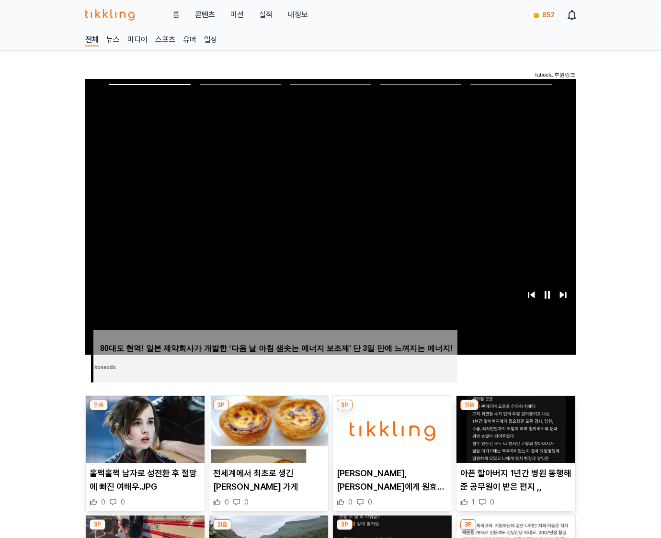
click at [515, 411] on img at bounding box center [515, 429] width 119 height 67
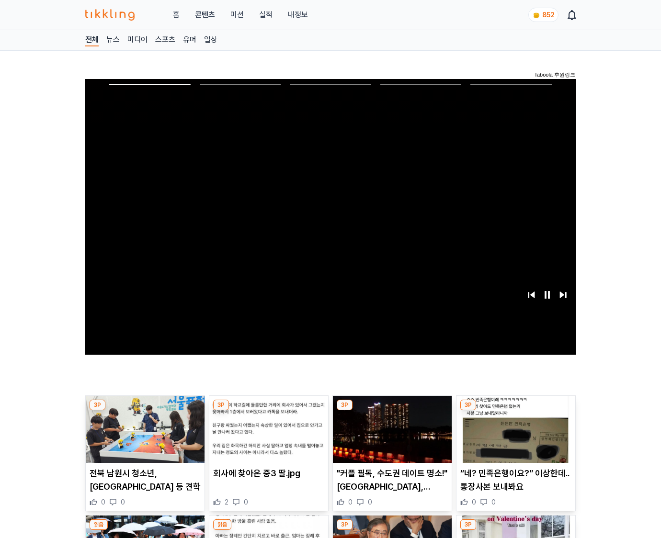
click at [515, 411] on img at bounding box center [515, 429] width 119 height 67
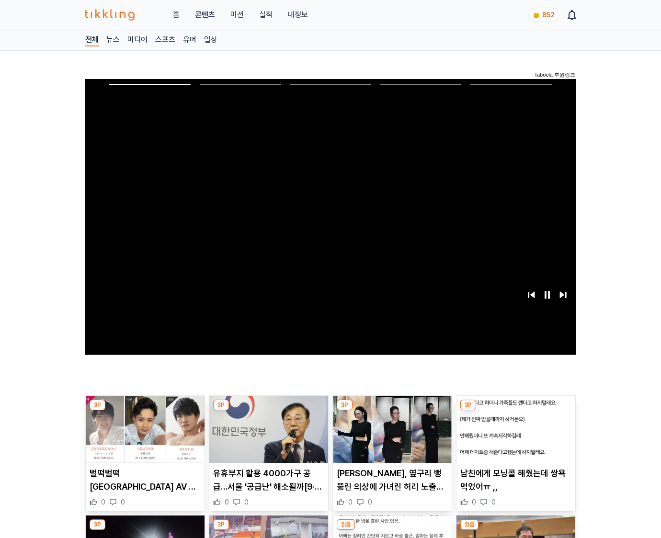
click at [515, 411] on img at bounding box center [515, 429] width 119 height 67
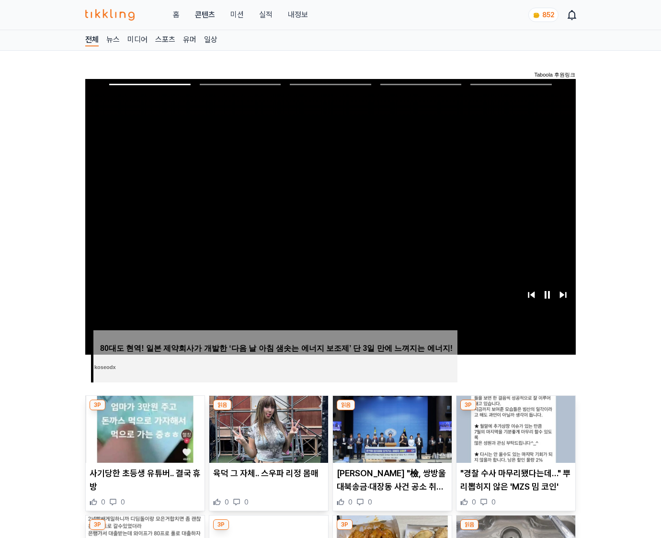
click at [515, 411] on img at bounding box center [515, 429] width 119 height 67
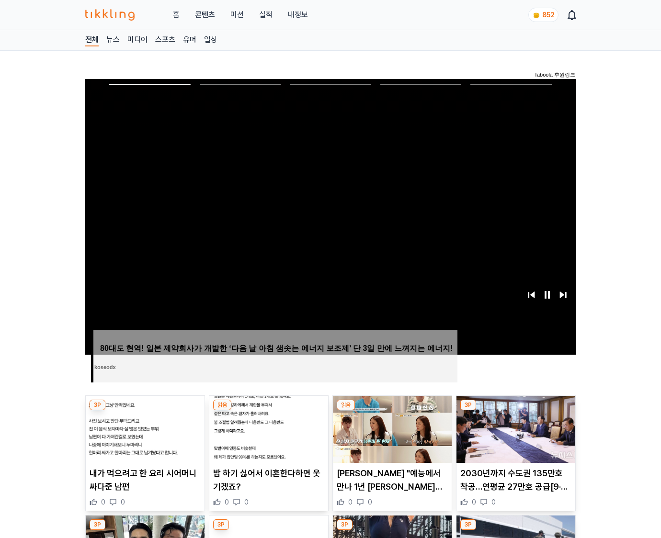
click at [515, 411] on img at bounding box center [515, 429] width 119 height 67
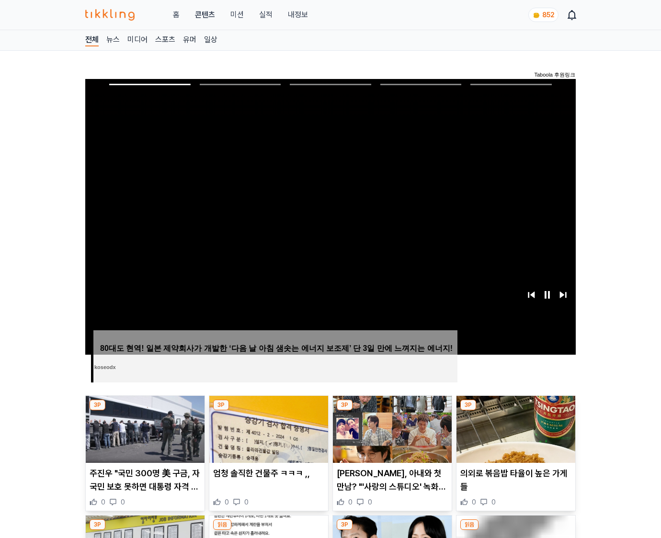
click at [515, 411] on img at bounding box center [515, 429] width 119 height 67
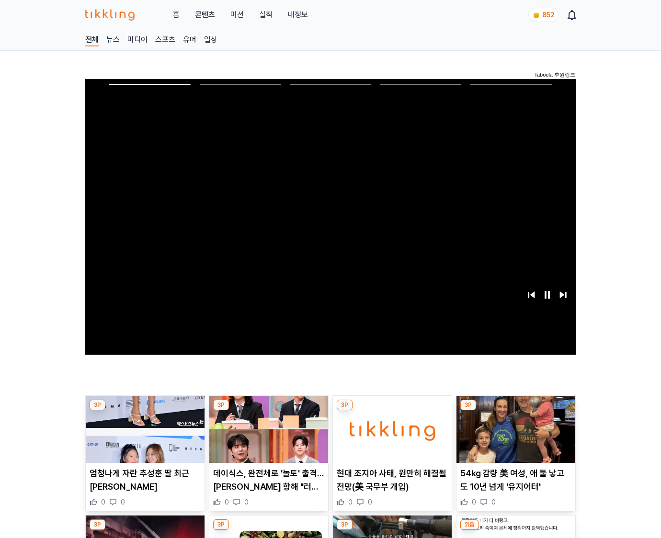
click at [515, 411] on img at bounding box center [515, 429] width 119 height 67
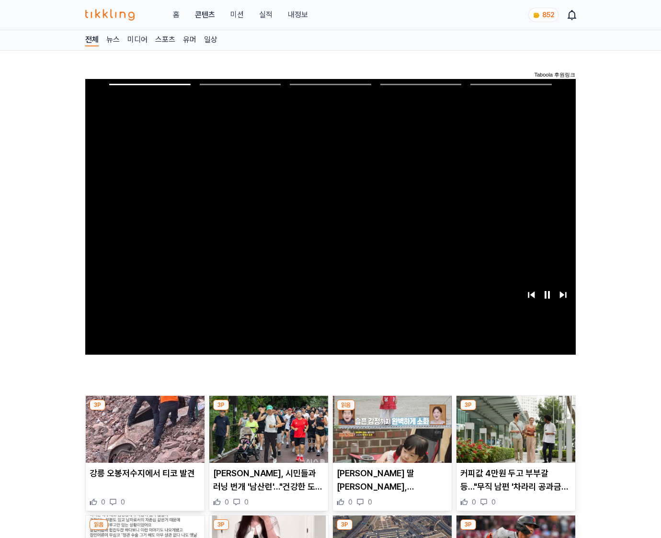
click at [515, 411] on img at bounding box center [515, 429] width 119 height 67
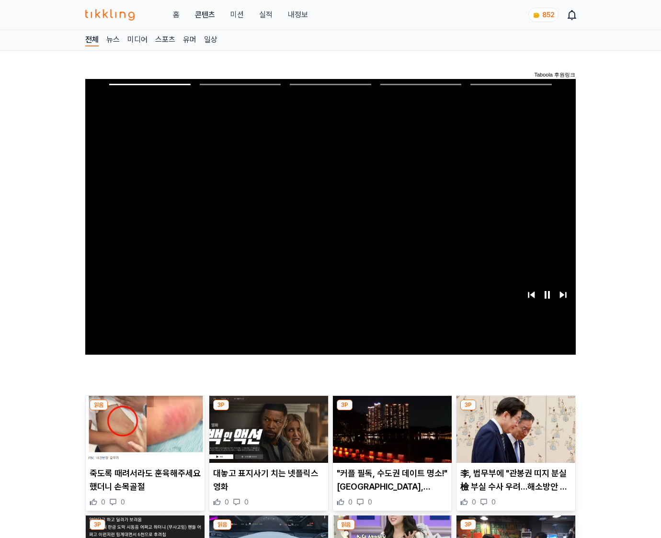
click at [515, 411] on img at bounding box center [515, 429] width 119 height 67
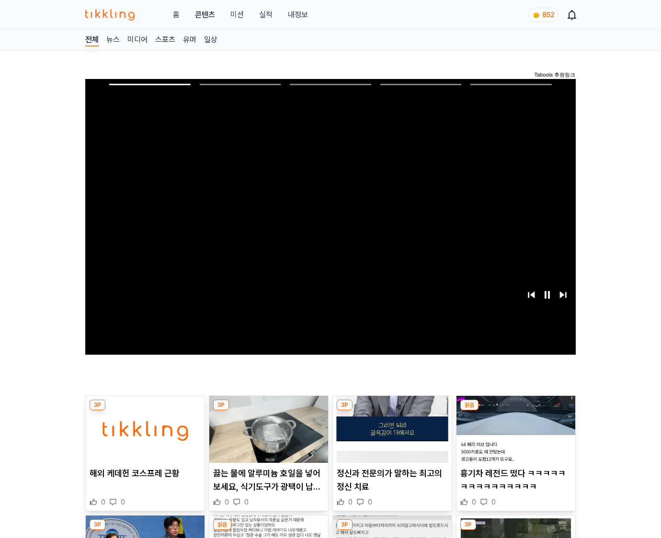
click at [515, 411] on img at bounding box center [515, 429] width 119 height 67
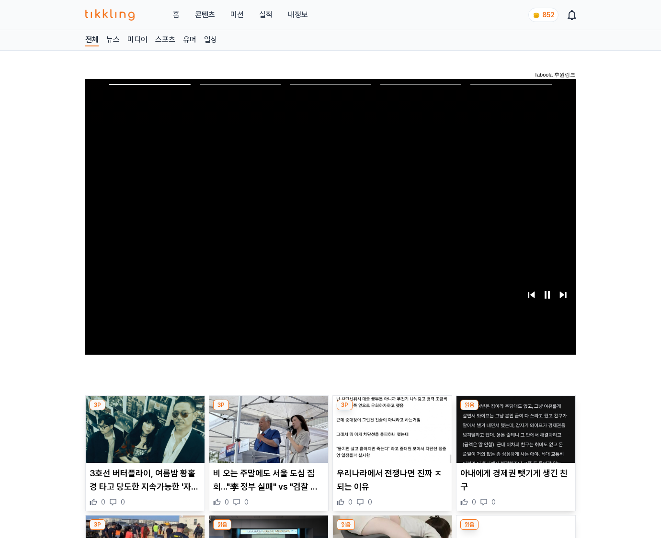
click at [515, 411] on img at bounding box center [515, 429] width 119 height 67
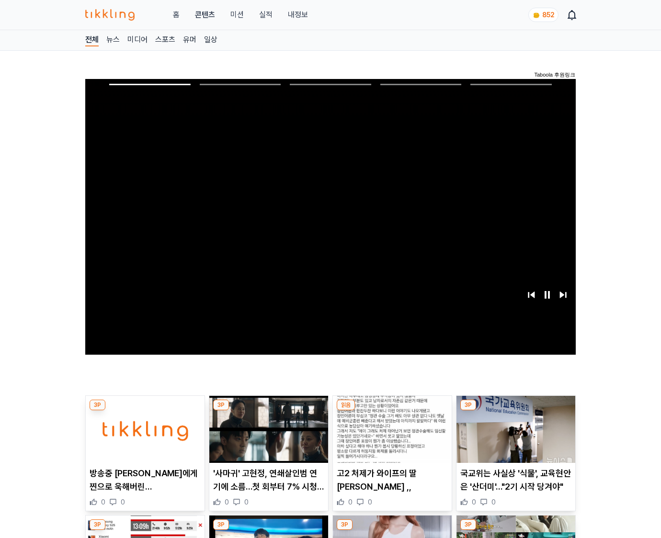
click at [515, 411] on img at bounding box center [515, 429] width 119 height 67
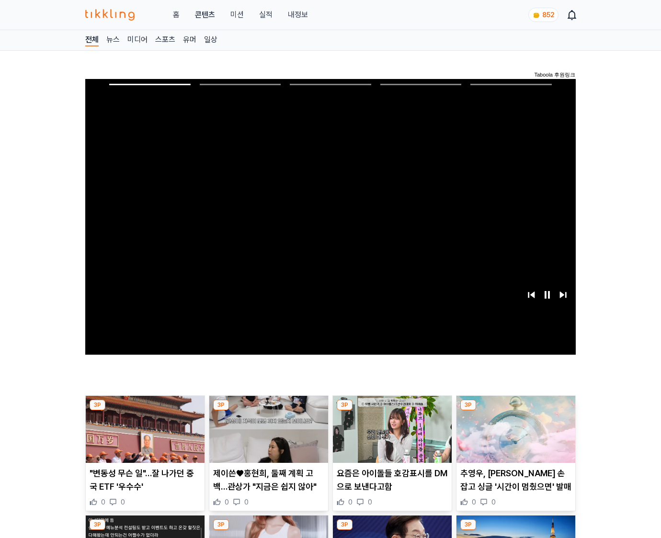
click at [515, 411] on img at bounding box center [515, 429] width 119 height 67
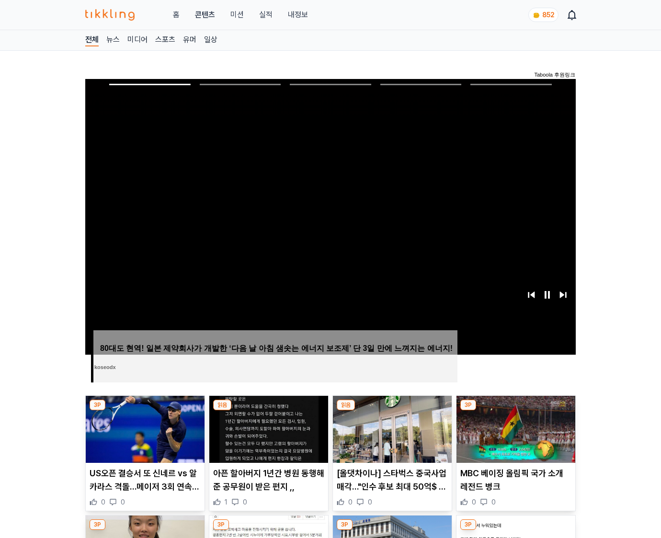
click at [515, 411] on img at bounding box center [515, 429] width 119 height 67
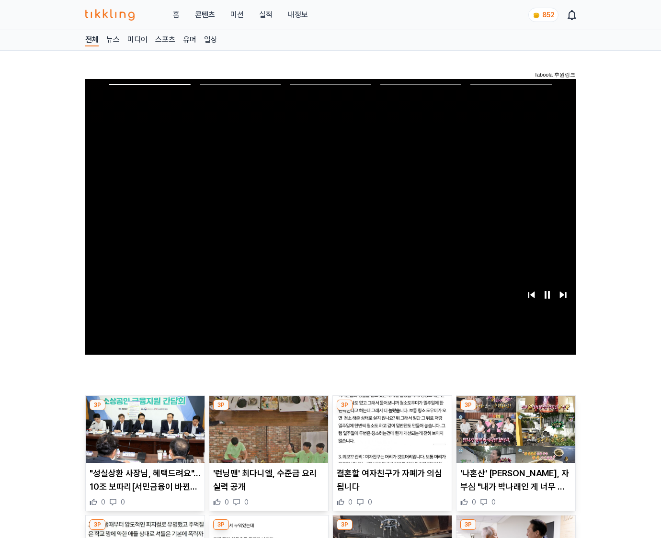
click at [515, 411] on img at bounding box center [515, 429] width 119 height 67
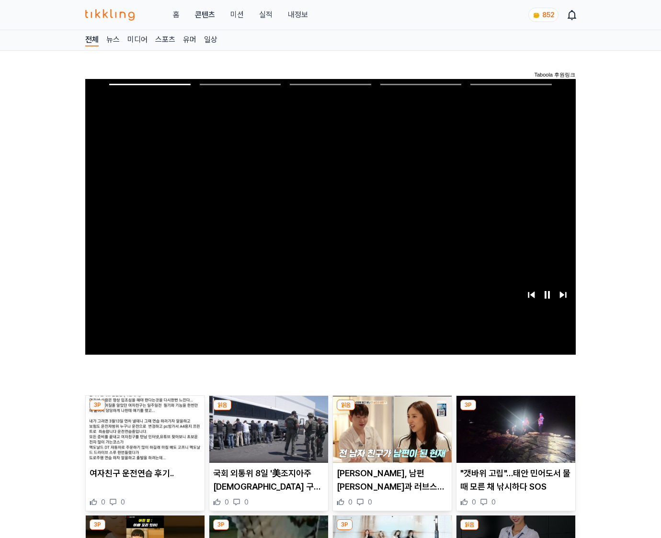
click at [515, 411] on img at bounding box center [515, 429] width 119 height 67
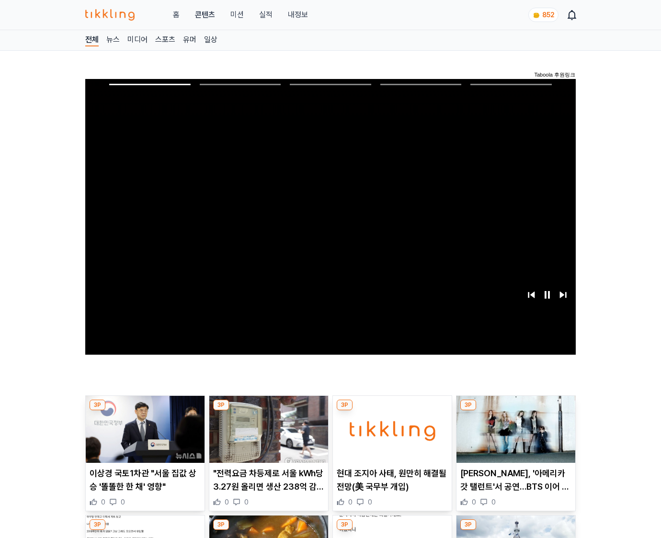
click at [515, 411] on img at bounding box center [515, 429] width 119 height 67
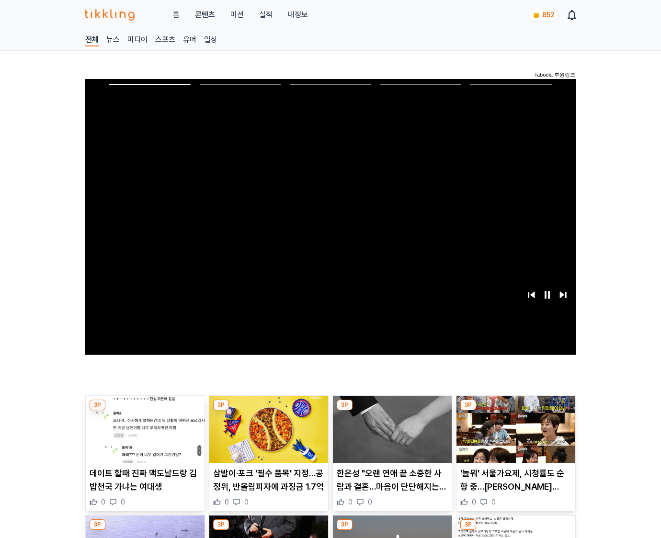
click at [515, 411] on img at bounding box center [515, 429] width 119 height 67
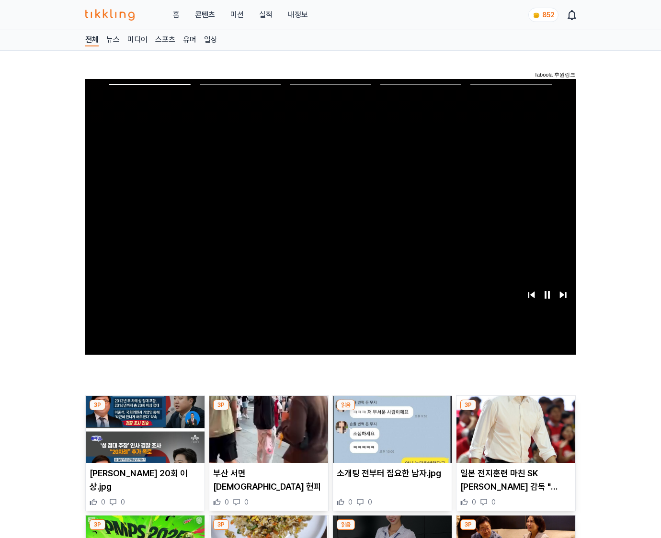
click at [515, 411] on img at bounding box center [515, 429] width 119 height 67
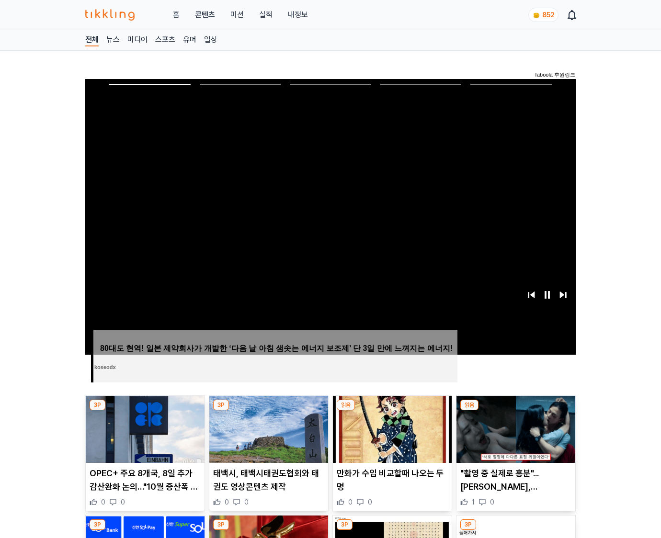
click at [515, 411] on img at bounding box center [515, 429] width 119 height 67
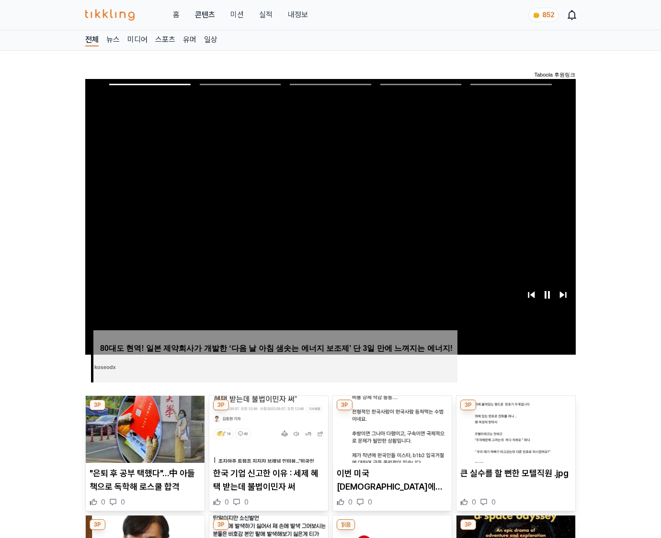
click at [515, 411] on img at bounding box center [515, 429] width 119 height 67
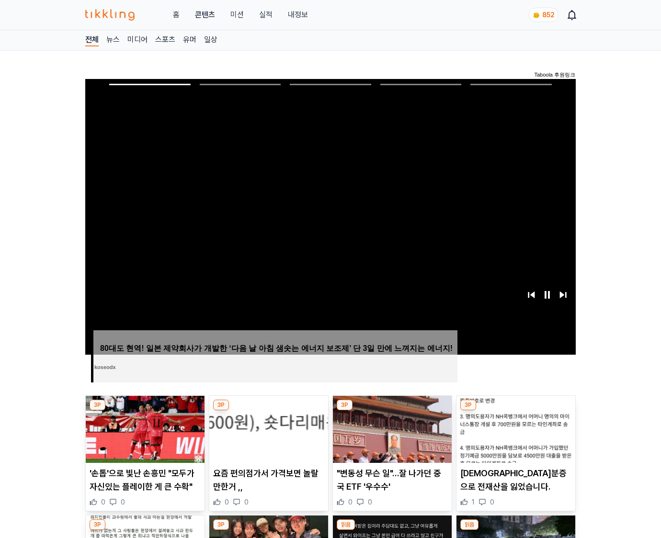
click at [515, 411] on img at bounding box center [515, 429] width 119 height 67
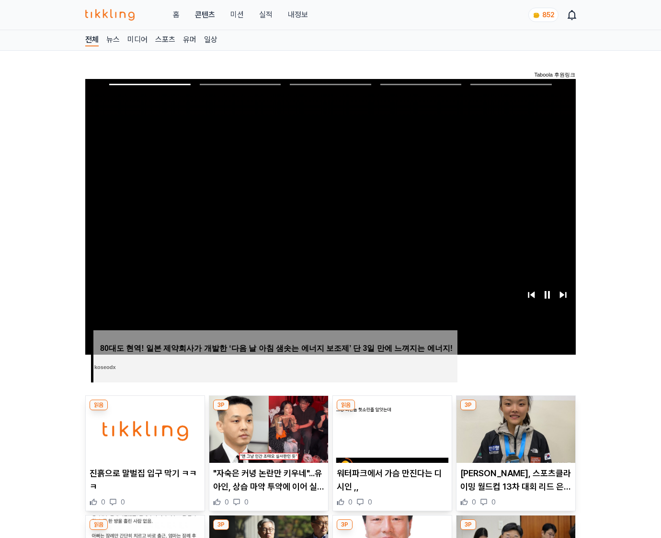
click at [515, 411] on img at bounding box center [515, 429] width 119 height 67
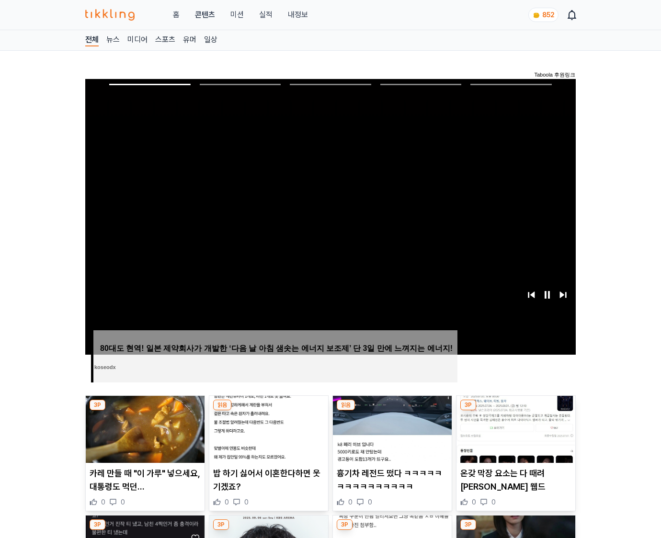
click at [515, 411] on img at bounding box center [515, 429] width 119 height 67
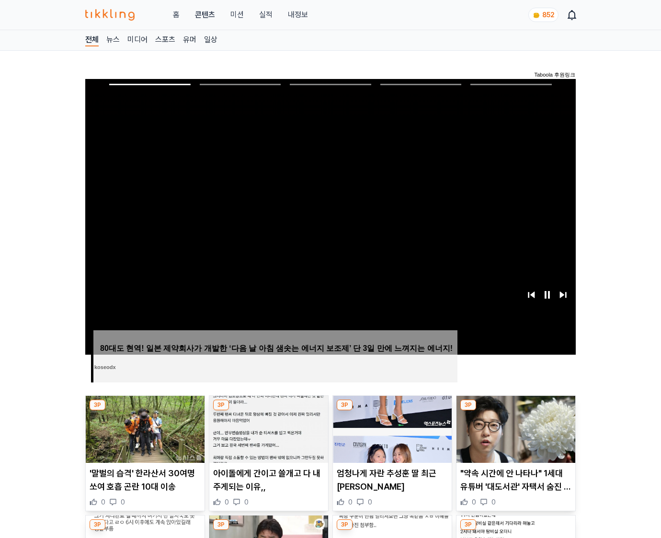
click at [515, 411] on img at bounding box center [515, 429] width 119 height 67
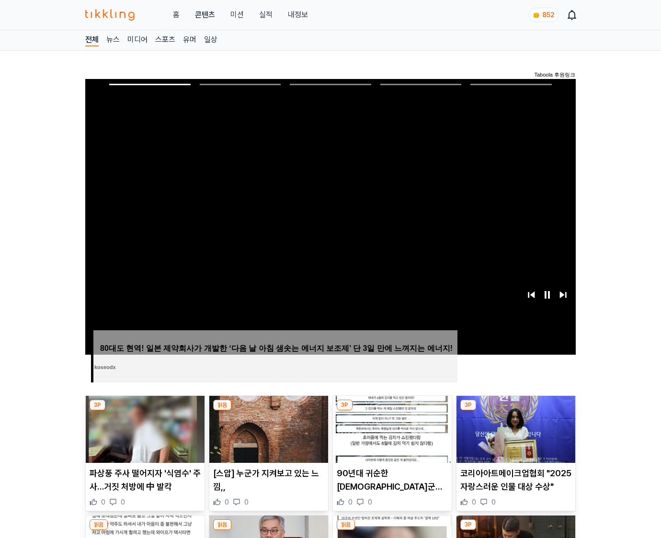
click at [515, 411] on img at bounding box center [515, 429] width 119 height 67
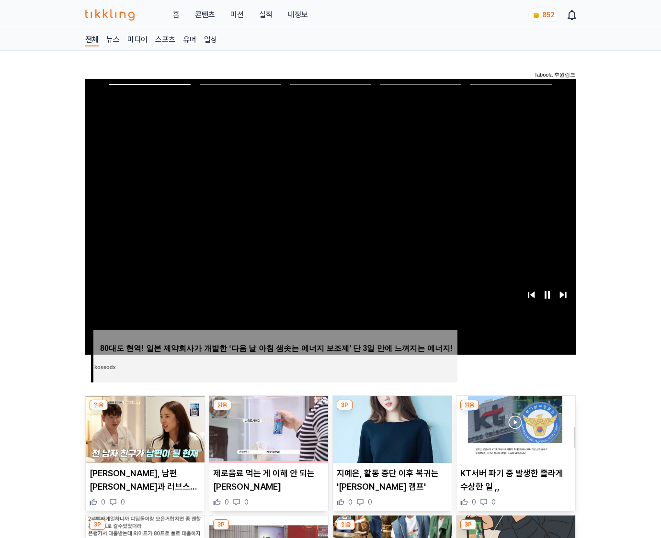
click at [515, 411] on img at bounding box center [515, 429] width 119 height 67
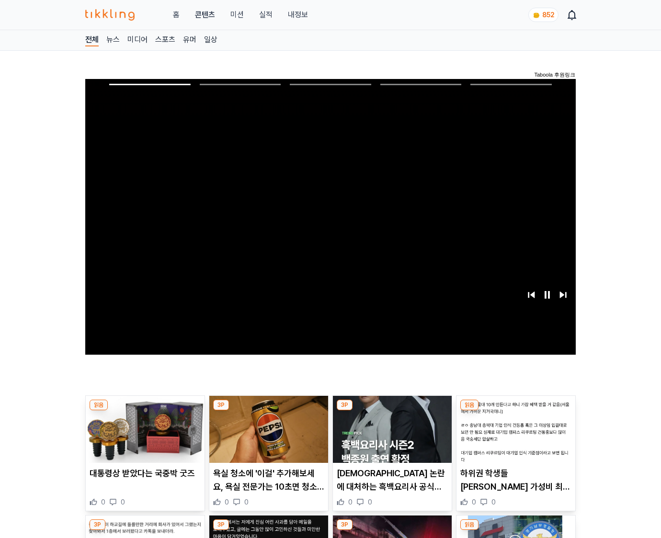
click at [515, 411] on img at bounding box center [515, 429] width 119 height 67
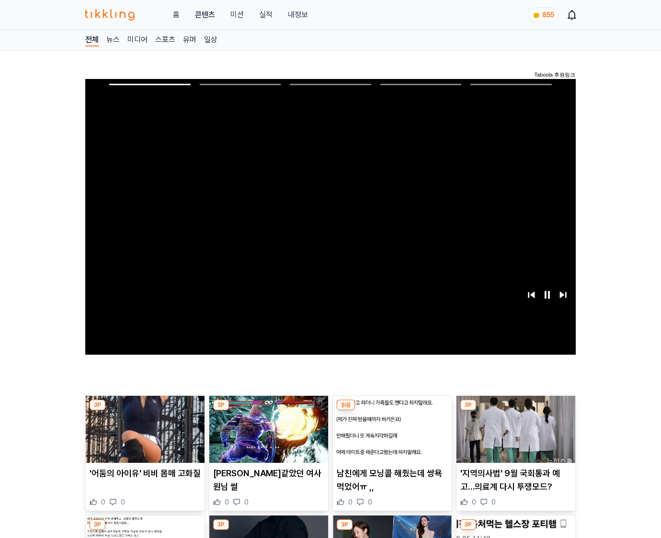
click at [515, 411] on img at bounding box center [515, 429] width 119 height 67
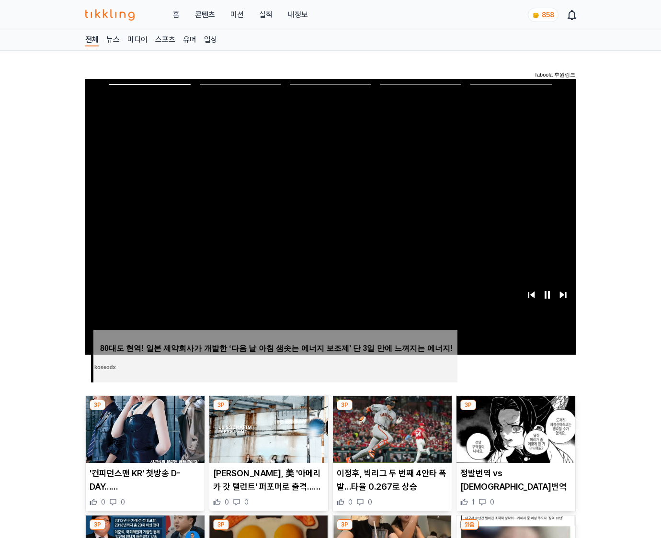
click at [515, 411] on img at bounding box center [515, 429] width 119 height 67
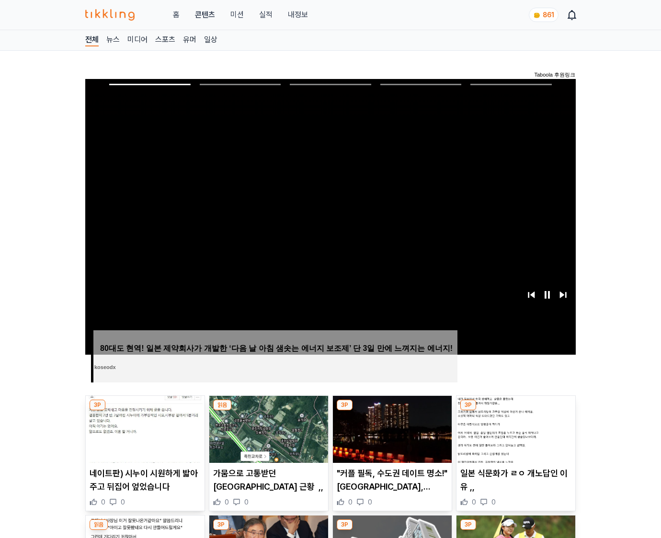
click at [515, 411] on img at bounding box center [515, 429] width 119 height 67
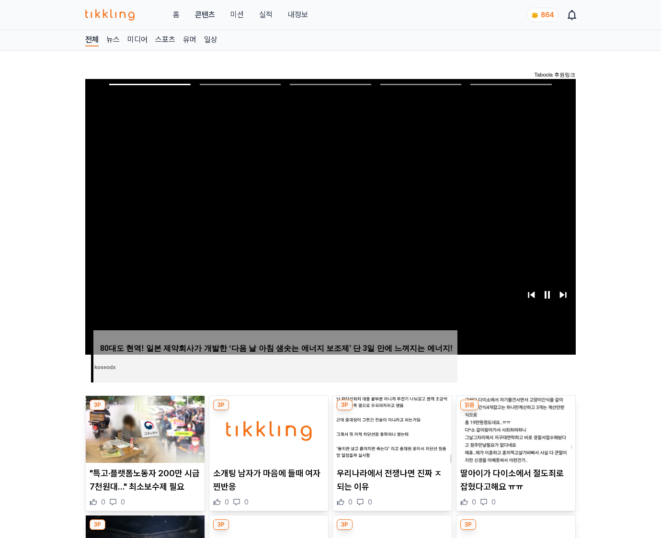
click at [515, 411] on img at bounding box center [515, 429] width 119 height 67
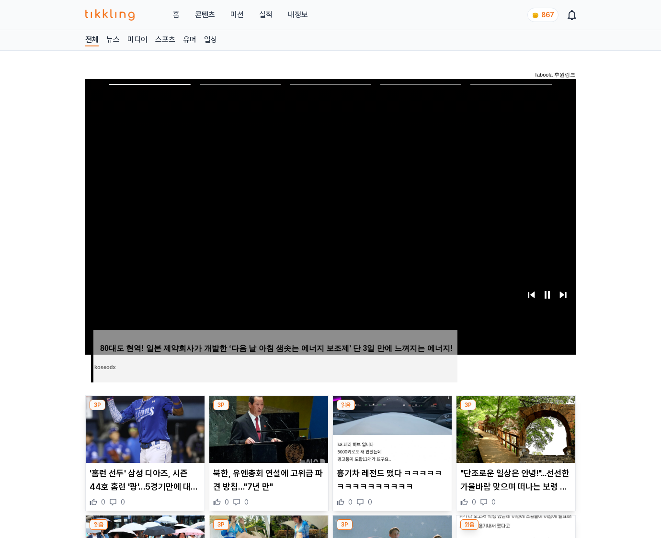
click at [515, 411] on img at bounding box center [515, 429] width 119 height 67
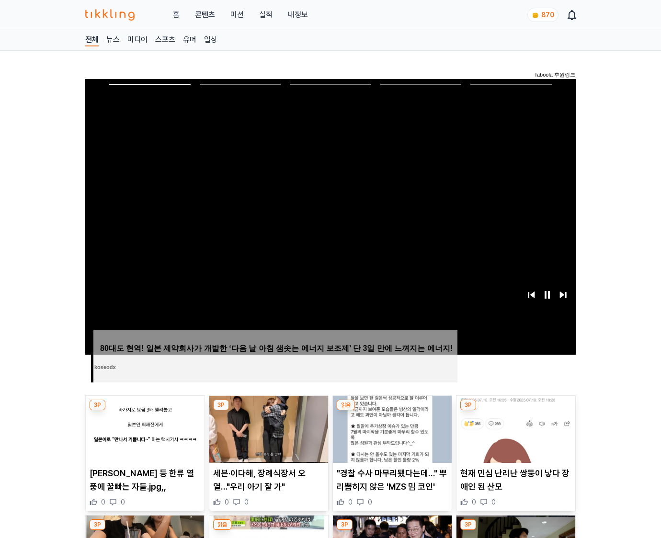
click at [515, 411] on img at bounding box center [515, 429] width 119 height 67
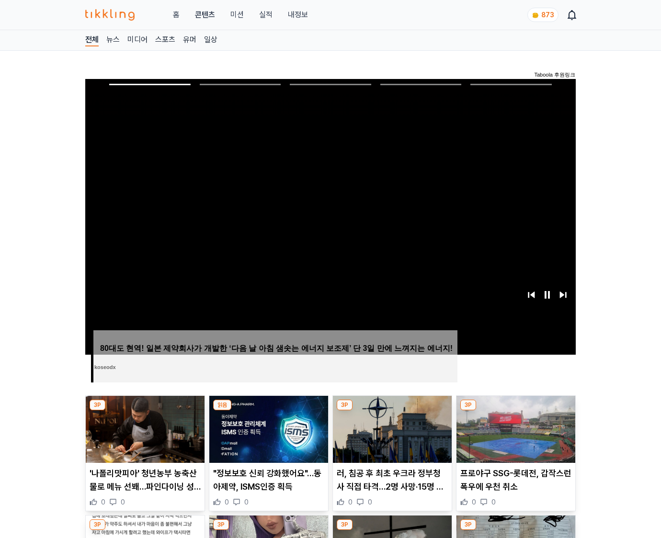
click at [515, 411] on img at bounding box center [515, 429] width 119 height 67
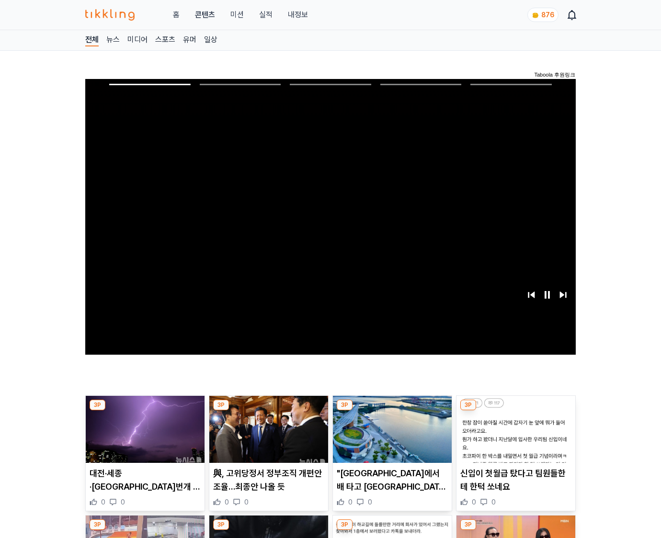
click at [515, 411] on img at bounding box center [515, 429] width 119 height 67
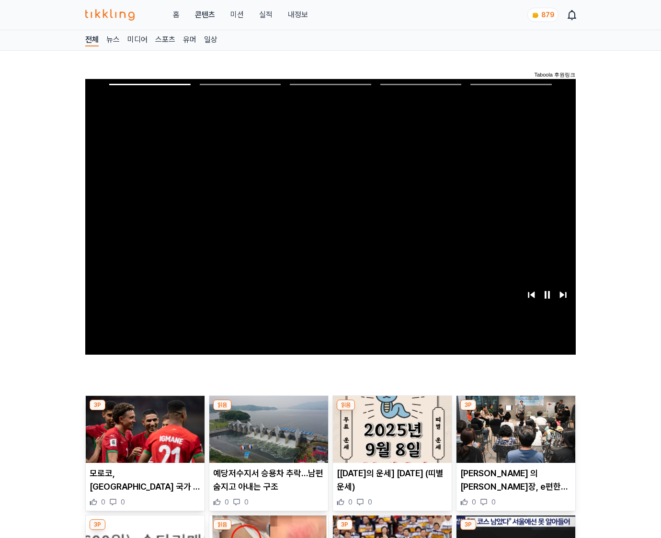
click at [515, 411] on img at bounding box center [515, 429] width 119 height 67
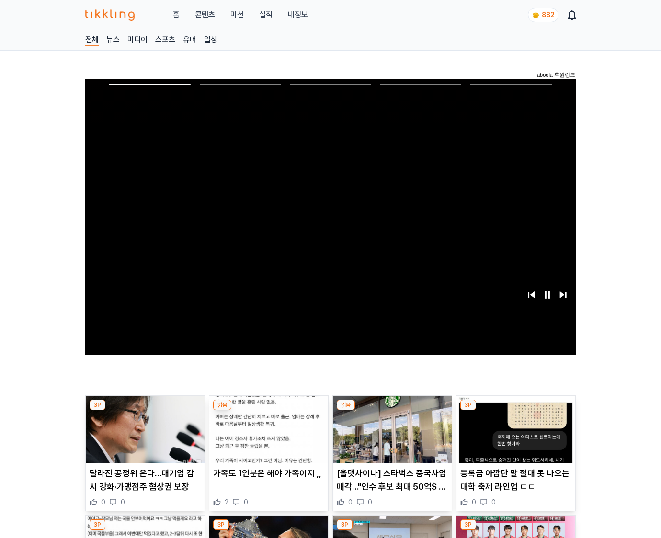
click at [515, 411] on img at bounding box center [515, 429] width 119 height 67
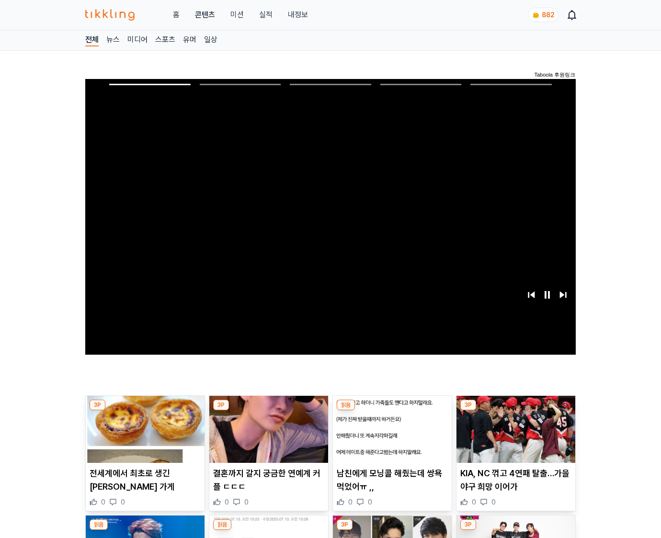
click at [515, 411] on img at bounding box center [515, 429] width 119 height 67
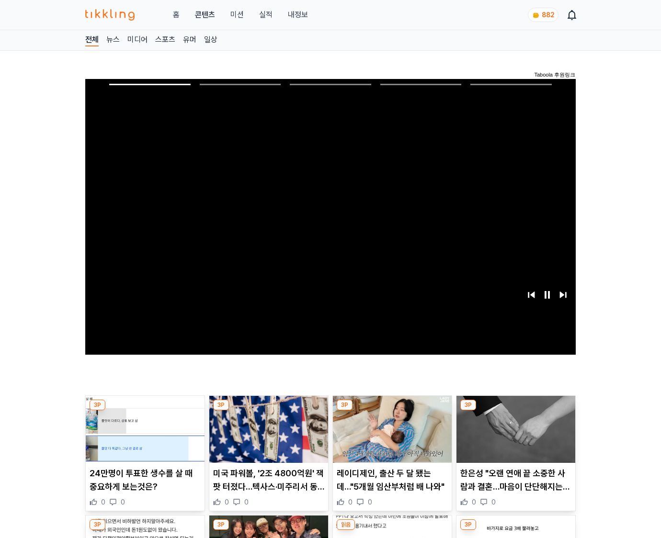
click at [515, 411] on img at bounding box center [515, 429] width 119 height 67
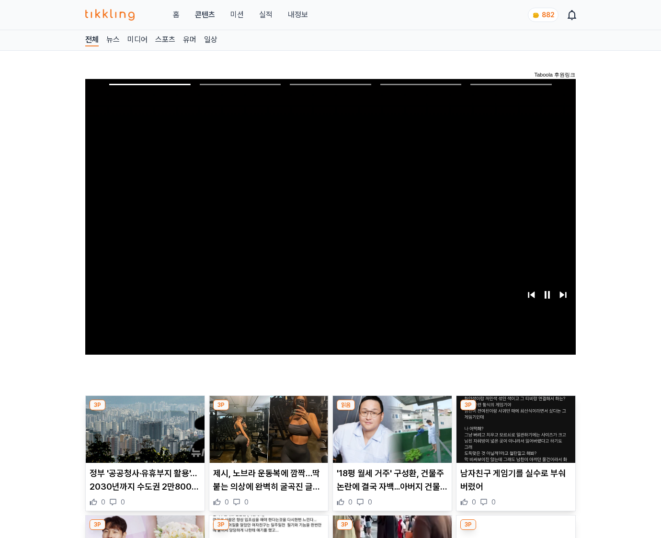
click at [515, 411] on img at bounding box center [515, 429] width 119 height 67
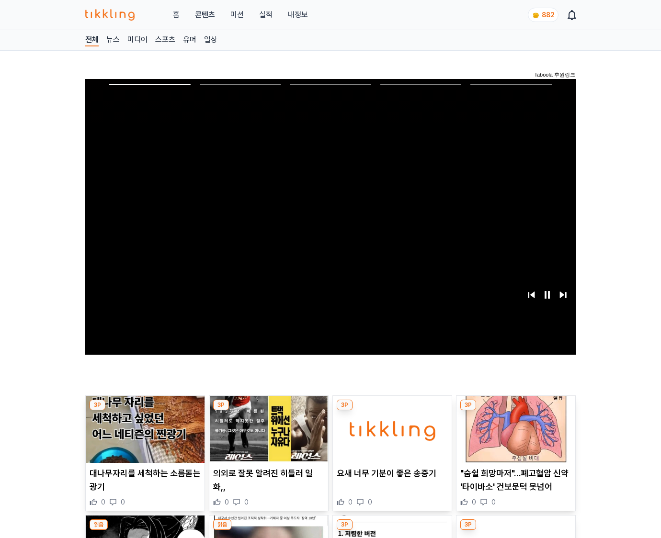
click at [515, 411] on img at bounding box center [515, 429] width 119 height 67
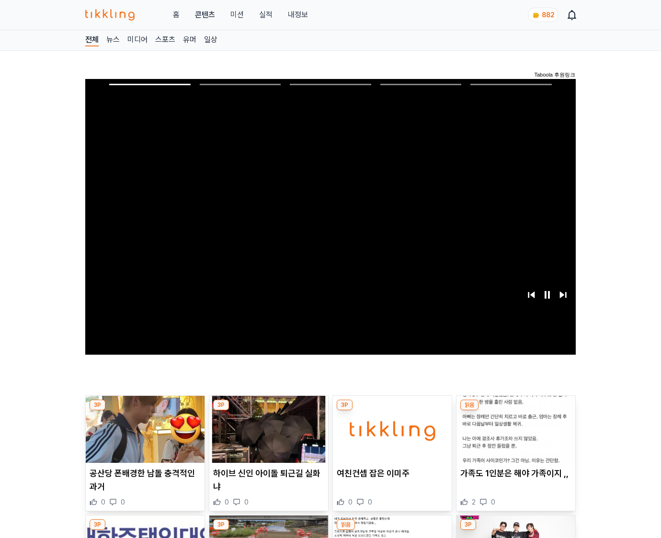
click at [515, 411] on img at bounding box center [515, 429] width 119 height 67
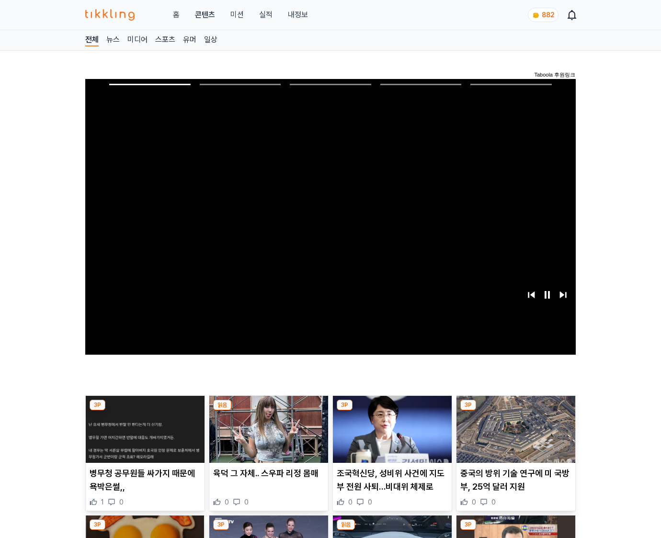
click at [515, 411] on img at bounding box center [515, 429] width 119 height 67
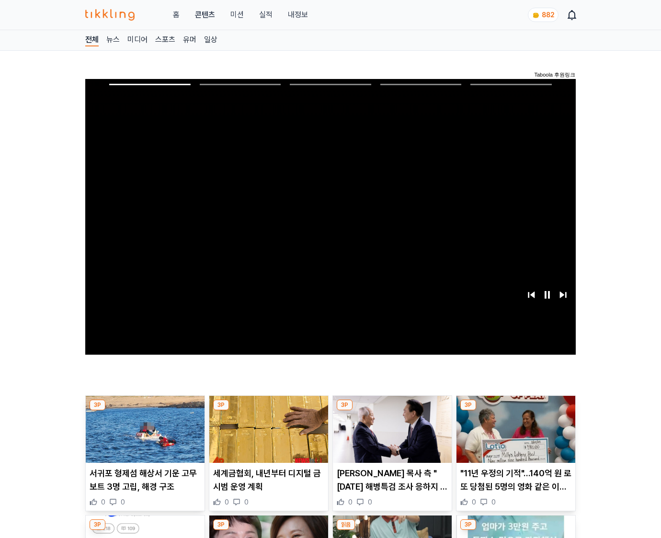
click at [515, 411] on img at bounding box center [515, 429] width 119 height 67
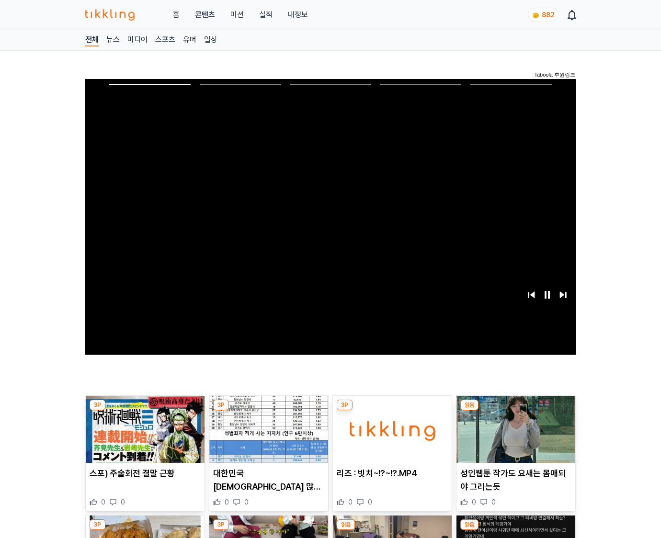
click at [515, 411] on img at bounding box center [515, 429] width 119 height 67
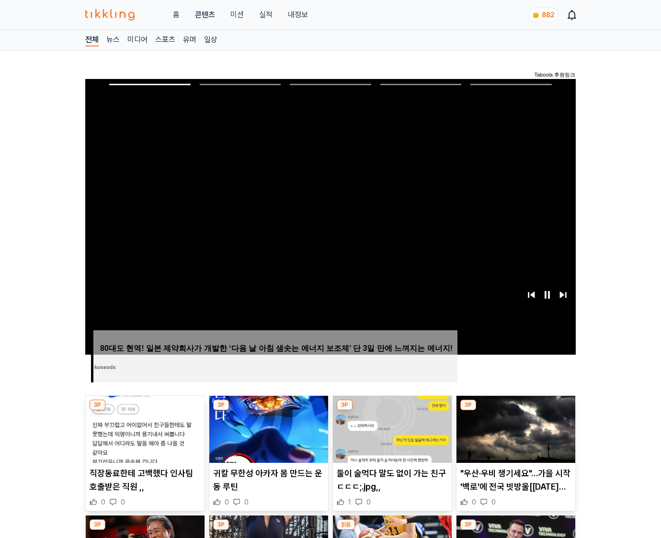
click at [515, 411] on img at bounding box center [515, 429] width 119 height 67
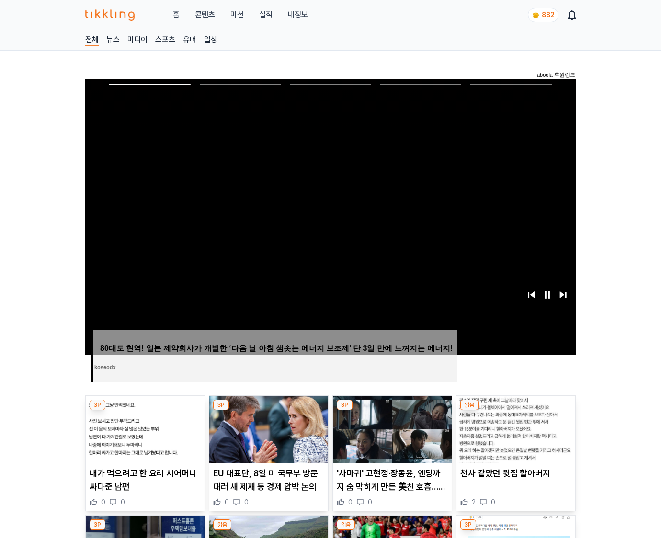
click at [515, 411] on img at bounding box center [515, 429] width 119 height 67
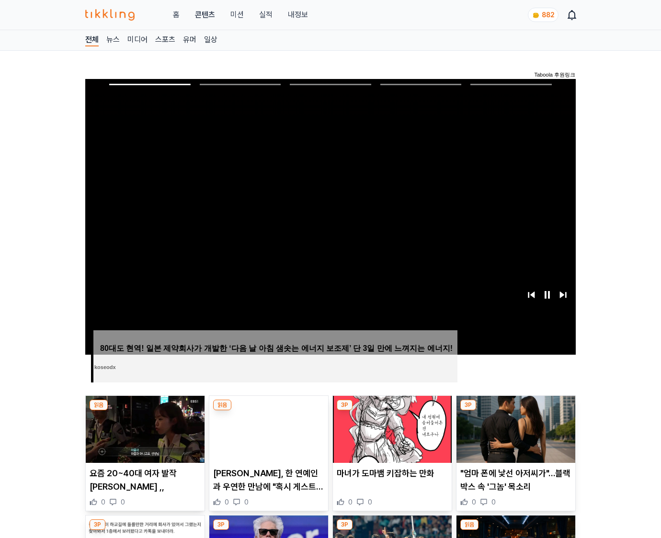
click at [515, 411] on img at bounding box center [515, 429] width 119 height 67
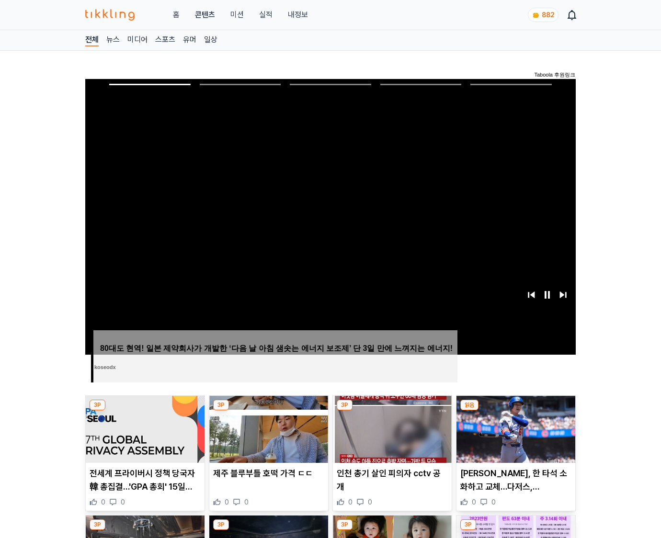
click at [515, 411] on img at bounding box center [515, 429] width 119 height 67
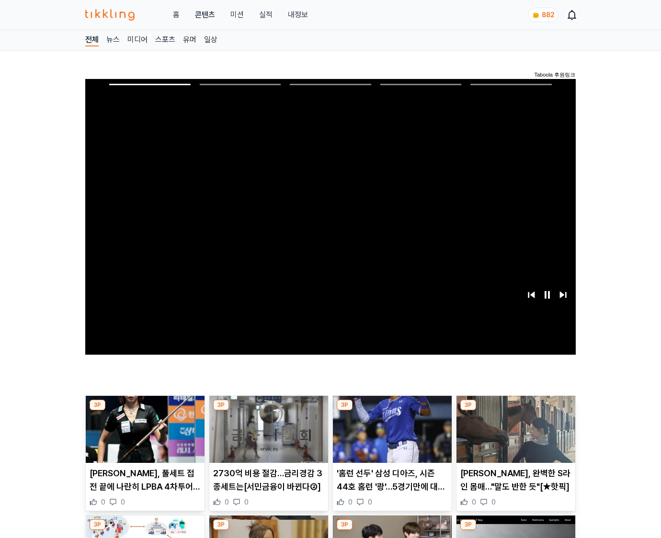
click at [515, 411] on img at bounding box center [515, 429] width 119 height 67
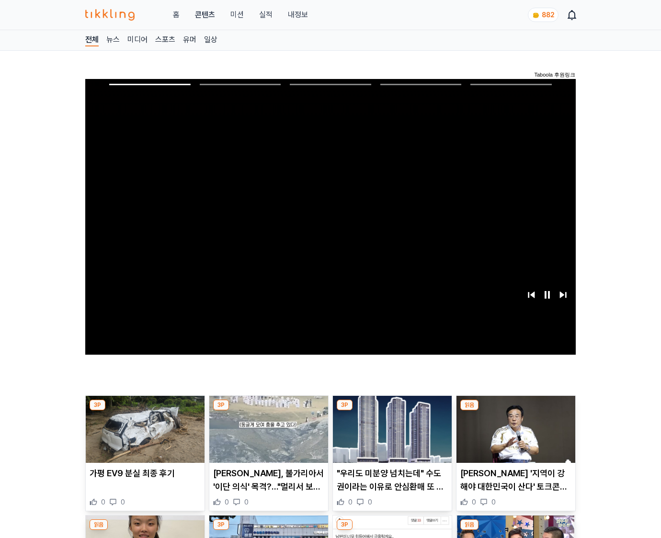
click at [515, 411] on img at bounding box center [515, 429] width 119 height 67
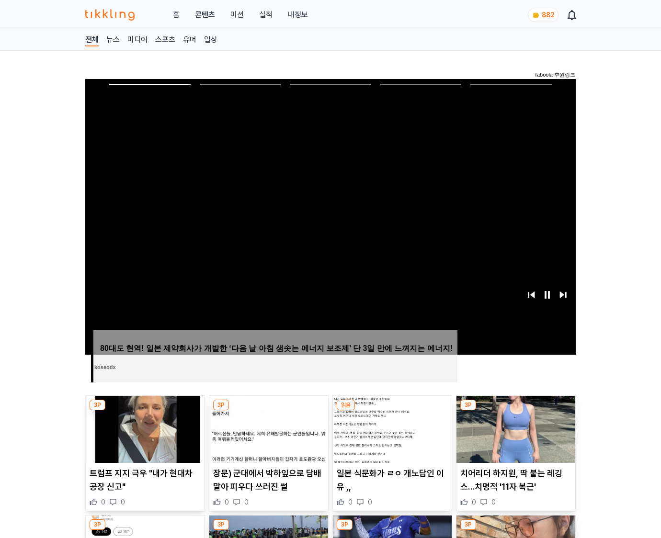
click at [515, 411] on img at bounding box center [515, 429] width 119 height 67
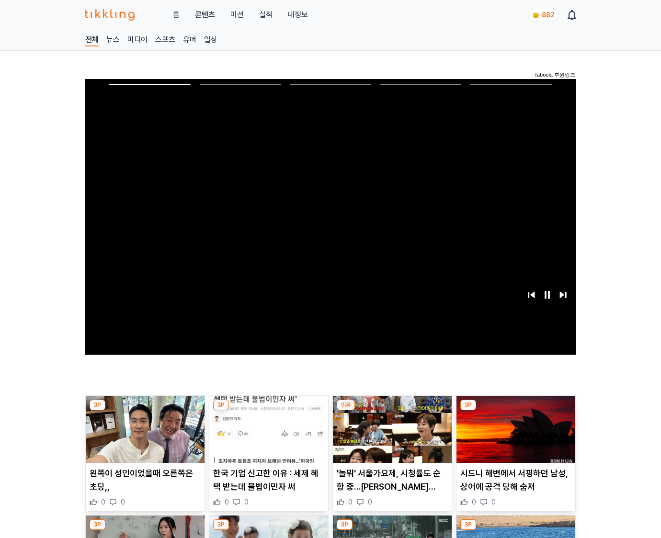
click at [515, 411] on img at bounding box center [515, 429] width 119 height 67
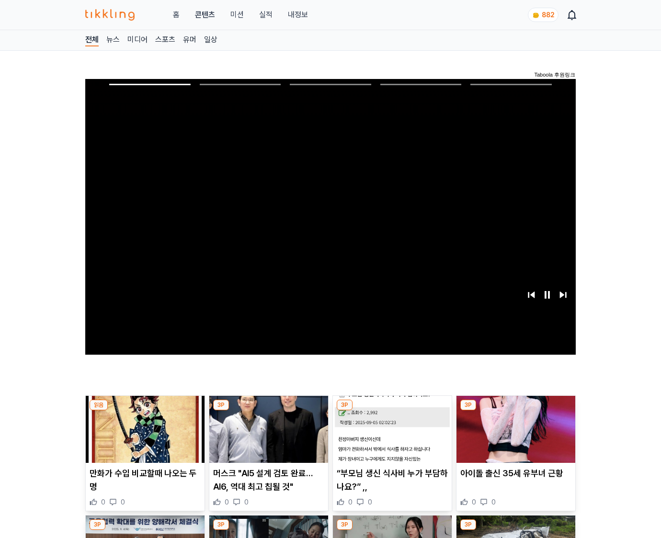
click at [515, 411] on img at bounding box center [515, 429] width 119 height 67
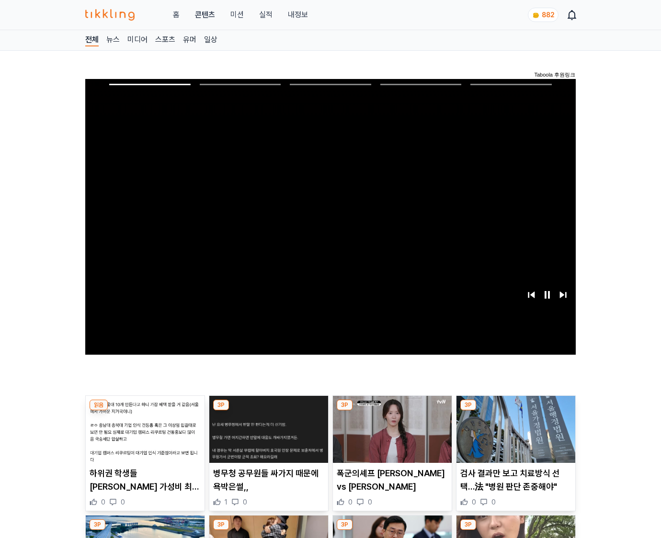
click at [515, 411] on img at bounding box center [515, 429] width 119 height 67
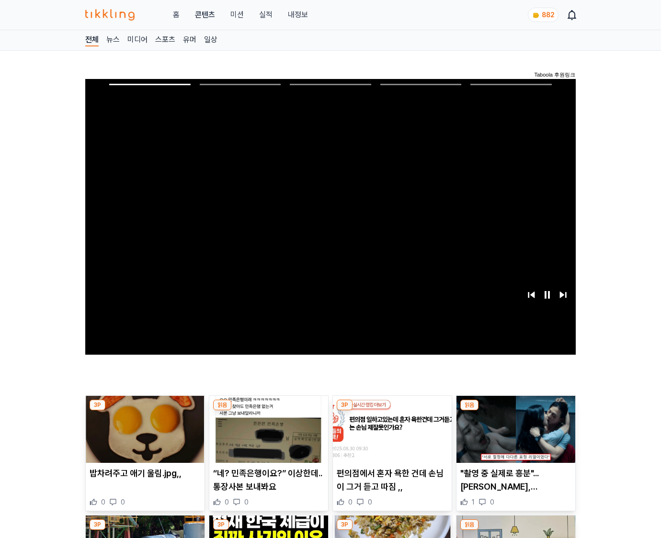
click at [515, 411] on img at bounding box center [515, 429] width 119 height 67
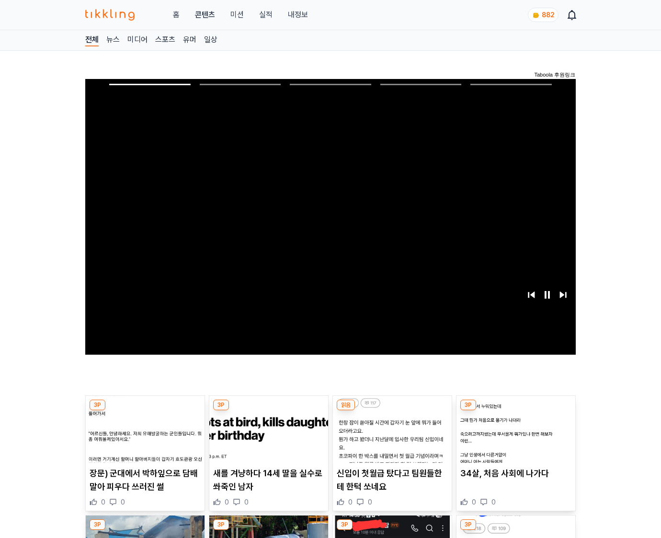
click at [515, 411] on img at bounding box center [515, 429] width 119 height 67
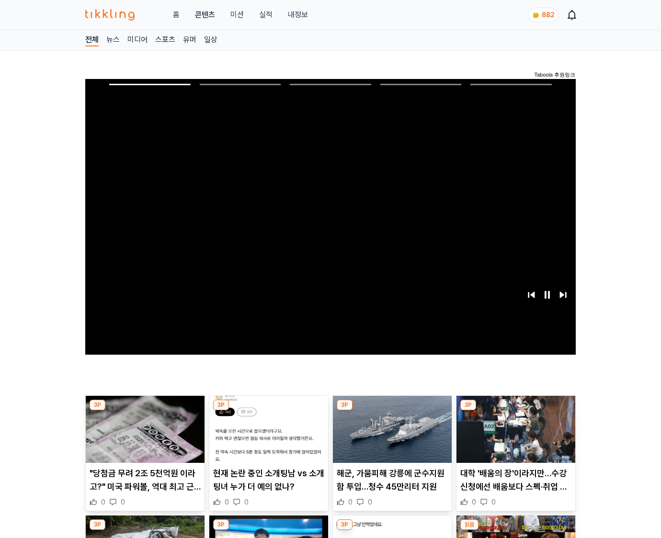
click at [515, 411] on img at bounding box center [515, 429] width 119 height 67
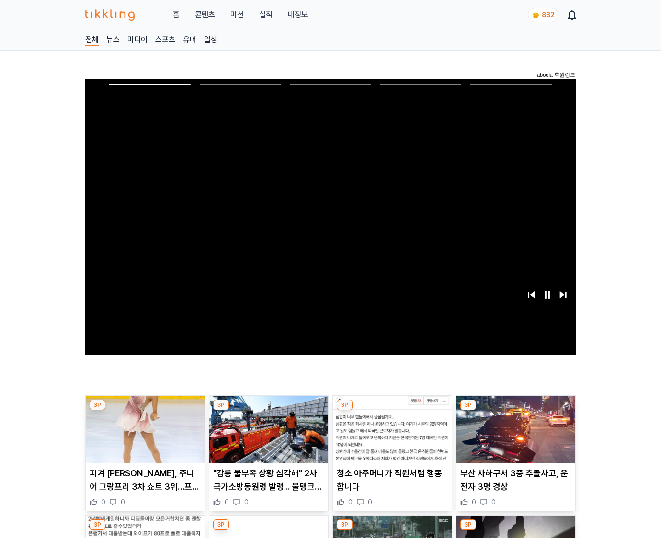
click at [515, 411] on img at bounding box center [515, 429] width 119 height 67
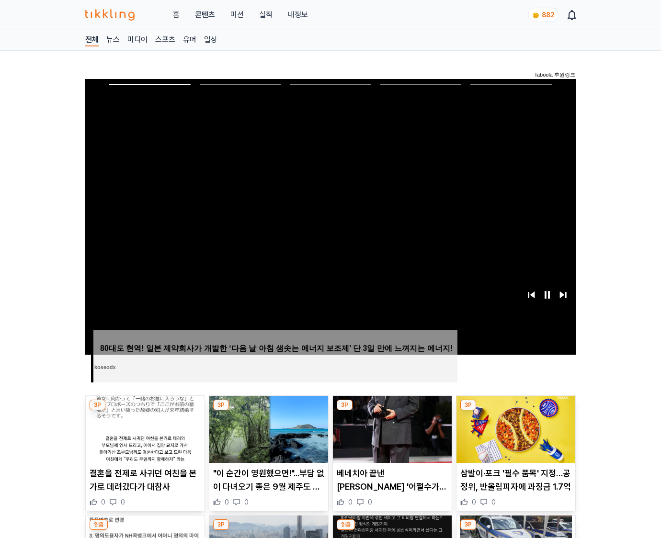
click at [515, 411] on img at bounding box center [515, 429] width 119 height 67
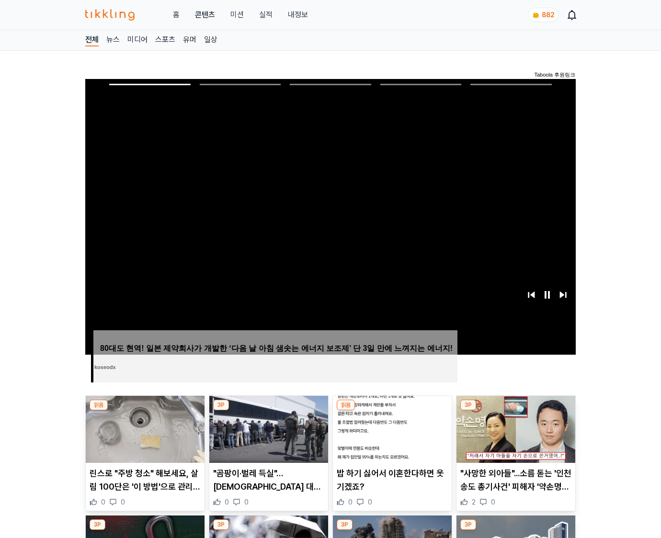
click at [515, 411] on img at bounding box center [515, 429] width 119 height 67
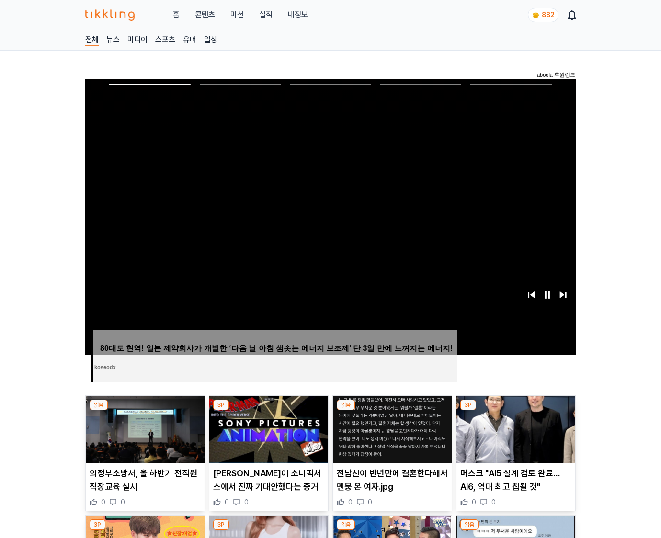
click at [515, 411] on img at bounding box center [515, 429] width 119 height 67
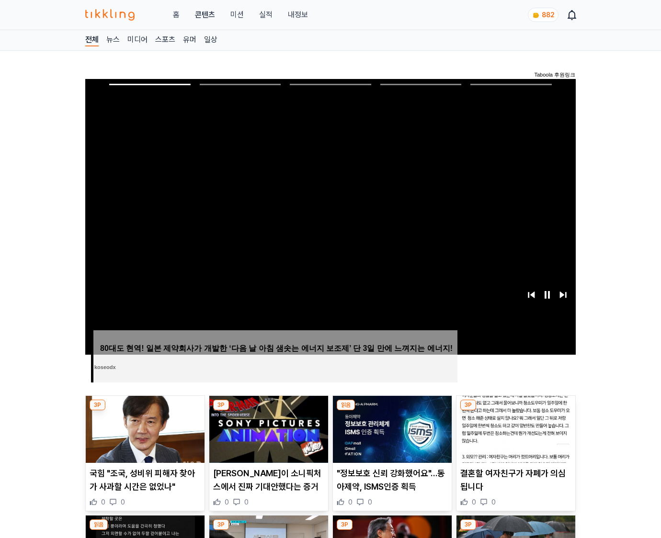
click at [515, 411] on img at bounding box center [515, 429] width 119 height 67
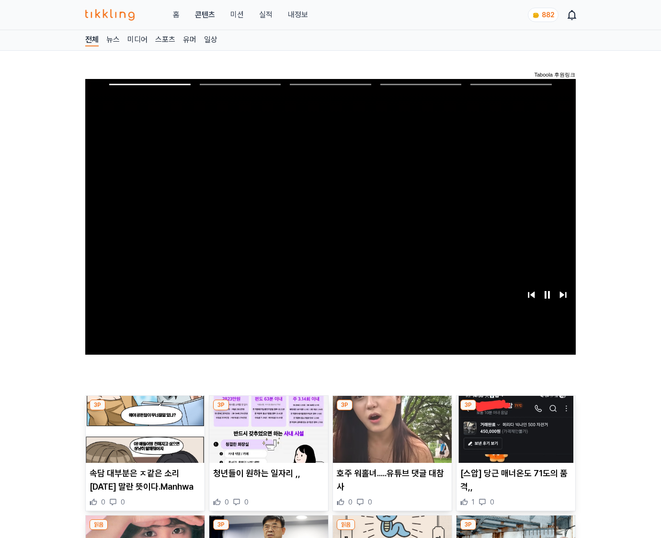
click at [515, 411] on img at bounding box center [515, 429] width 119 height 67
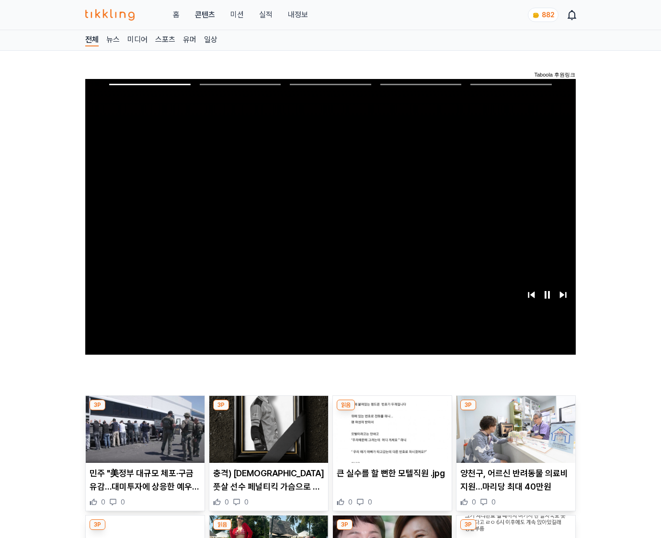
click at [515, 411] on img at bounding box center [515, 429] width 119 height 67
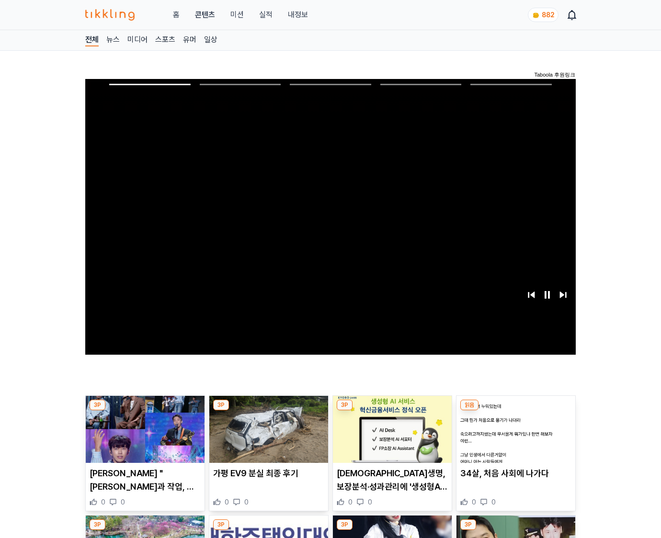
click at [515, 411] on img at bounding box center [515, 429] width 119 height 67
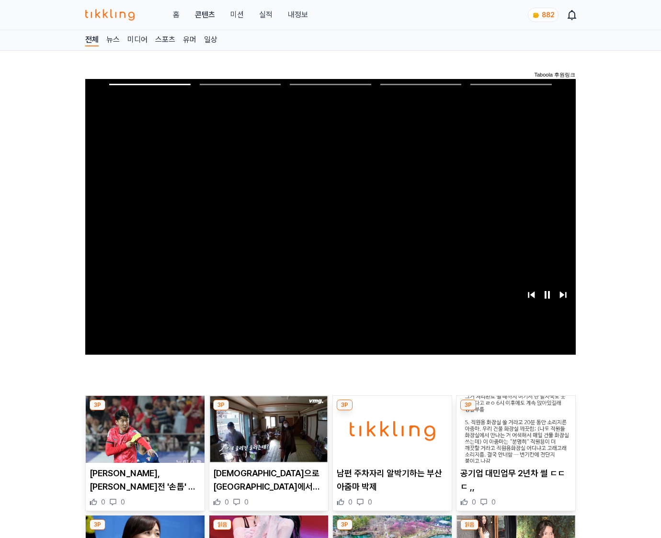
click at [515, 411] on img at bounding box center [515, 429] width 119 height 67
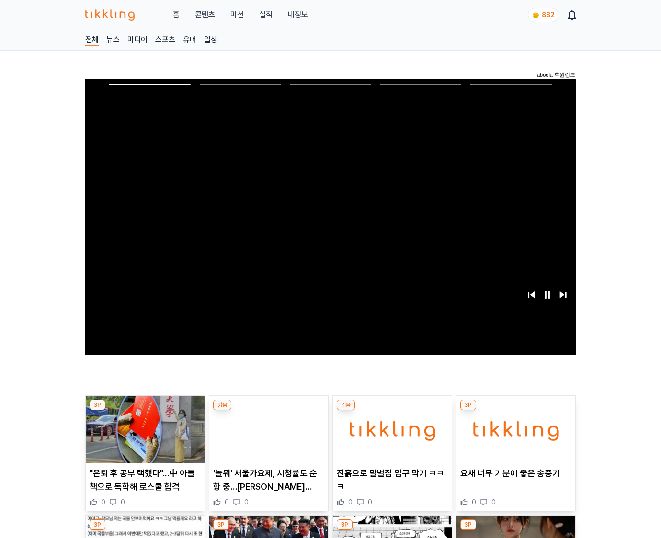
click at [515, 411] on img at bounding box center [515, 429] width 119 height 67
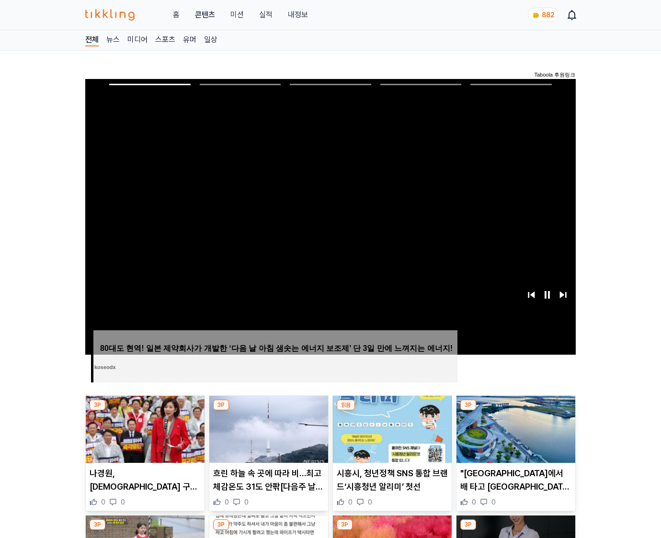
click at [515, 411] on img at bounding box center [515, 429] width 119 height 67
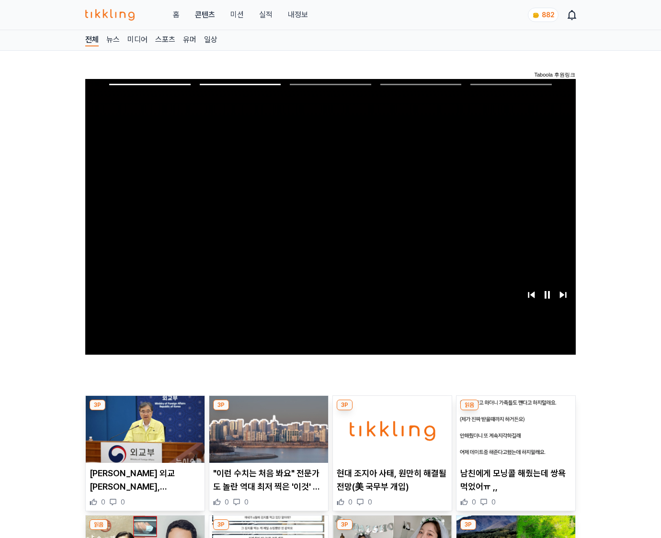
click at [515, 411] on img at bounding box center [515, 429] width 119 height 67
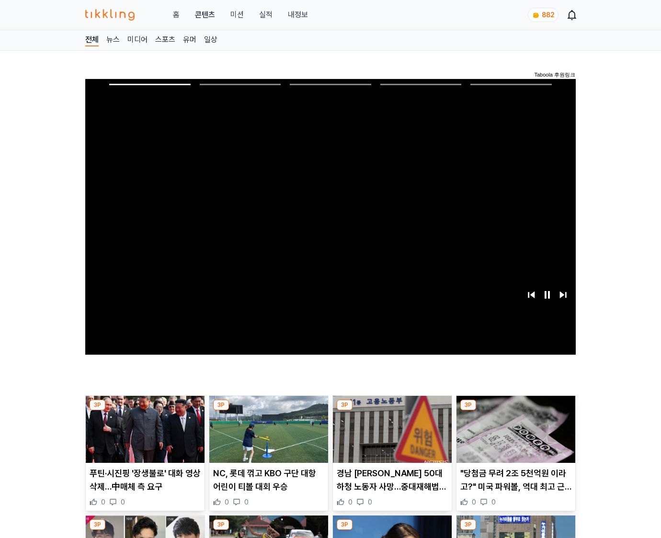
click at [515, 411] on img at bounding box center [515, 429] width 119 height 67
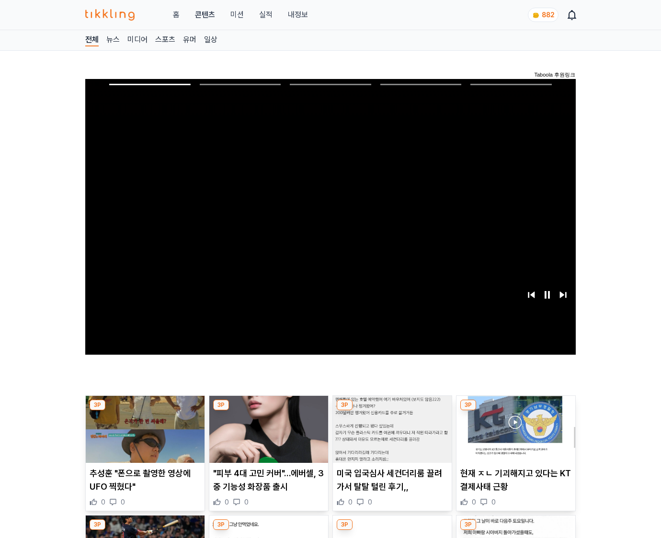
click at [515, 411] on img at bounding box center [515, 429] width 119 height 67
